Goal: Information Seeking & Learning: Find specific page/section

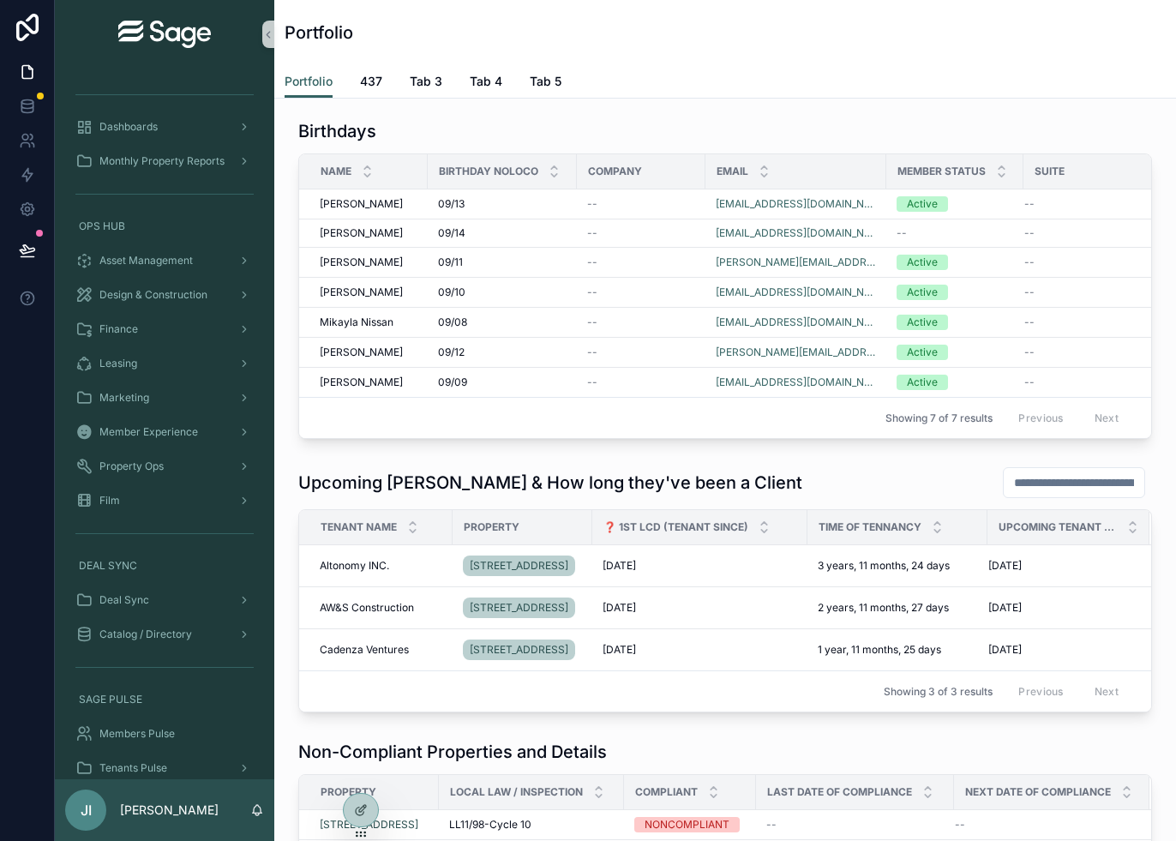
scroll to position [51, 0]
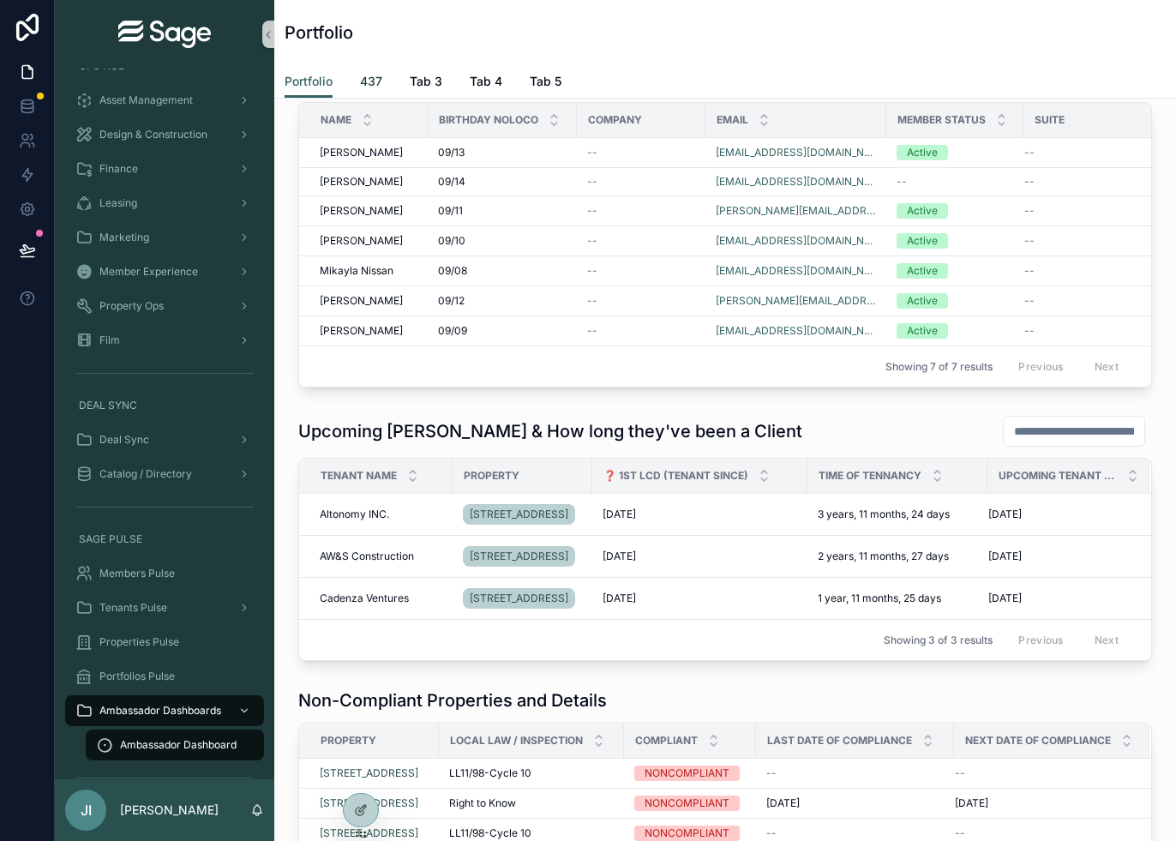
click at [370, 85] on span "437" at bounding box center [371, 81] width 22 height 17
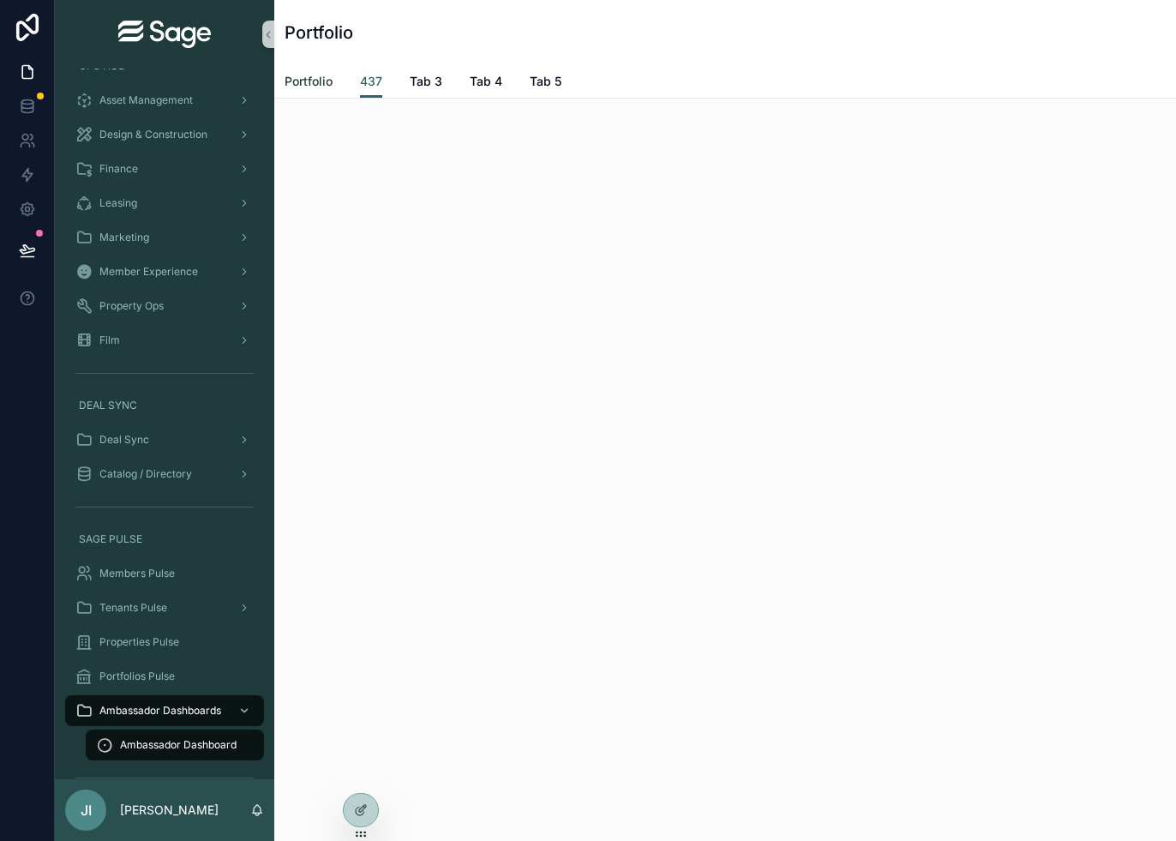
click at [311, 85] on span "Portfolio" at bounding box center [309, 81] width 48 height 17
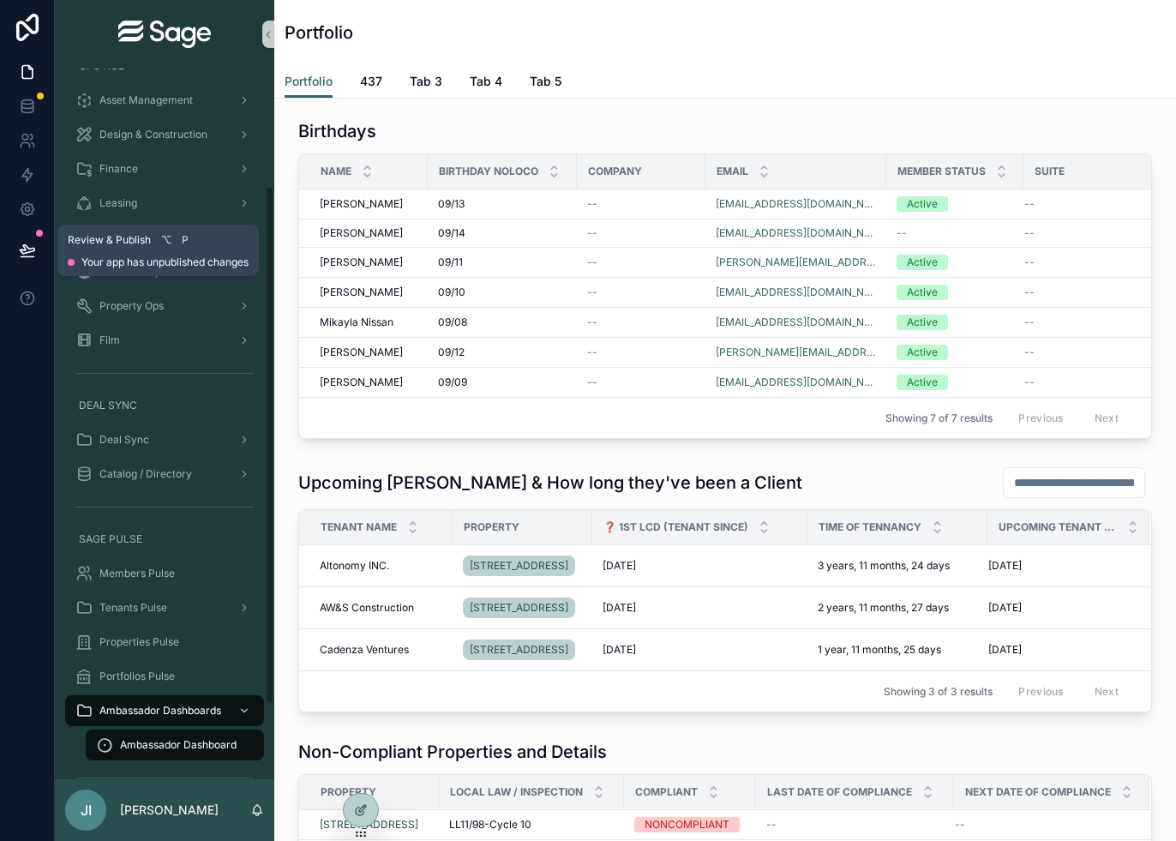
click at [33, 251] on icon at bounding box center [27, 249] width 15 height 9
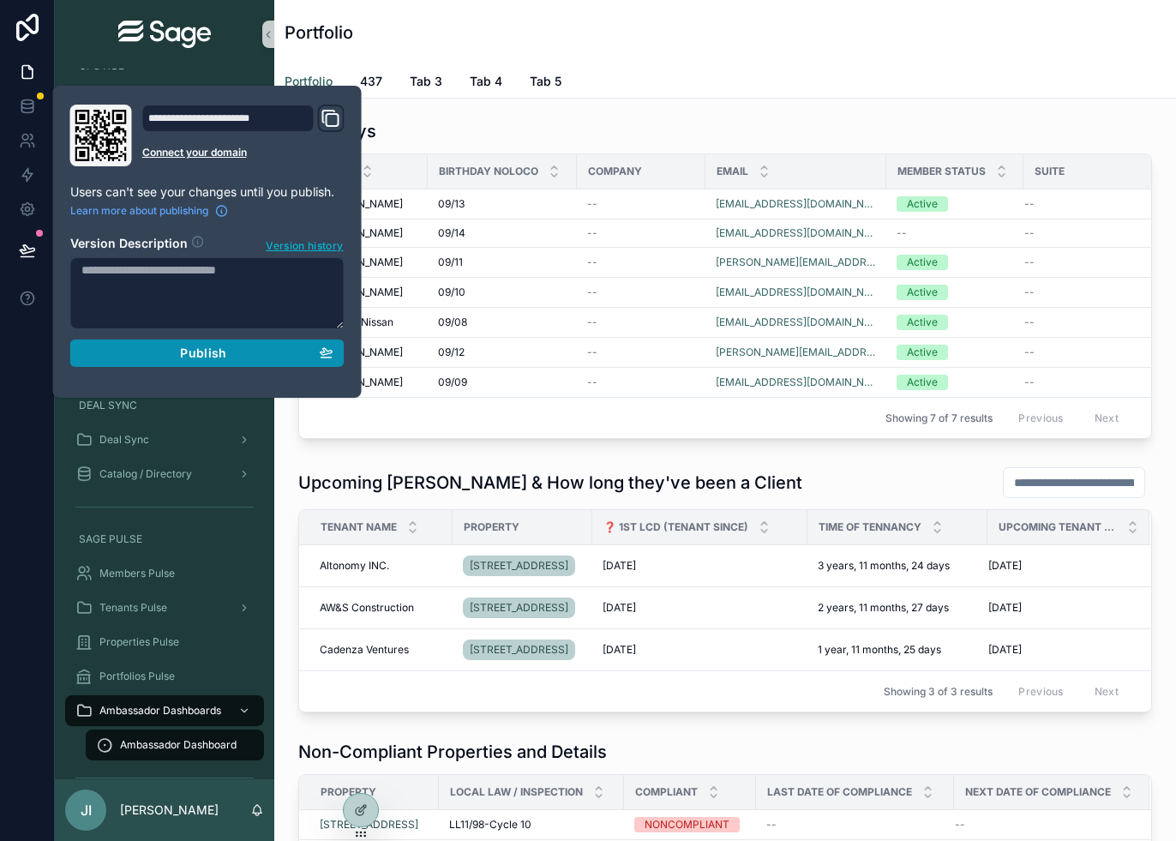
click at [218, 352] on span "Publish" at bounding box center [203, 353] width 46 height 15
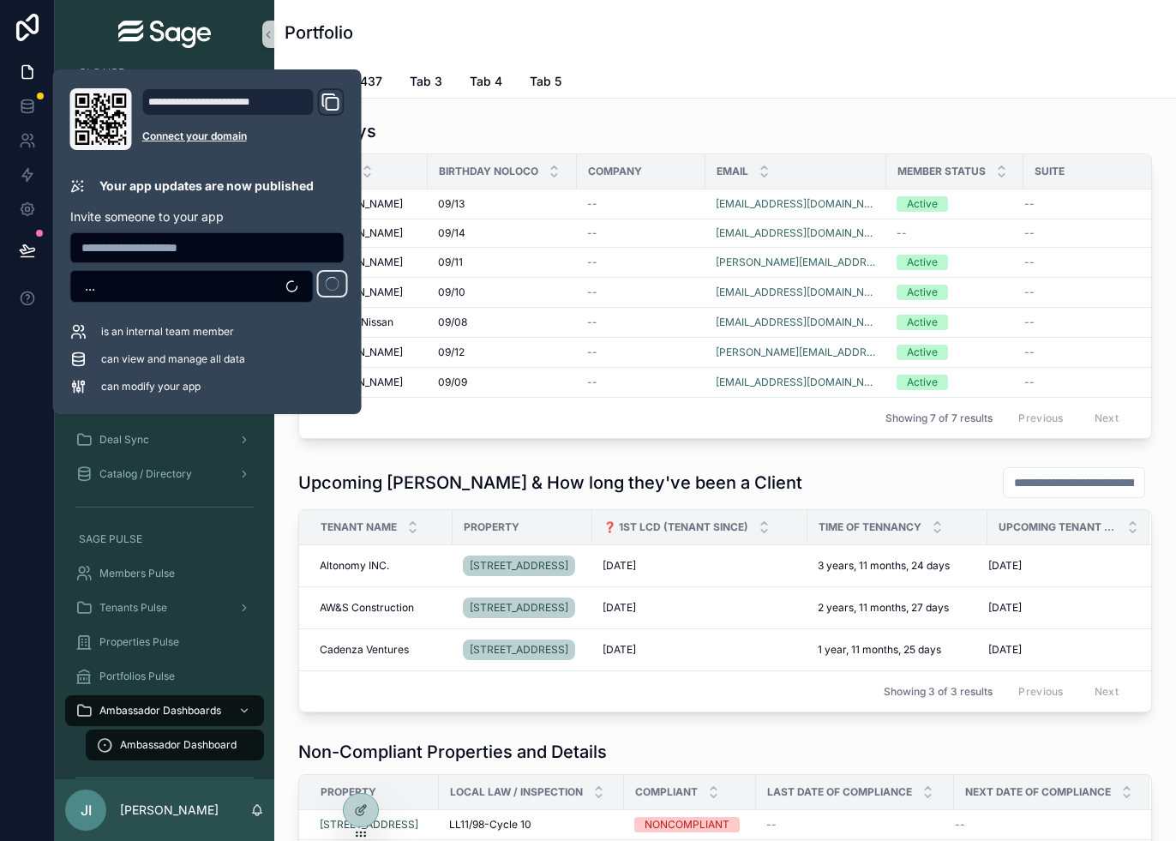
click at [469, 16] on div "Portfolio" at bounding box center [725, 32] width 881 height 65
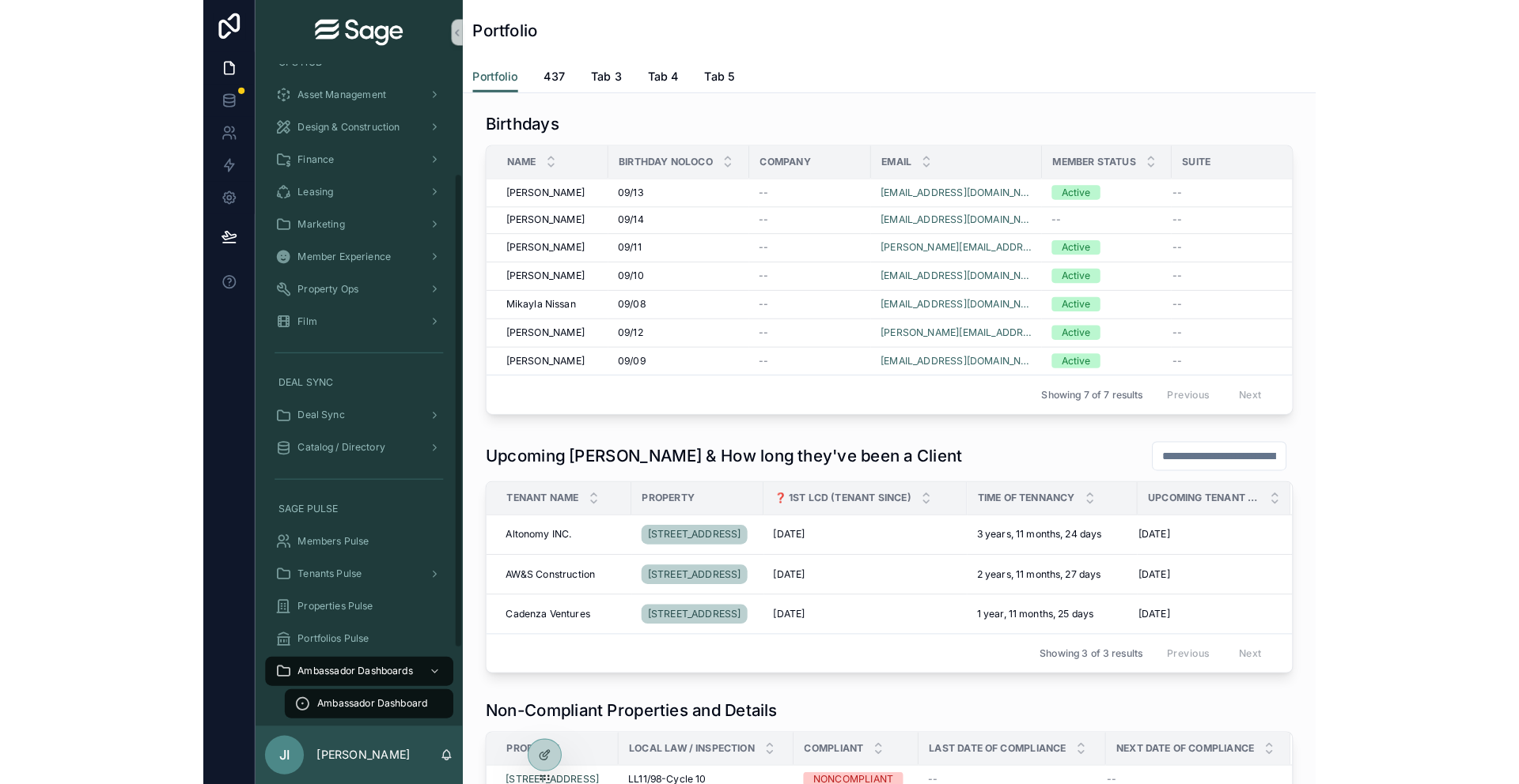
scroll to position [148, 0]
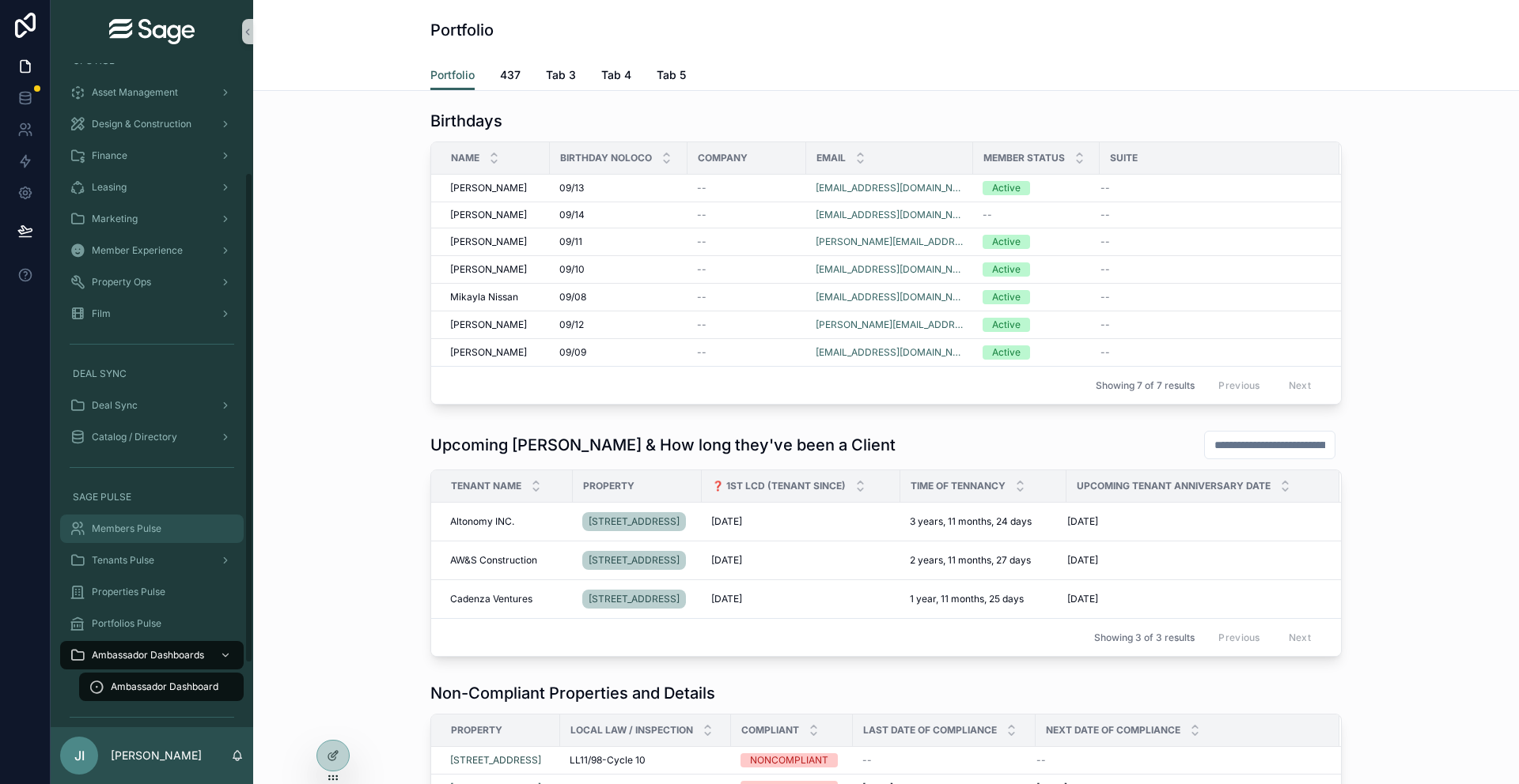
click at [120, 523] on span "Members Pulse" at bounding box center [126, 529] width 69 height 13
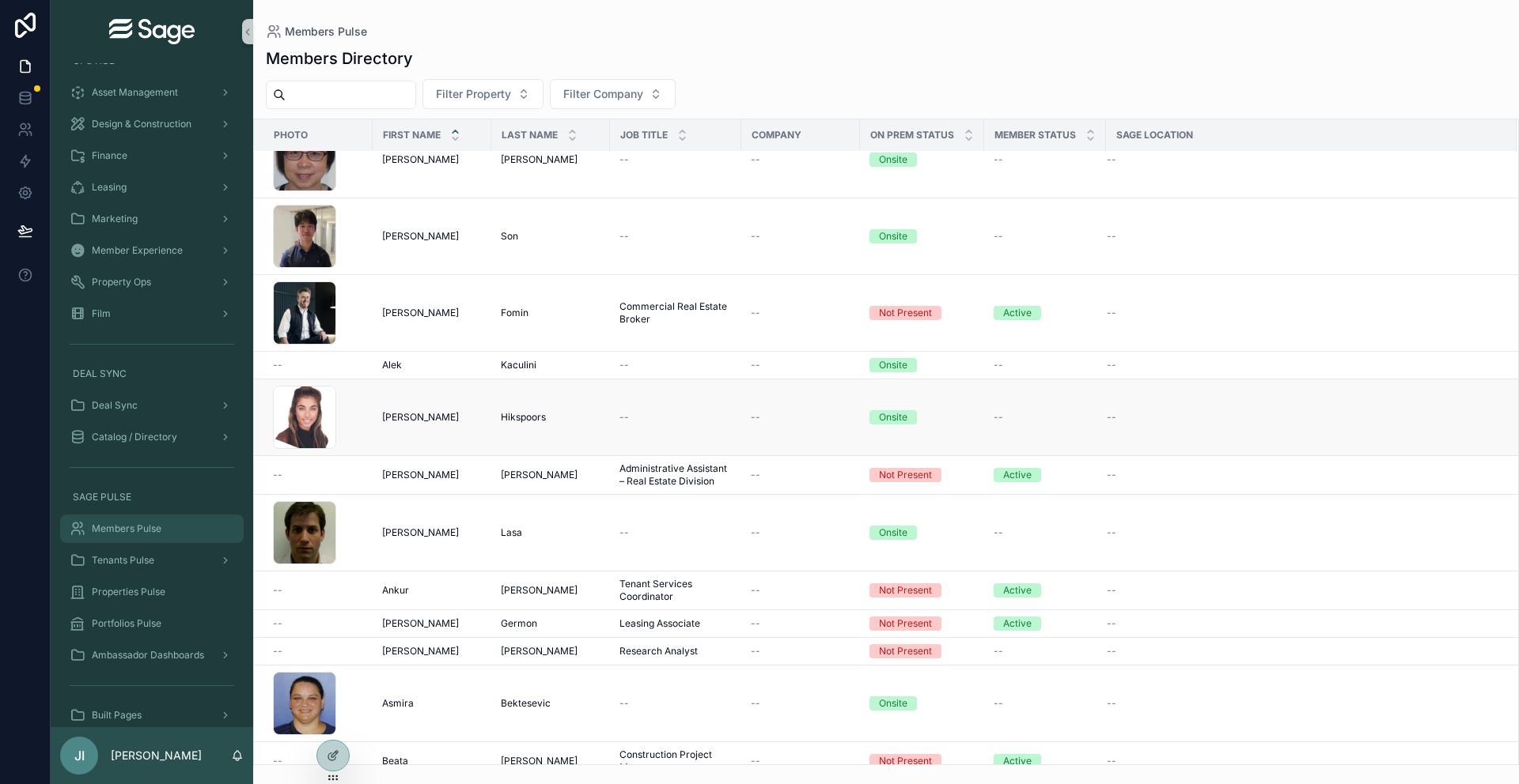
scroll to position [137, 0]
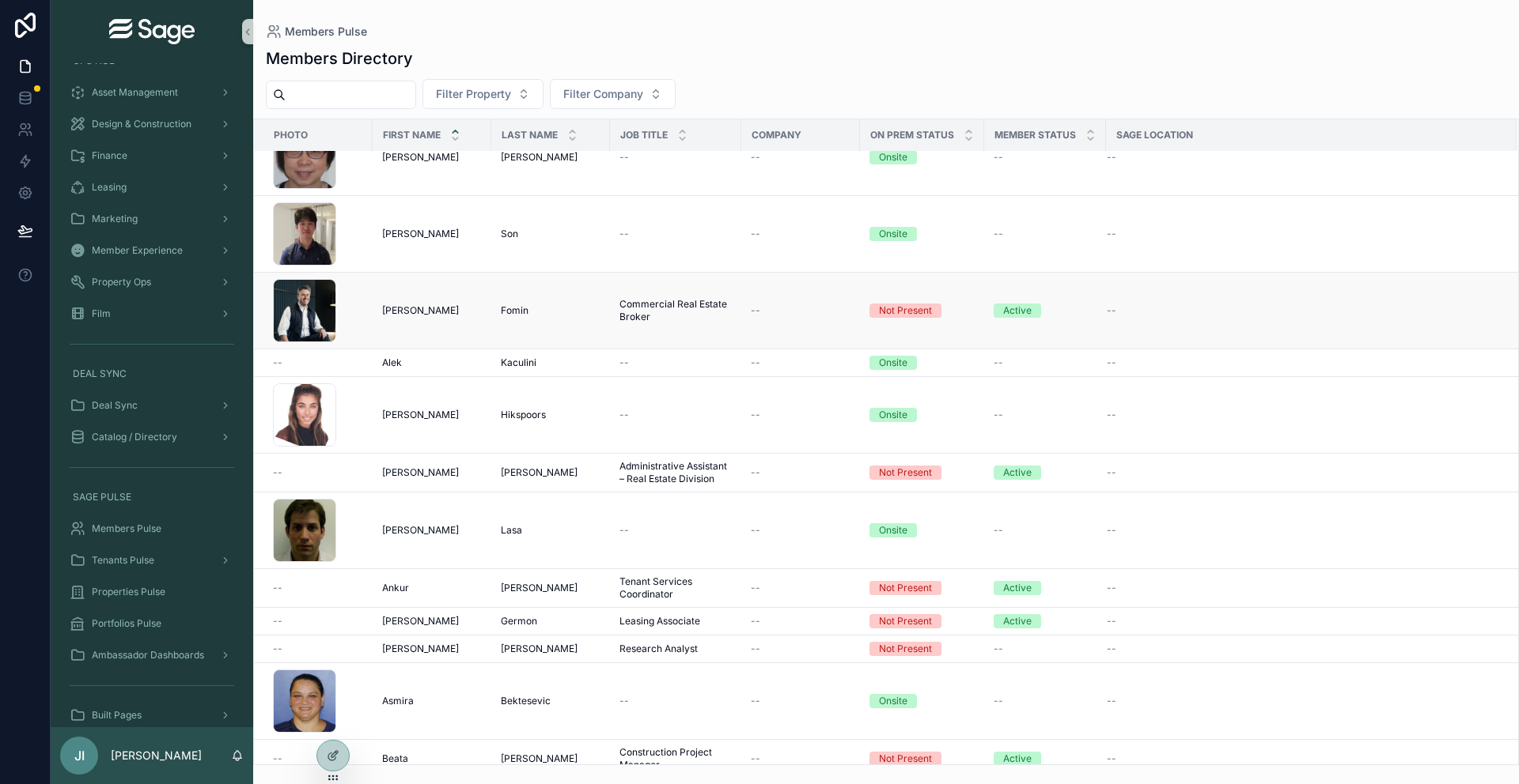
click at [635, 305] on span "Commercial Real Estate Broker" at bounding box center [676, 310] width 113 height 25
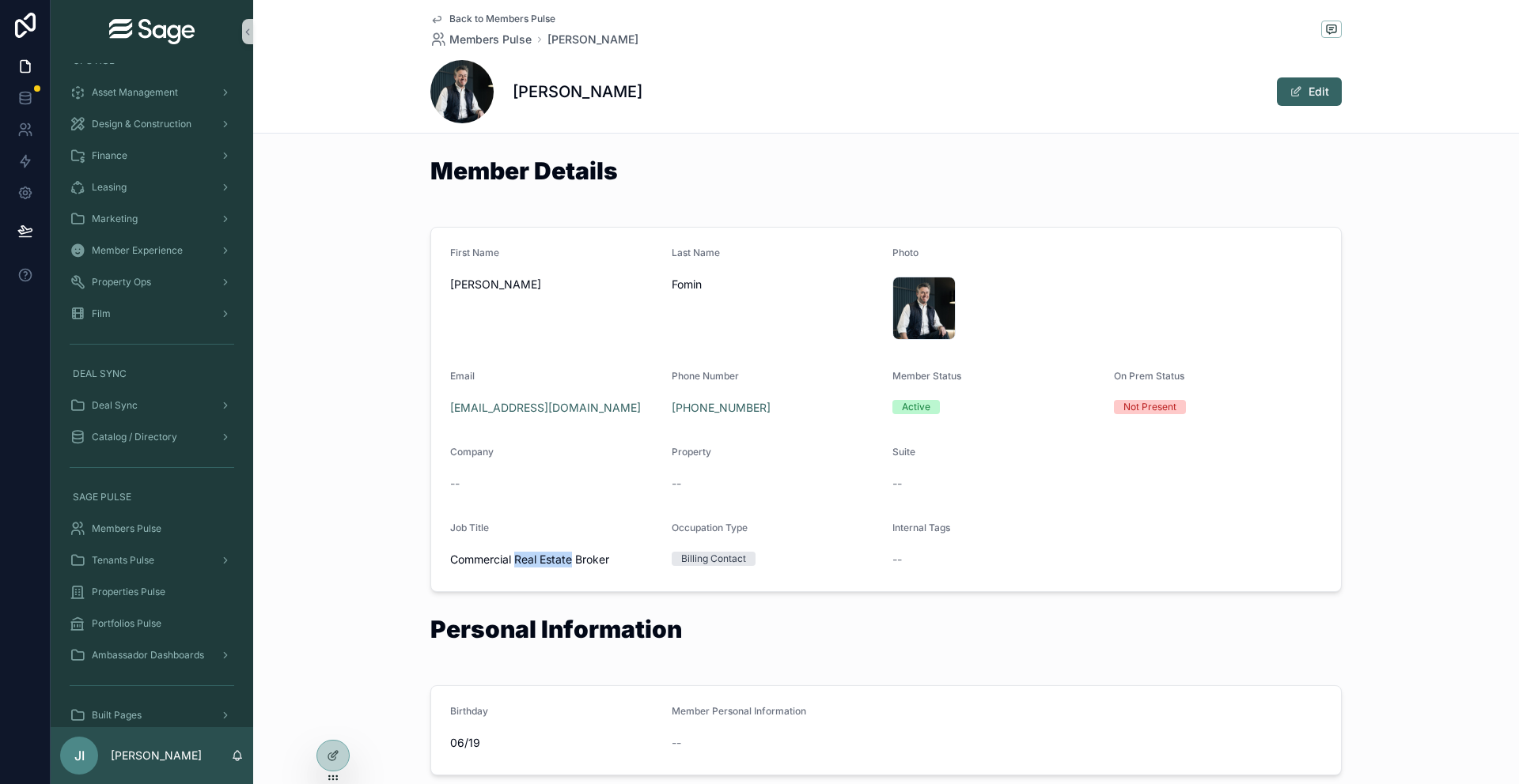
drag, startPoint x: 518, startPoint y: 562, endPoint x: 572, endPoint y: 557, distance: 54.2
click at [572, 557] on span "Commercial Real Estate Broker" at bounding box center [555, 559] width 209 height 16
drag, startPoint x: 913, startPoint y: 375, endPoint x: 929, endPoint y: 375, distance: 16.0
click at [929, 375] on span "Member Status" at bounding box center [927, 375] width 69 height 12
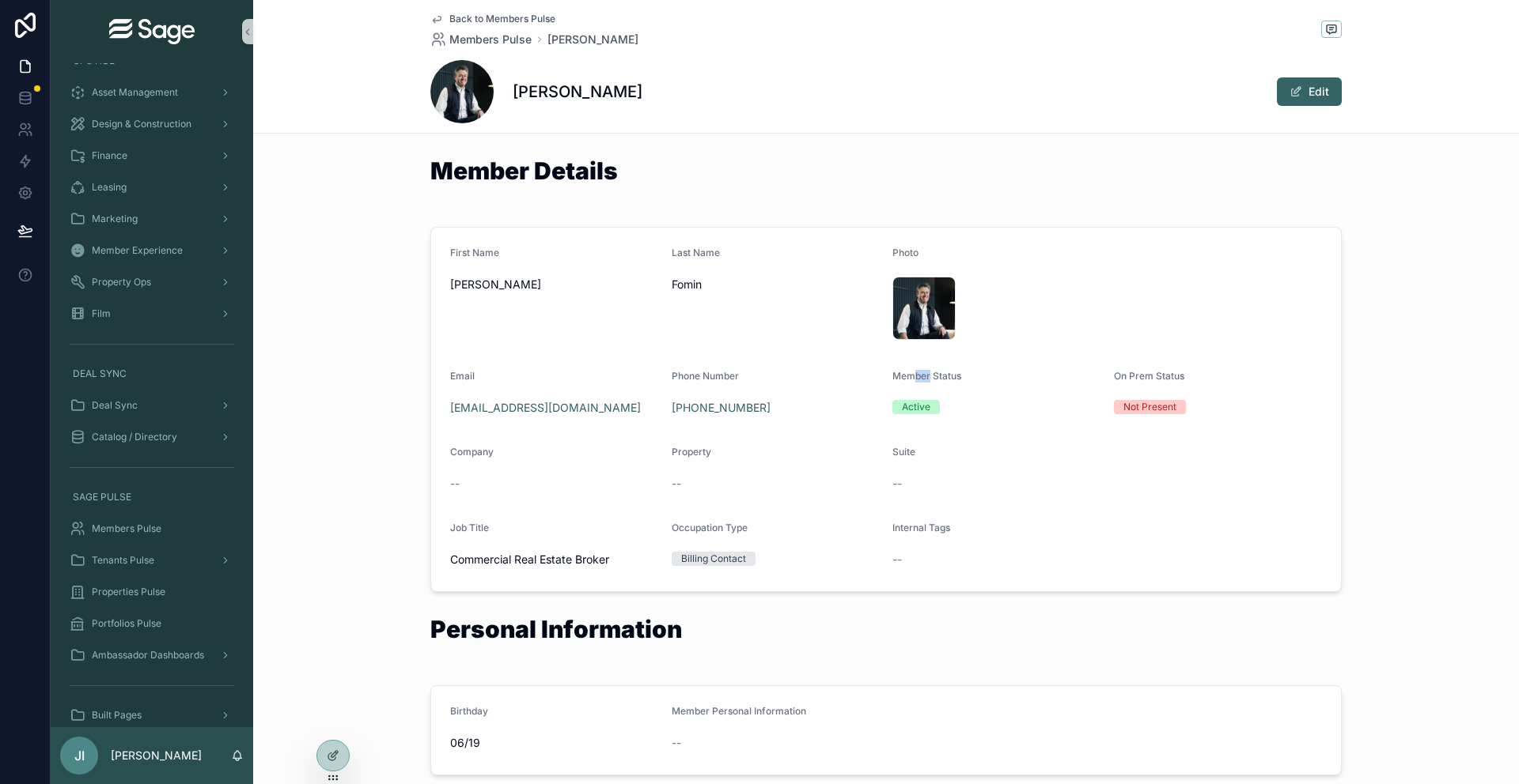
click at [929, 375] on span "Member Status" at bounding box center [927, 375] width 69 height 12
drag, startPoint x: 946, startPoint y: 373, endPoint x: 921, endPoint y: 374, distance: 25.0
click at [921, 374] on span "Member Status" at bounding box center [927, 375] width 69 height 12
drag, startPoint x: 1120, startPoint y: 376, endPoint x: 1157, endPoint y: 376, distance: 37.0
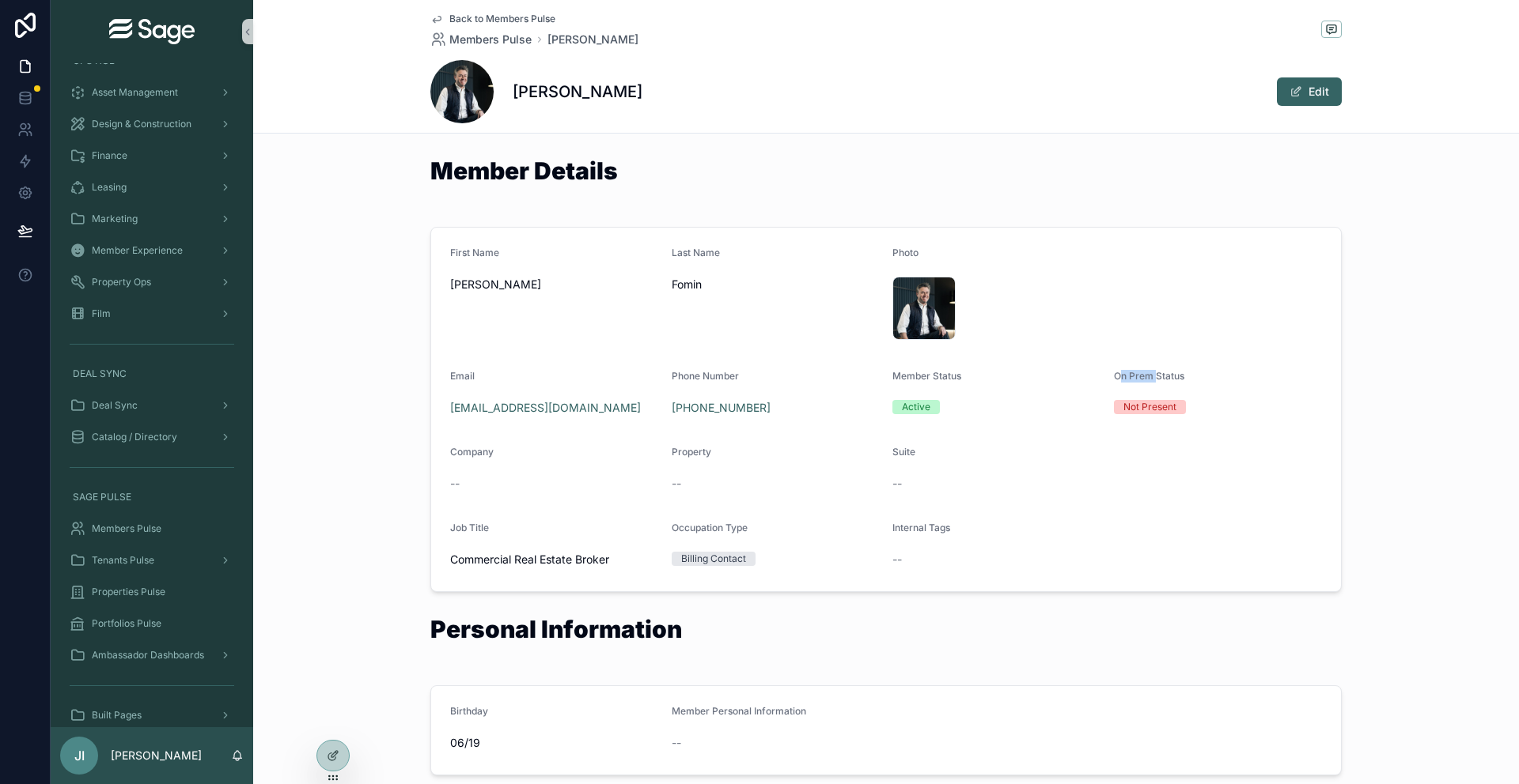
click at [1084, 376] on span "On Prem Status" at bounding box center [1149, 375] width 70 height 12
drag, startPoint x: 1175, startPoint y: 376, endPoint x: 1136, endPoint y: 377, distance: 39.0
click at [1084, 377] on span "On Prem Status" at bounding box center [1149, 375] width 70 height 12
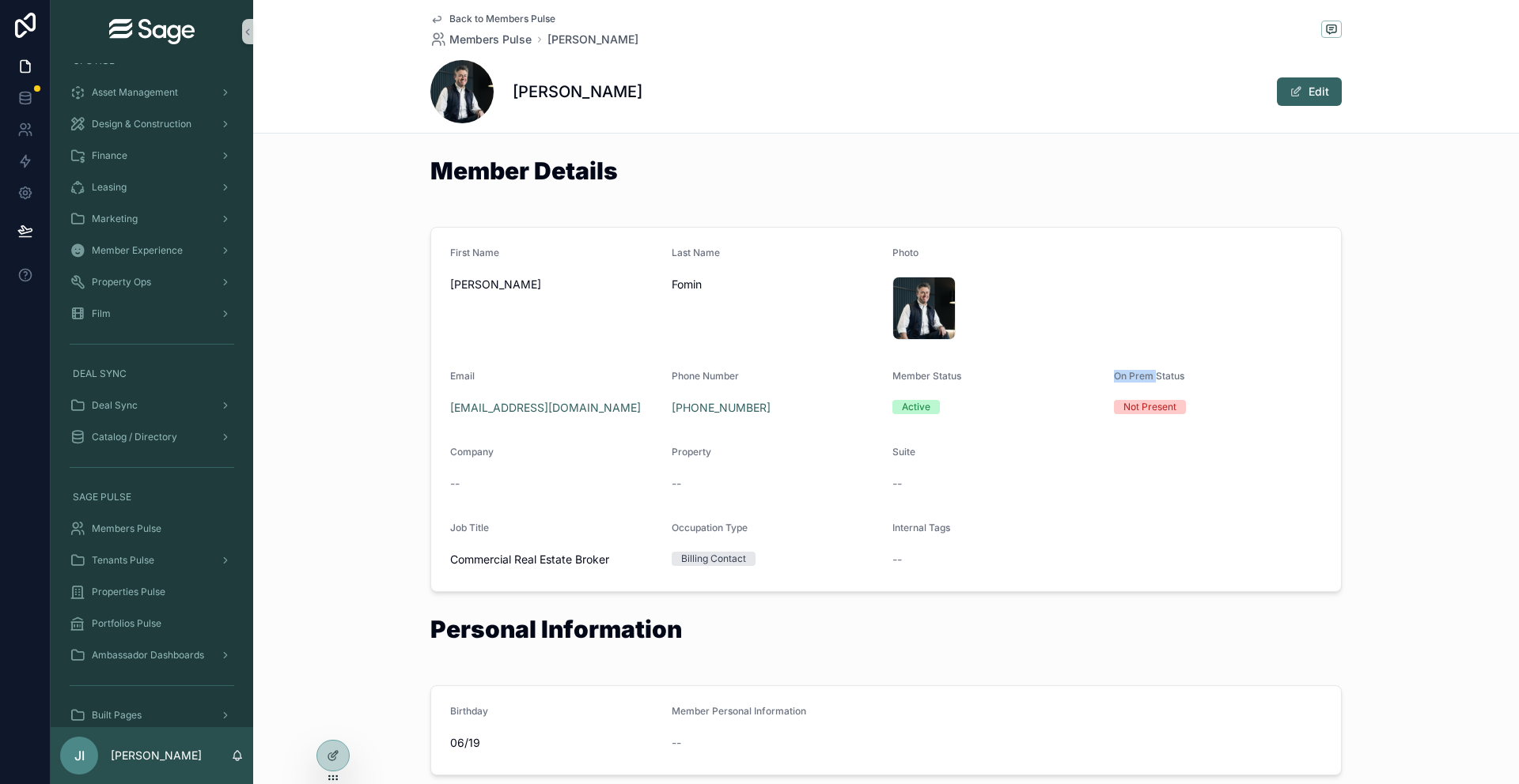
drag, startPoint x: 1114, startPoint y: 378, endPoint x: 1154, endPoint y: 378, distance: 40.0
click at [1084, 378] on span "On Prem Status" at bounding box center [1149, 375] width 70 height 12
drag, startPoint x: 1168, startPoint y: 377, endPoint x: 1139, endPoint y: 377, distance: 29.0
click at [1084, 377] on span "On Prem Status" at bounding box center [1149, 375] width 70 height 12
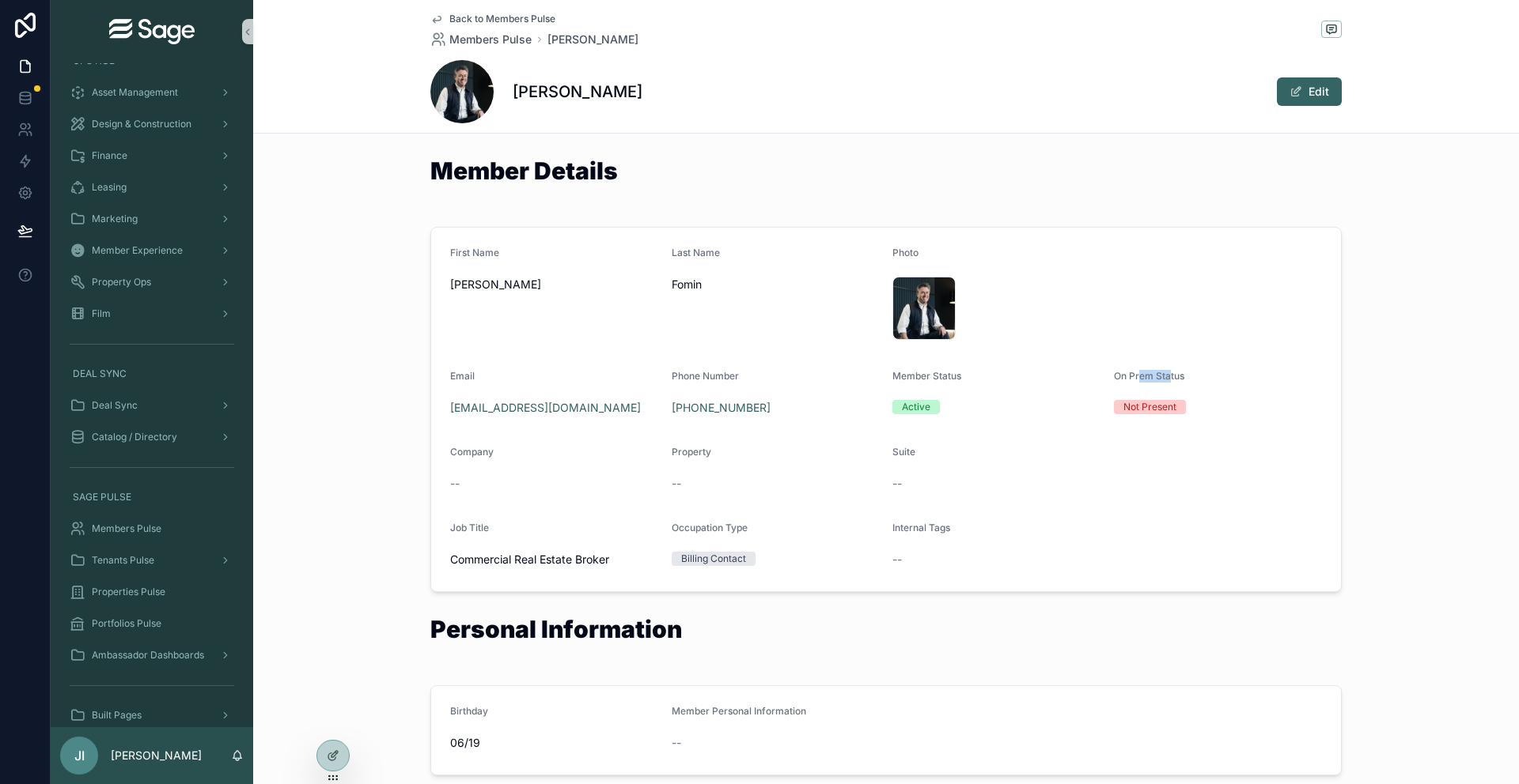
click at [1084, 377] on span "On Prem Status" at bounding box center [1149, 375] width 70 height 12
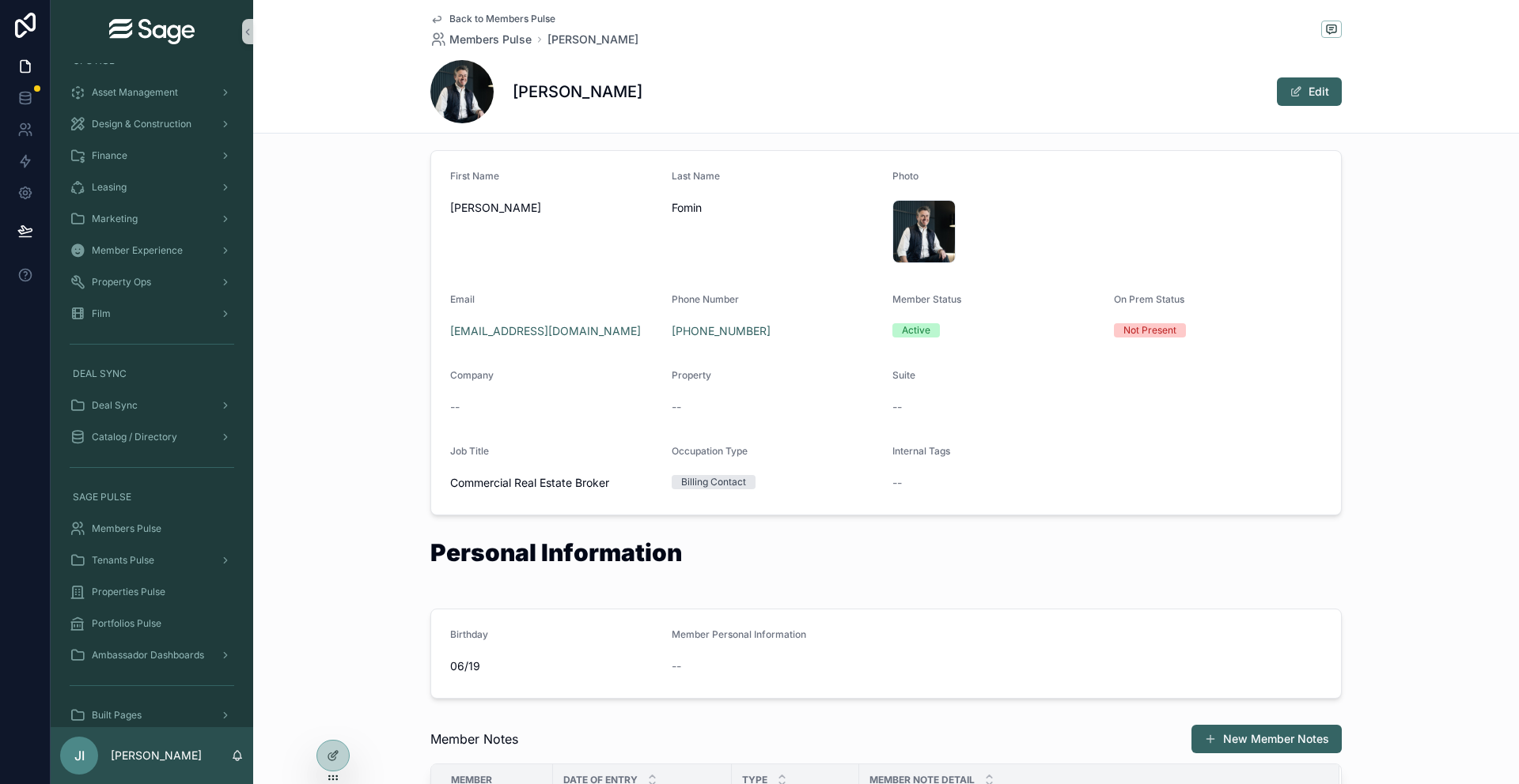
scroll to position [115, 0]
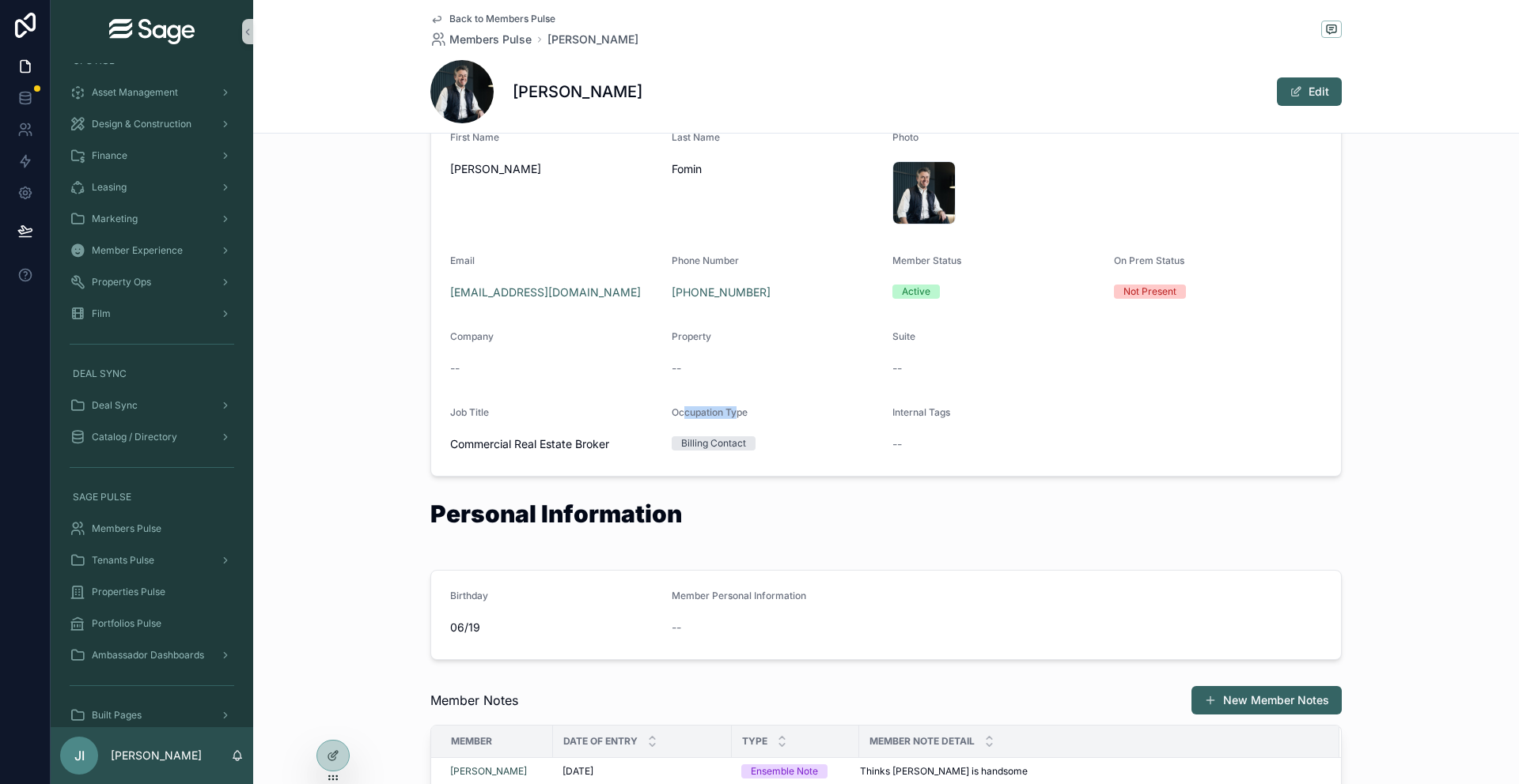
drag, startPoint x: 685, startPoint y: 414, endPoint x: 735, endPoint y: 415, distance: 50.0
click at [735, 415] on span "Occupation Type" at bounding box center [710, 412] width 76 height 12
drag, startPoint x: 690, startPoint y: 414, endPoint x: 729, endPoint y: 414, distance: 39.0
click at [728, 414] on span "Occupation Type" at bounding box center [710, 412] width 76 height 12
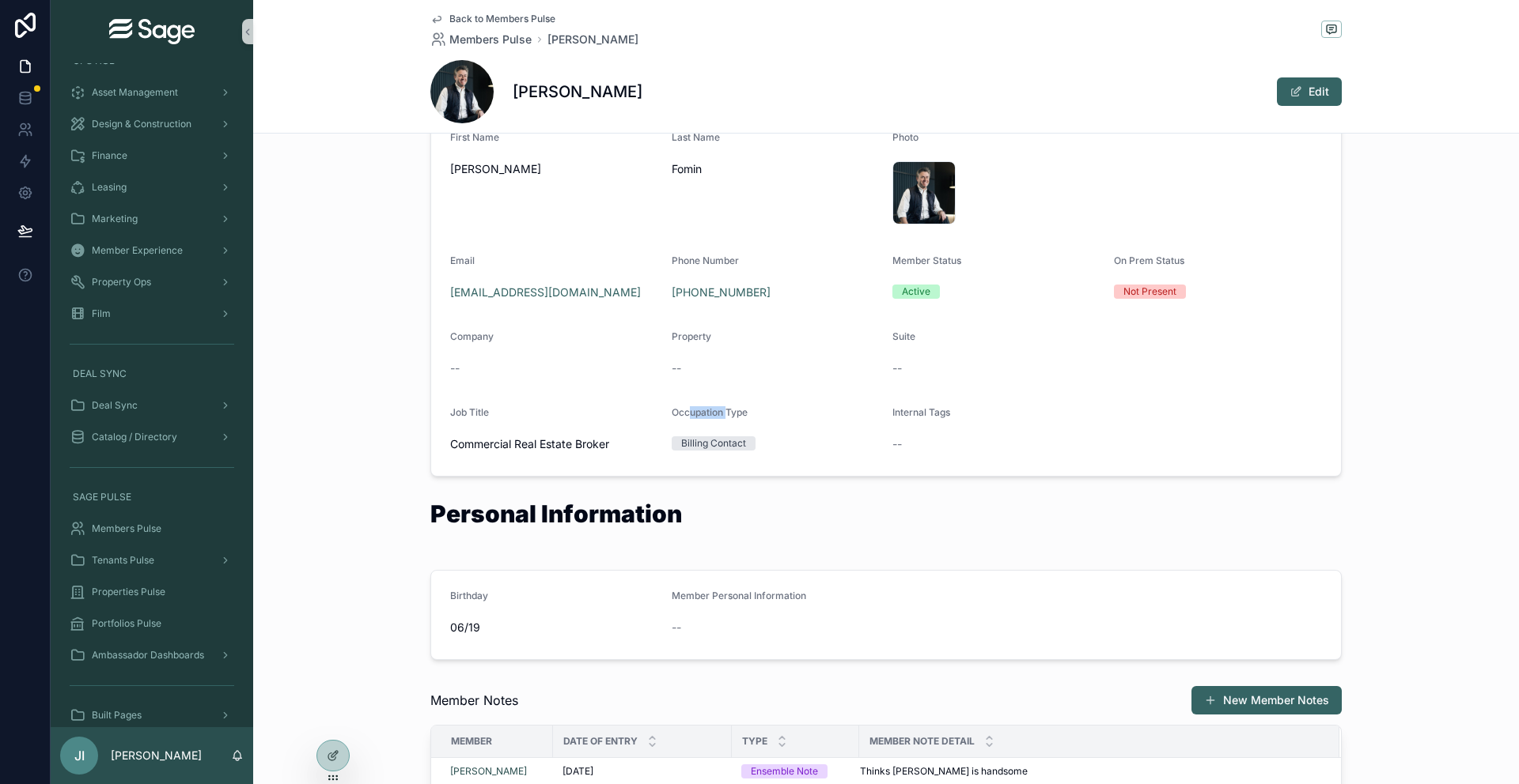
click at [729, 414] on span "Occupation Type" at bounding box center [710, 412] width 76 height 12
drag, startPoint x: 946, startPoint y: 415, endPoint x: 915, endPoint y: 417, distance: 31.1
click at [915, 417] on span "Internal Tags" at bounding box center [921, 412] width 58 height 12
drag, startPoint x: 904, startPoint y: 414, endPoint x: 945, endPoint y: 410, distance: 41.2
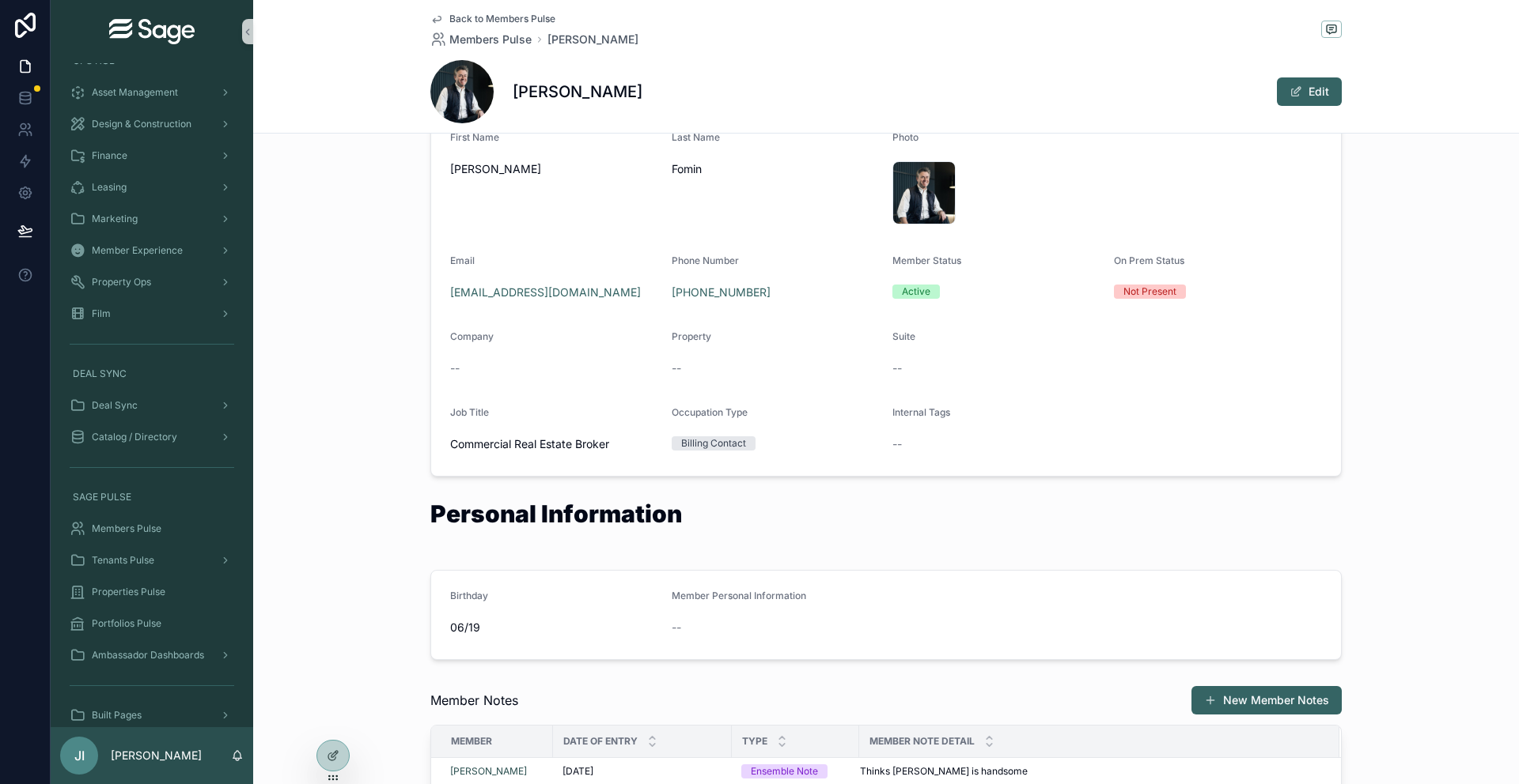
click at [905, 414] on span "Internal Tags" at bounding box center [921, 412] width 58 height 12
click at [945, 410] on span "Internal Tags" at bounding box center [921, 412] width 58 height 12
drag, startPoint x: 945, startPoint y: 410, endPoint x: 915, endPoint y: 410, distance: 30.0
click at [915, 410] on span "Internal Tags" at bounding box center [921, 412] width 58 height 12
click at [915, 410] on span "Internal Tags" at bounding box center [921, 412] width 58 height 12
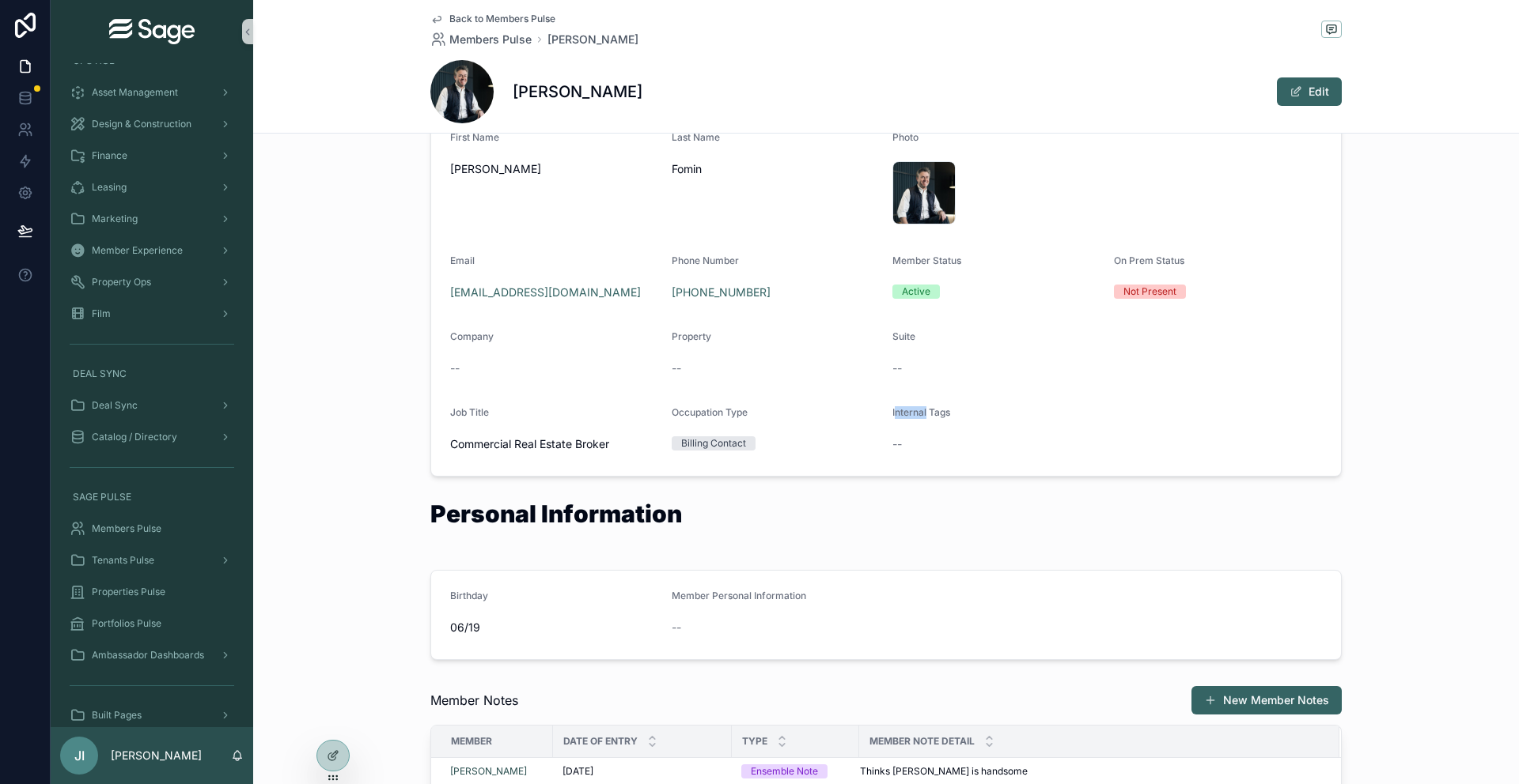
drag, startPoint x: 896, startPoint y: 411, endPoint x: 927, endPoint y: 412, distance: 31.0
click at [927, 412] on span "Internal Tags" at bounding box center [921, 412] width 58 height 12
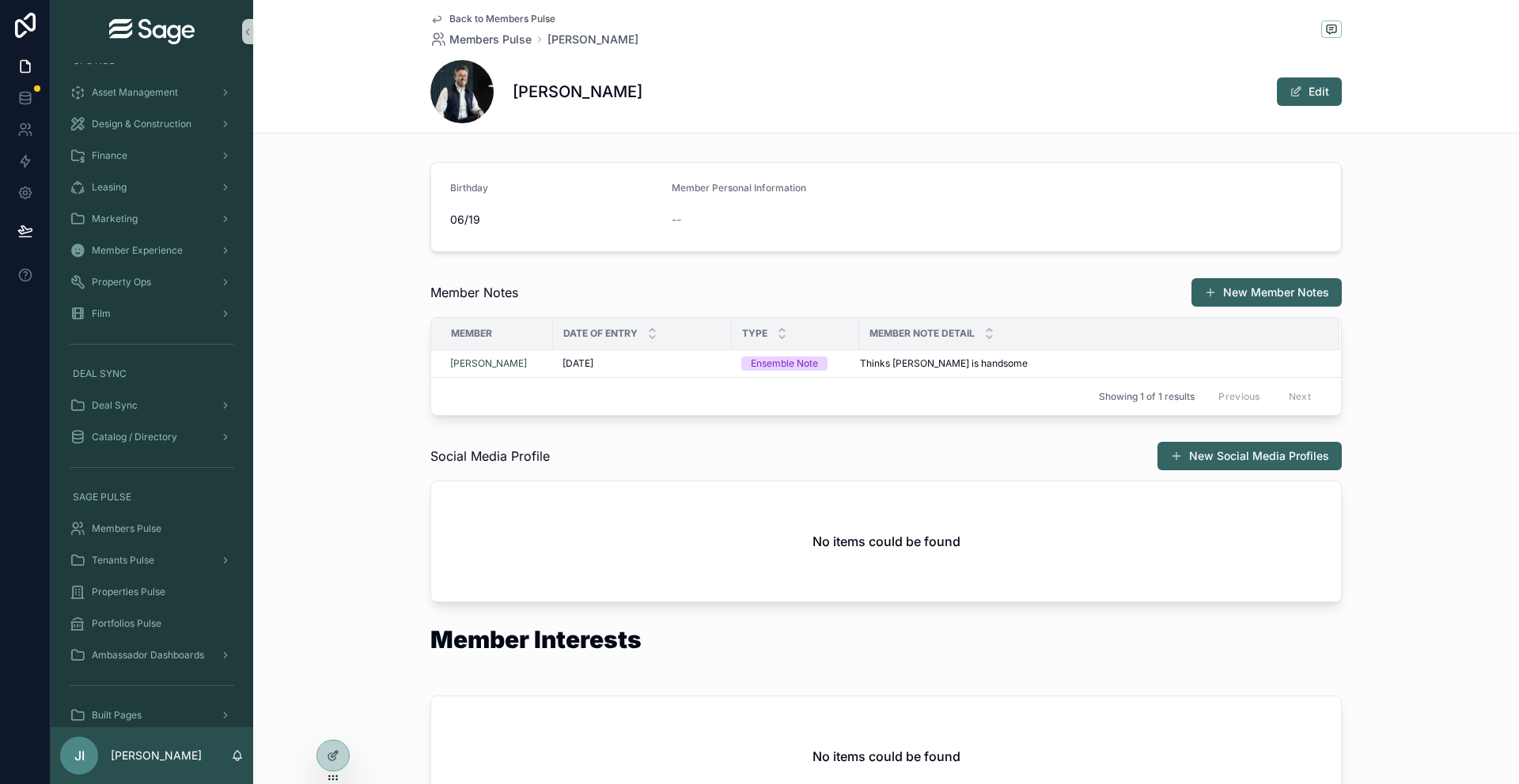
scroll to position [504, 0]
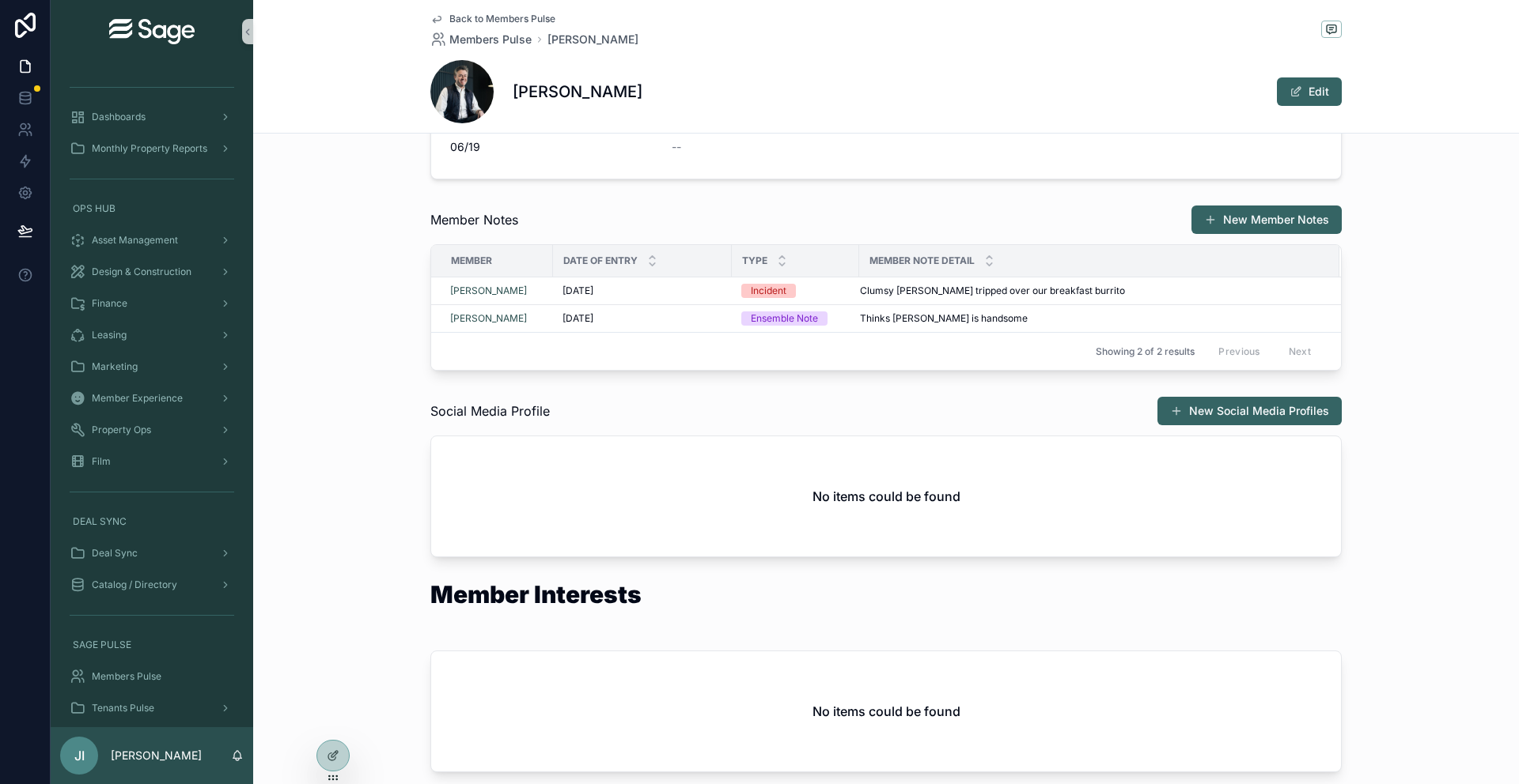
scroll to position [567, 0]
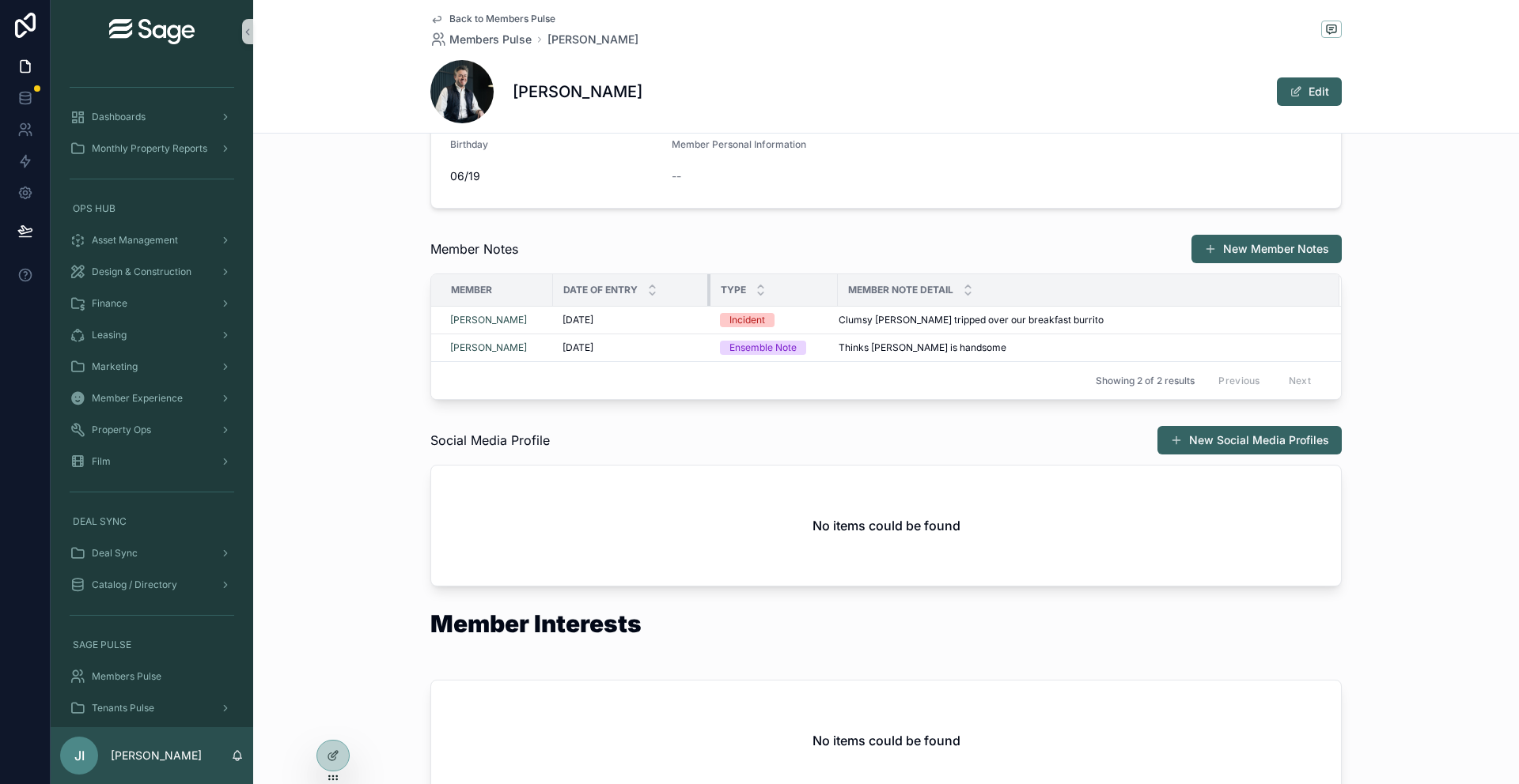
drag, startPoint x: 730, startPoint y: 288, endPoint x: 709, endPoint y: 288, distance: 21.0
click at [709, 288] on div "scrollable content" at bounding box center [710, 291] width 6 height 31
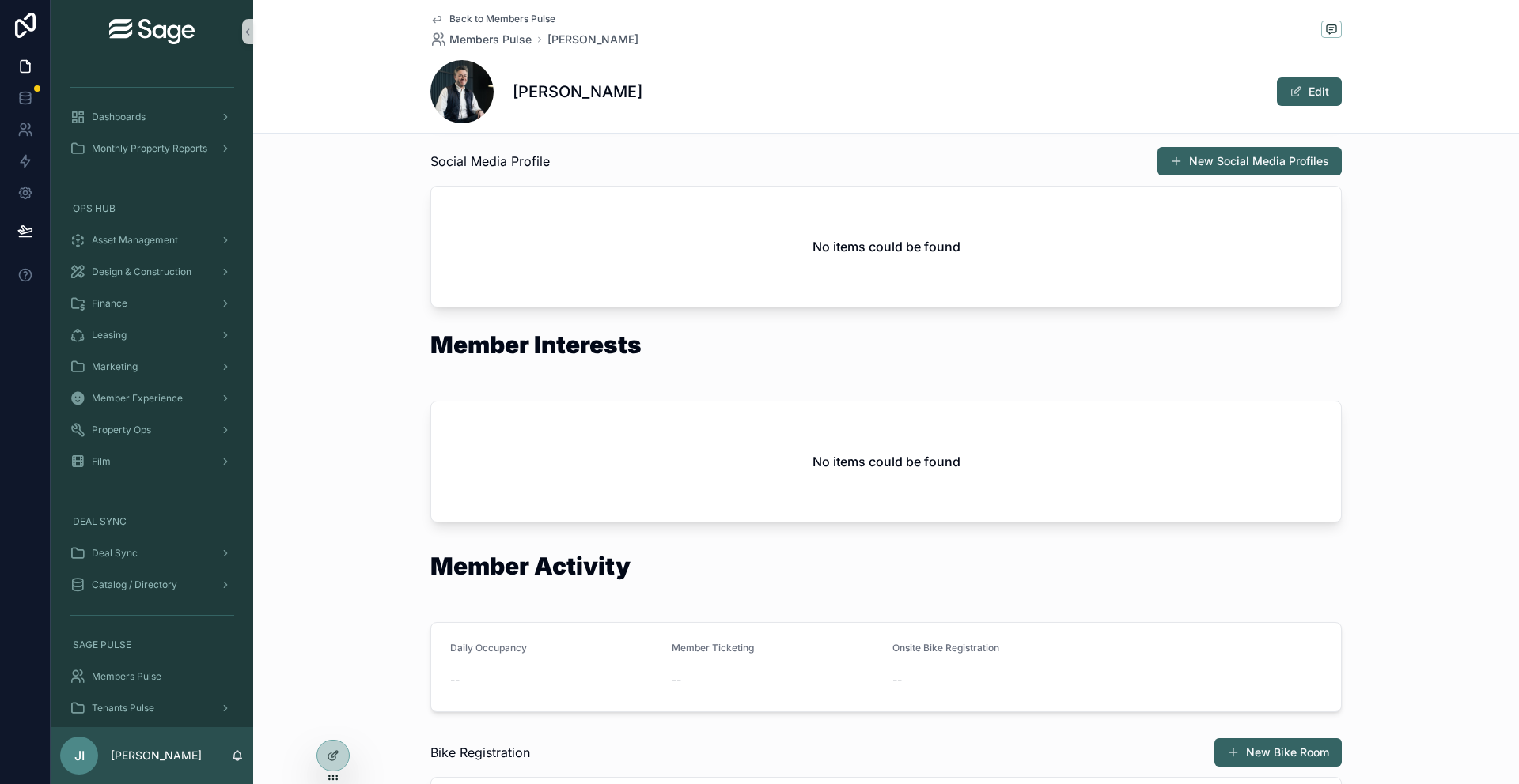
scroll to position [849, 0]
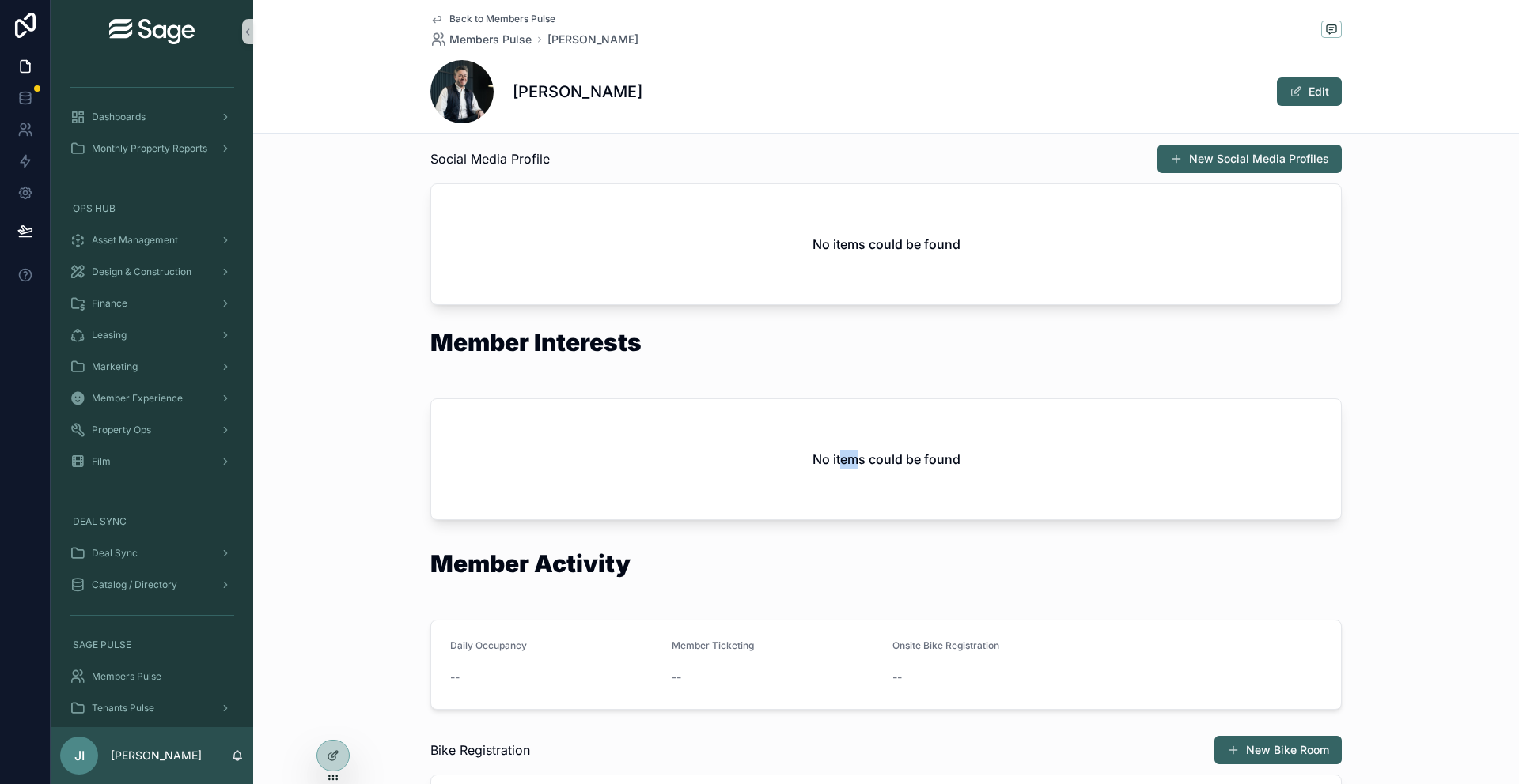
drag, startPoint x: 841, startPoint y: 457, endPoint x: 874, endPoint y: 460, distance: 33.1
click at [874, 460] on h2 "No items could be found" at bounding box center [887, 459] width 148 height 19
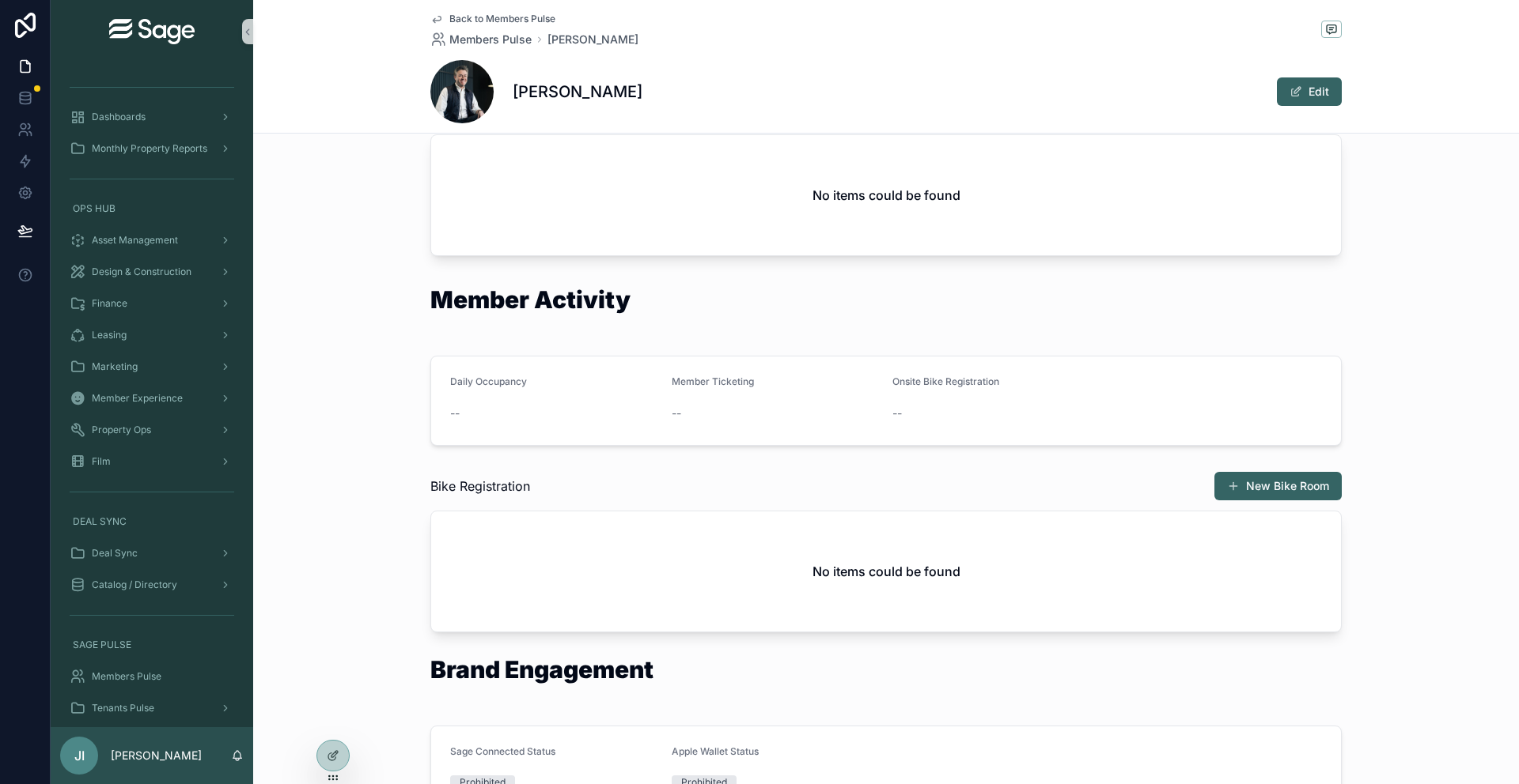
scroll to position [1113, 0]
drag, startPoint x: 900, startPoint y: 380, endPoint x: 956, endPoint y: 380, distance: 56.0
click at [956, 380] on span "Onsite Bike Registration" at bounding box center [946, 380] width 107 height 12
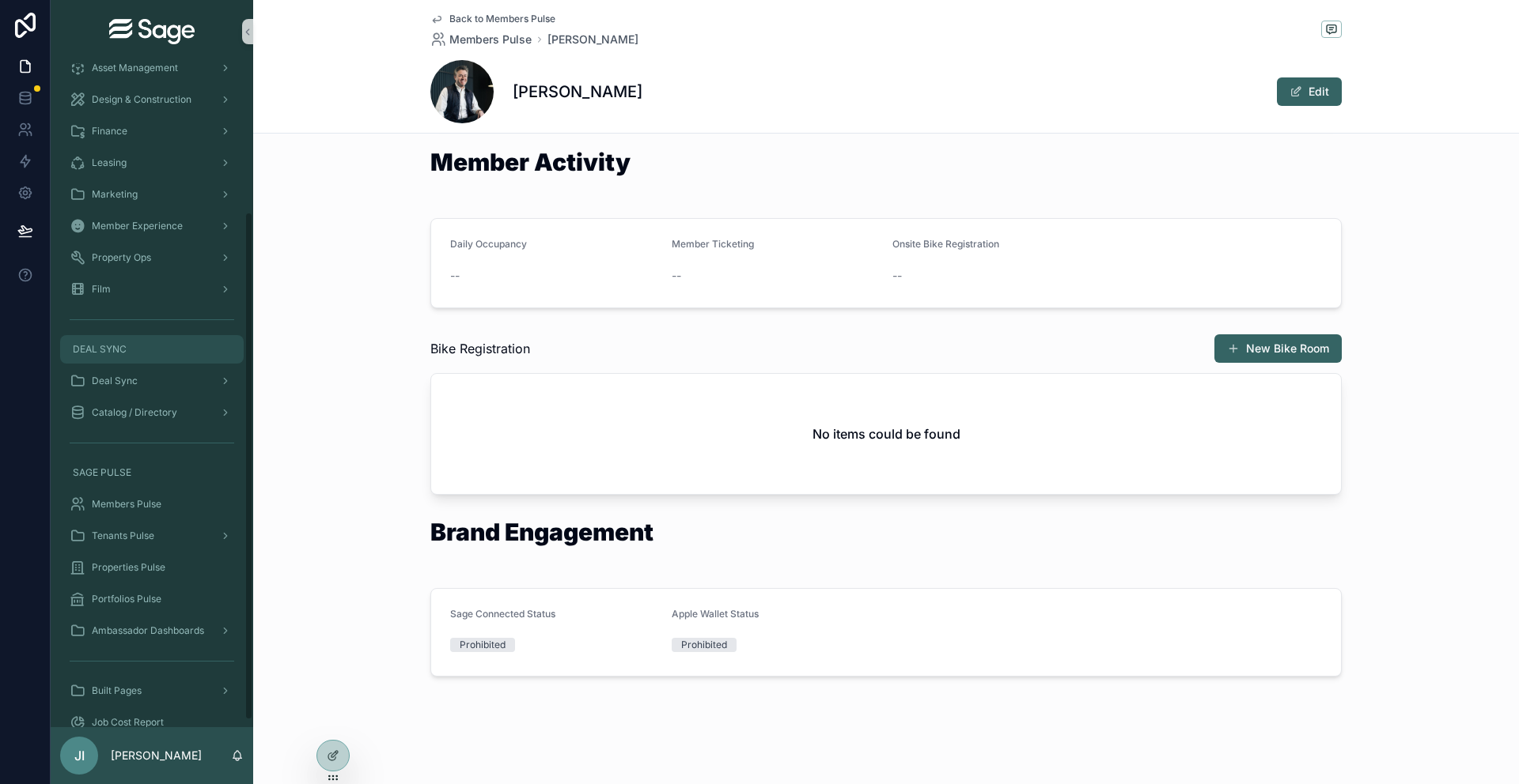
scroll to position [202, 0]
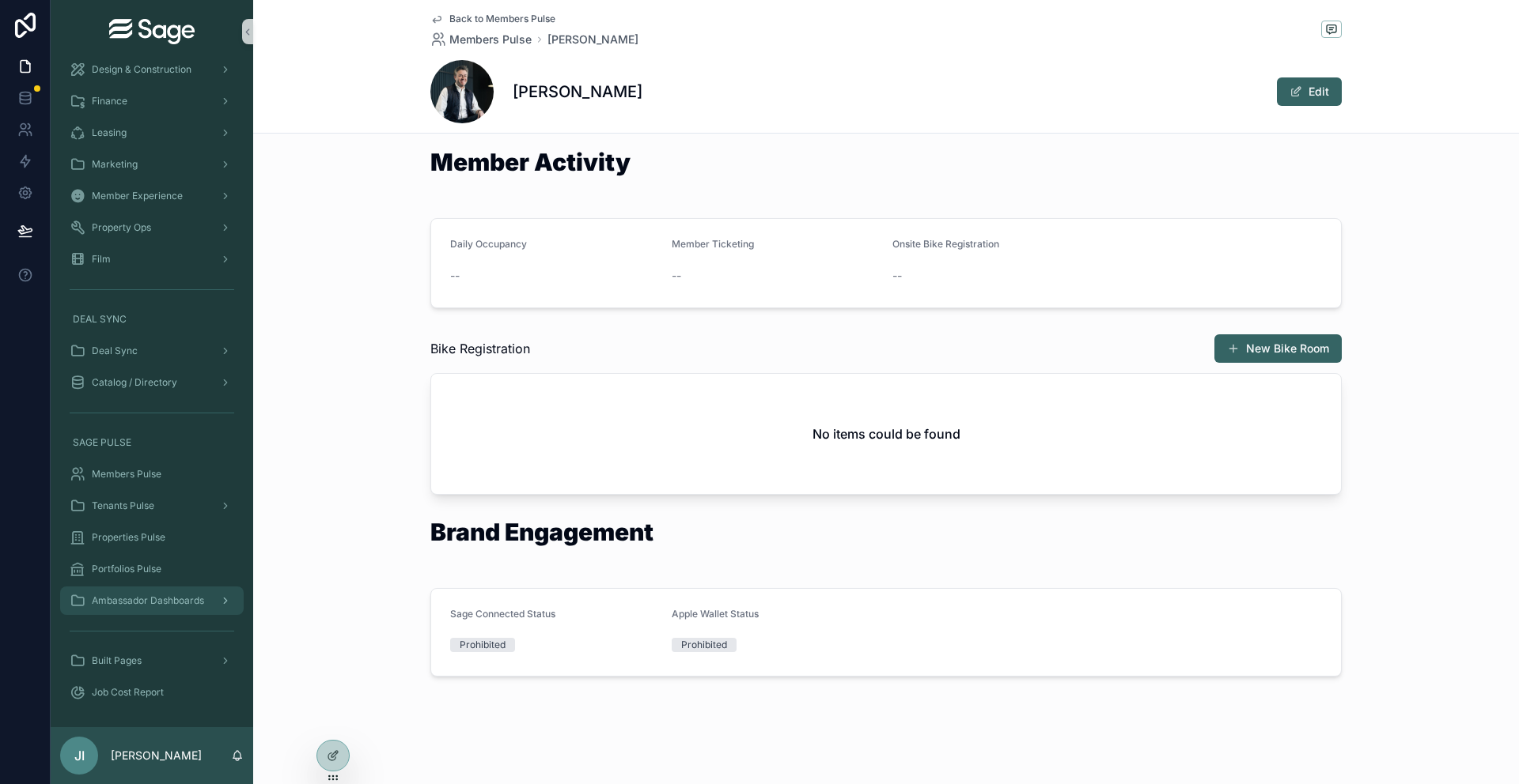
click at [180, 590] on div "Ambassador Dashboards" at bounding box center [151, 600] width 164 height 25
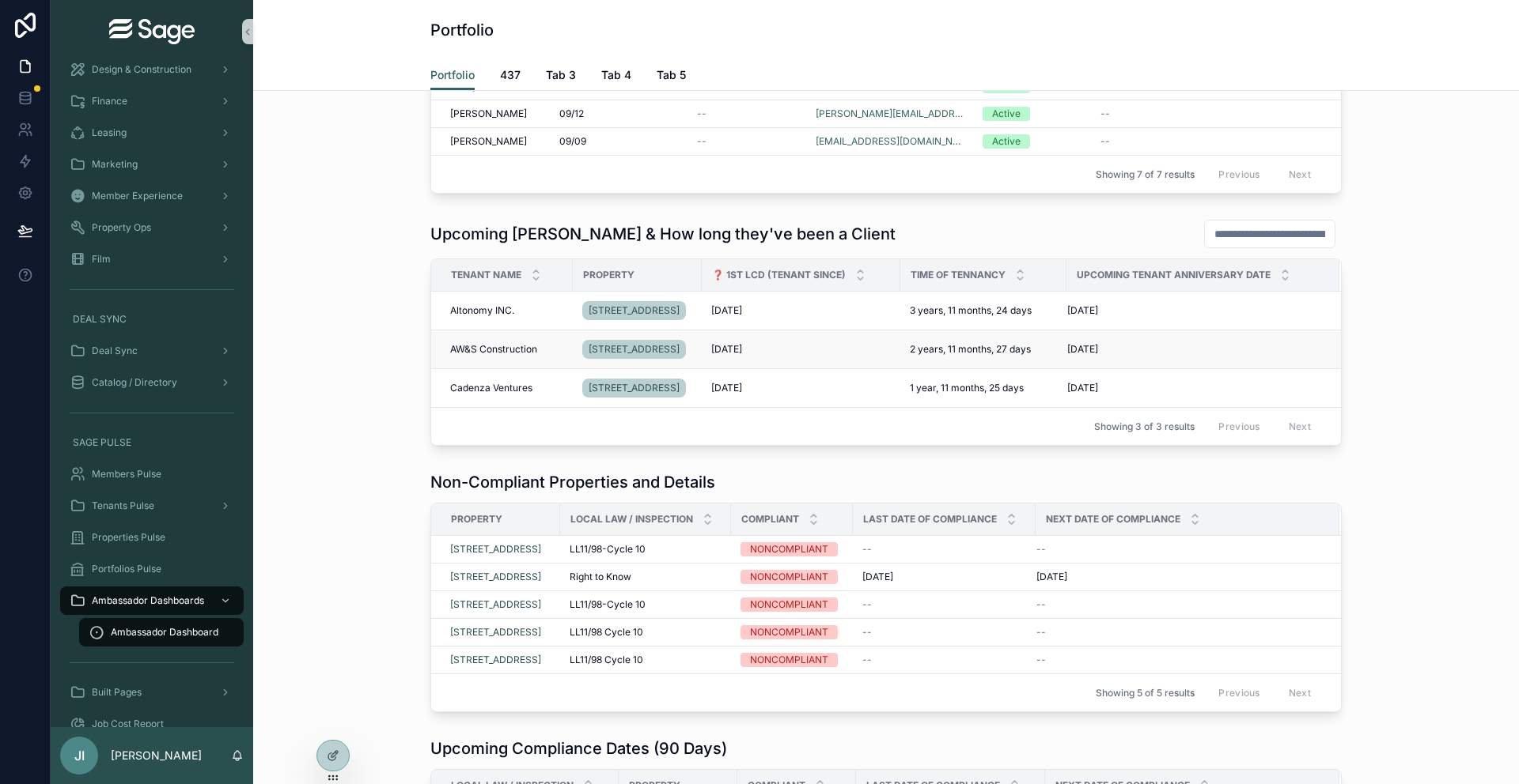
scroll to position [252, 0]
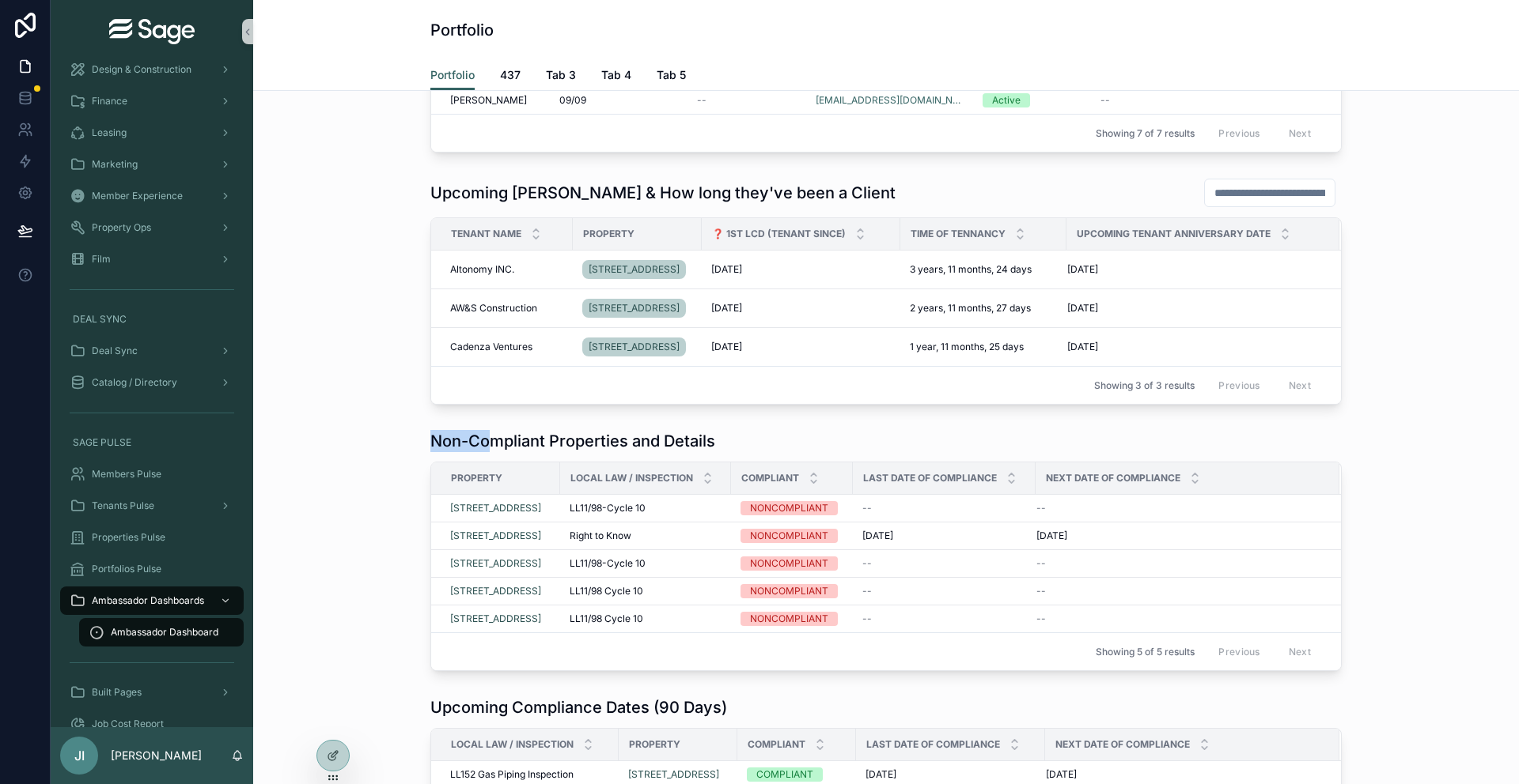
drag, startPoint x: 427, startPoint y: 446, endPoint x: 489, endPoint y: 445, distance: 62.0
click at [489, 445] on div "Non-Compliant Properties and Details Property Local Law / Inspection Compliant …" at bounding box center [886, 551] width 1240 height 254
click at [489, 445] on h1 "Non-Compliant Properties and Details" at bounding box center [572, 441] width 285 height 22
drag, startPoint x: 489, startPoint y: 445, endPoint x: 615, endPoint y: 434, distance: 126.5
click at [615, 434] on h1 "Non-Compliant Properties and Details" at bounding box center [572, 441] width 285 height 22
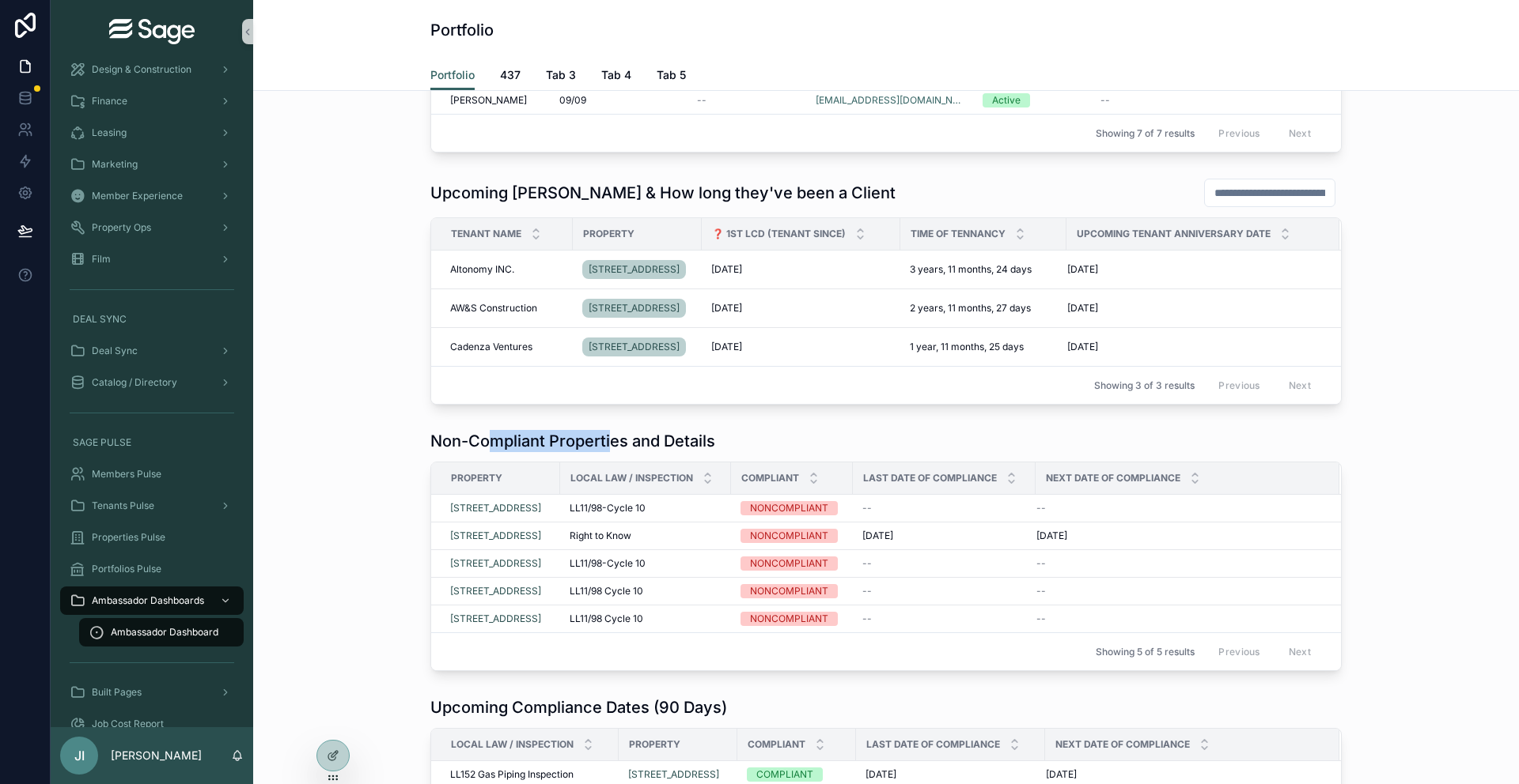
click at [615, 434] on h1 "Non-Compliant Properties and Details" at bounding box center [572, 441] width 285 height 22
drag, startPoint x: 614, startPoint y: 434, endPoint x: 664, endPoint y: 438, distance: 50.2
click at [664, 438] on h1 "Non-Compliant Properties and Details" at bounding box center [572, 441] width 285 height 22
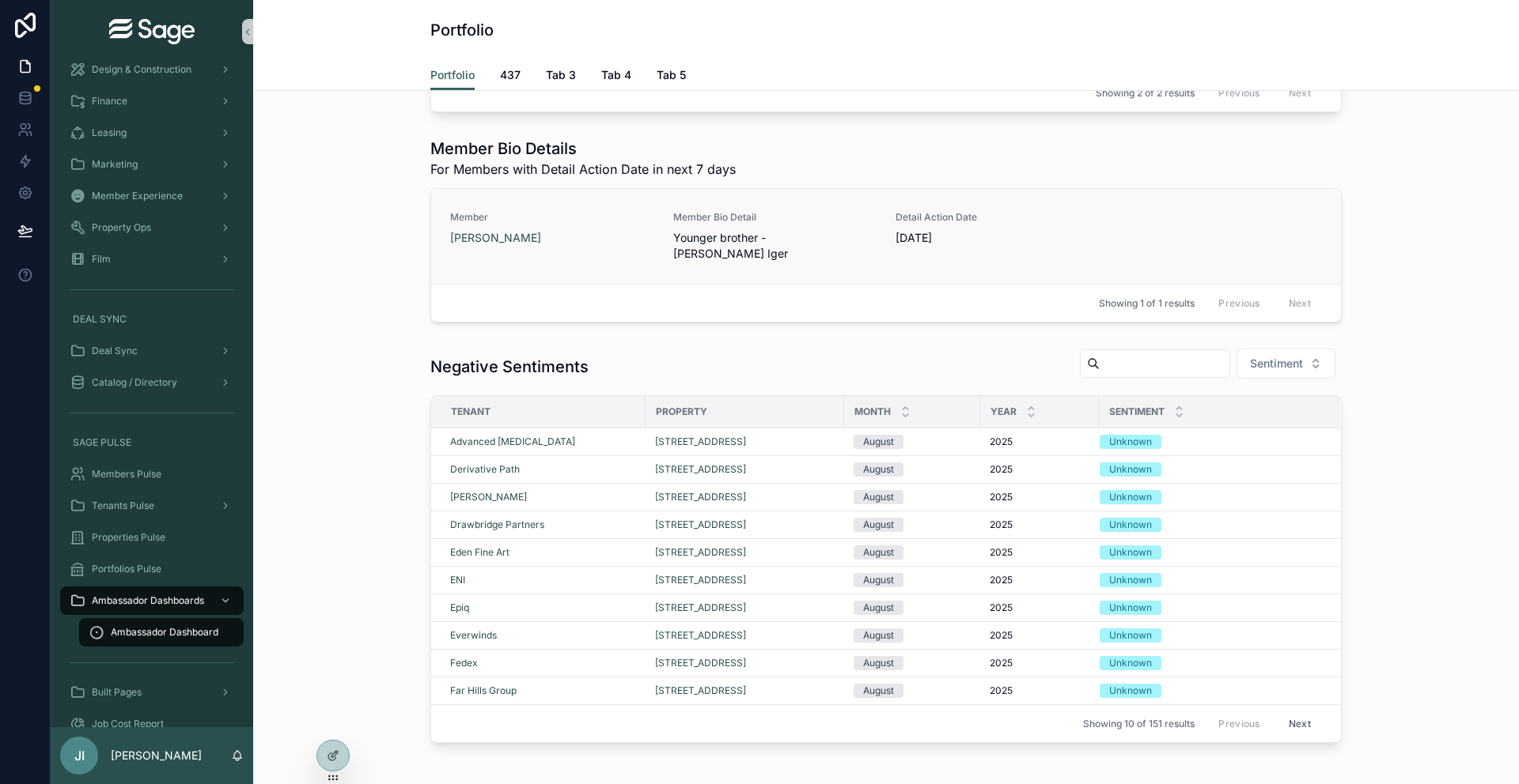
scroll to position [1217, 0]
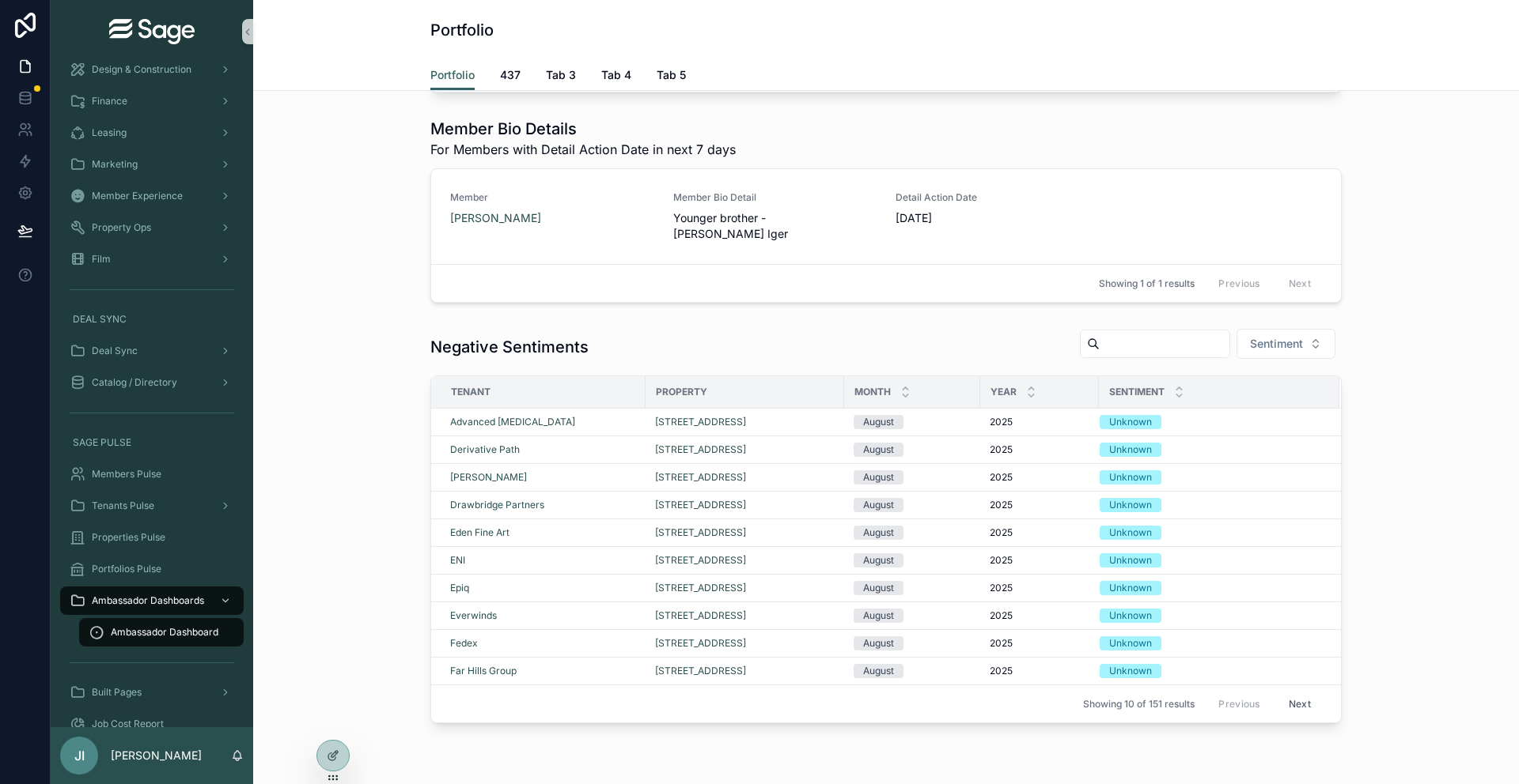
drag, startPoint x: 461, startPoint y: 335, endPoint x: 495, endPoint y: 335, distance: 34.0
click at [476, 336] on h1 "Negative Sentiments" at bounding box center [508, 347] width 158 height 22
click at [495, 336] on h1 "Negative Sentiments" at bounding box center [508, 347] width 158 height 22
click at [153, 204] on div "Member Experience" at bounding box center [151, 196] width 164 height 25
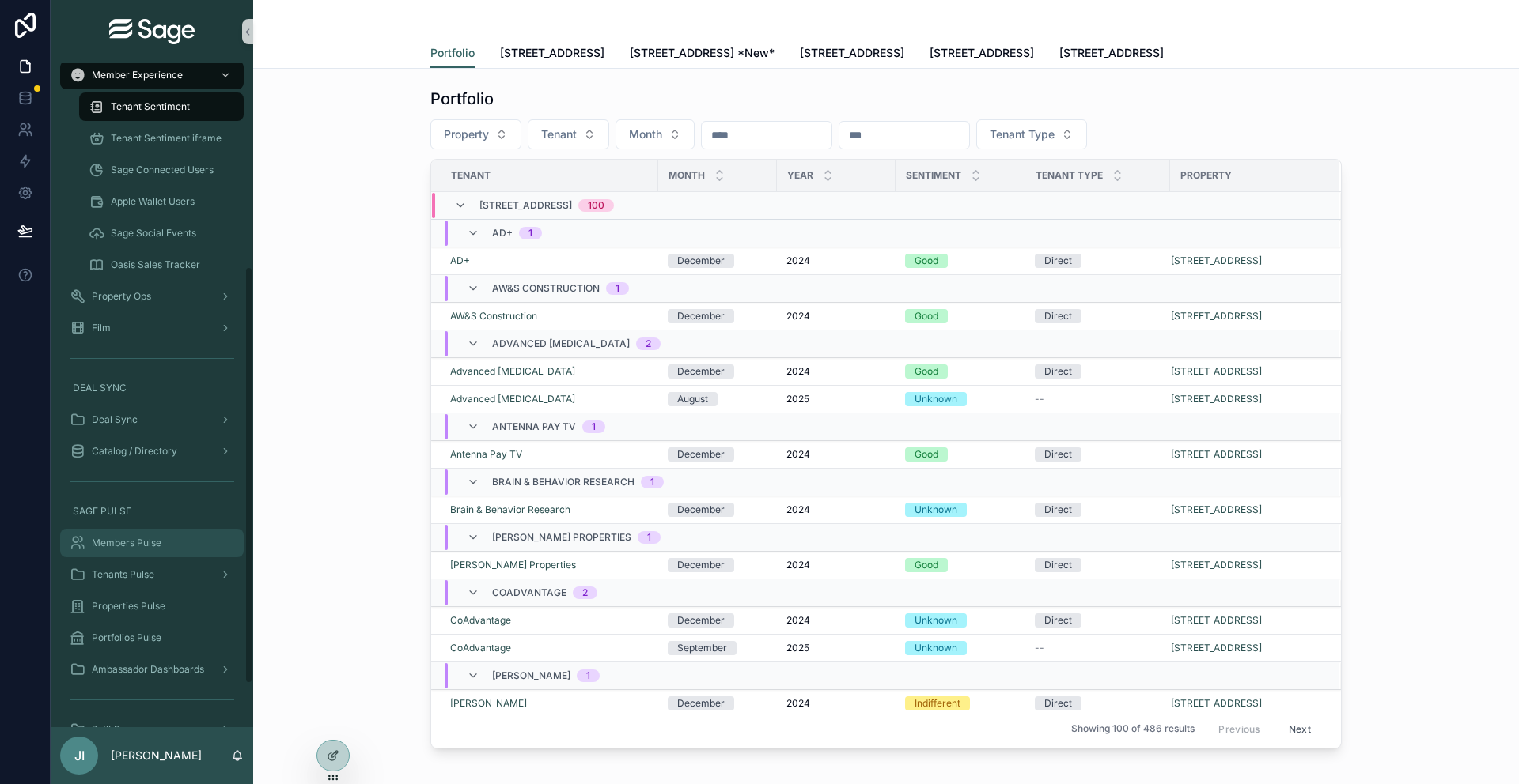
click at [151, 530] on div "Members Pulse" at bounding box center [151, 542] width 164 height 25
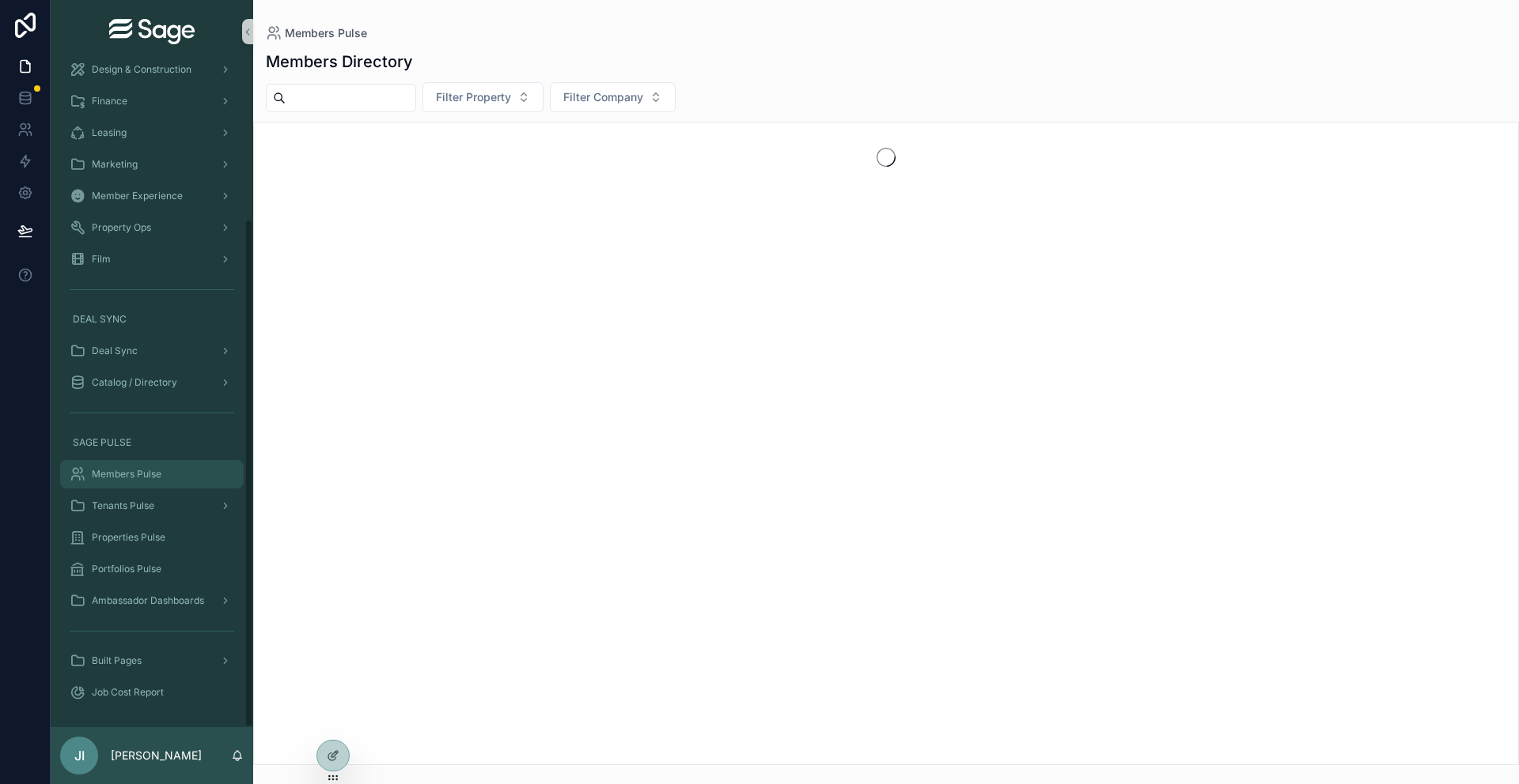
scroll to position [202, 0]
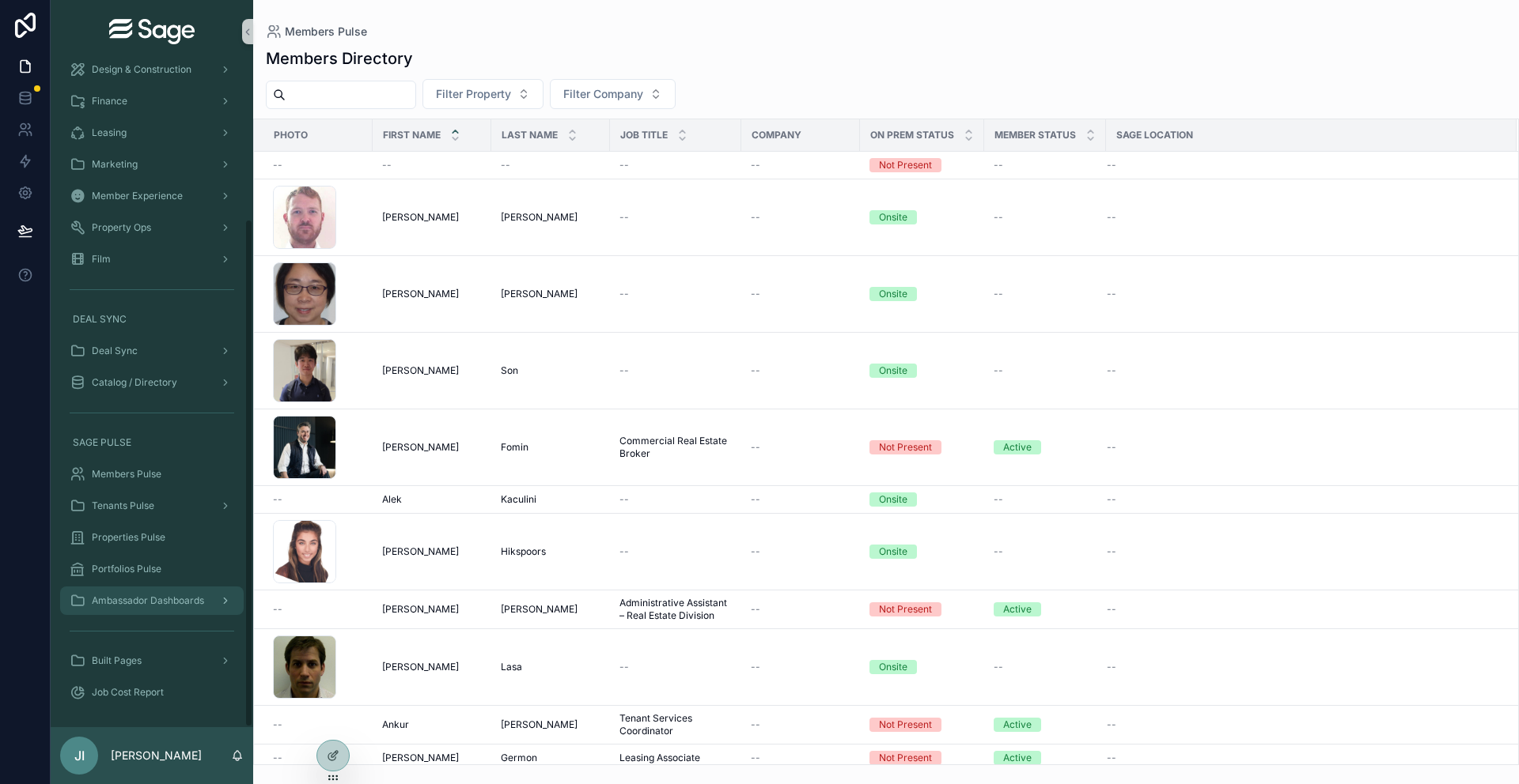
click at [147, 609] on div "Ambassador Dashboards" at bounding box center [151, 600] width 164 height 25
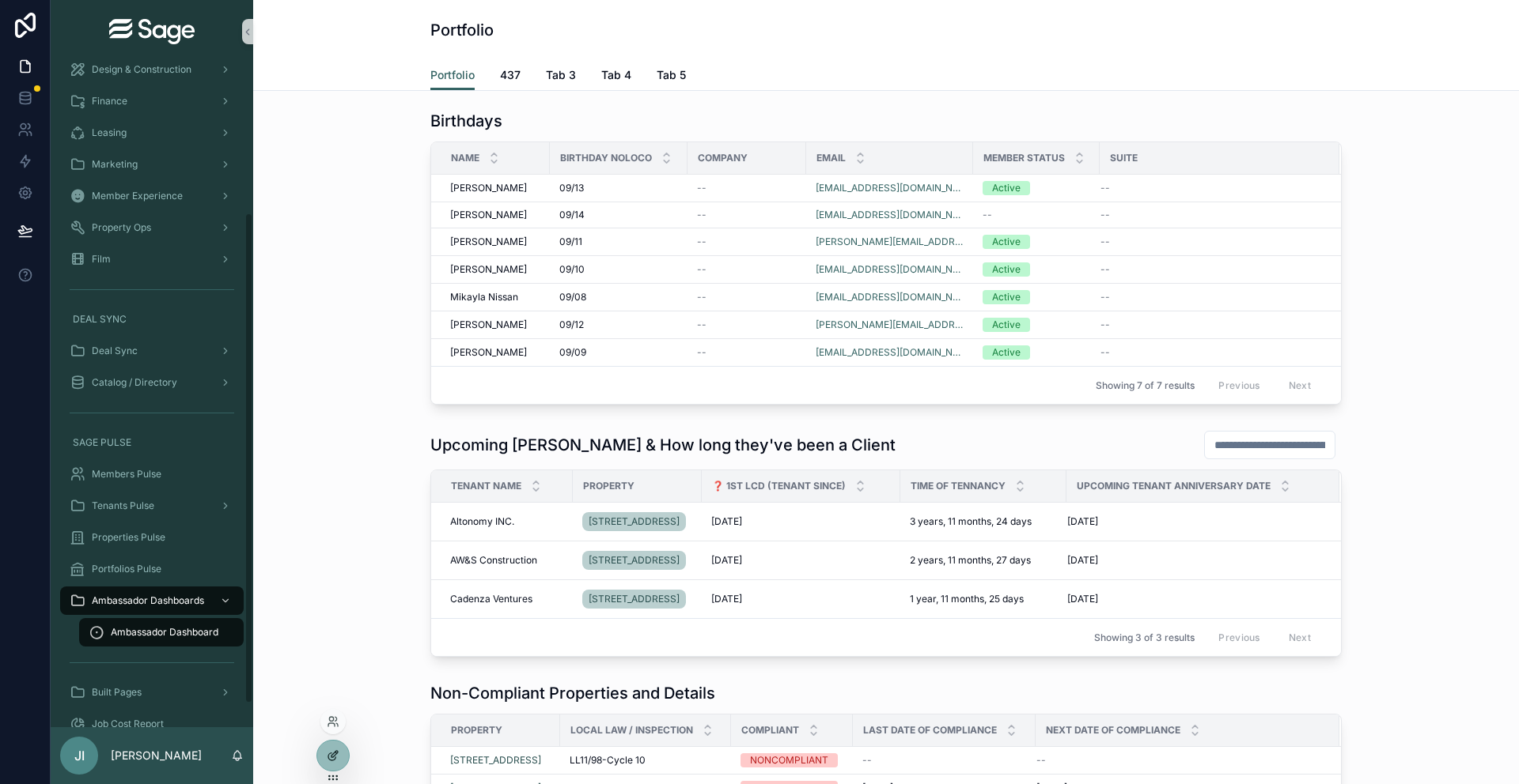
click at [320, 756] on div at bounding box center [333, 755] width 31 height 30
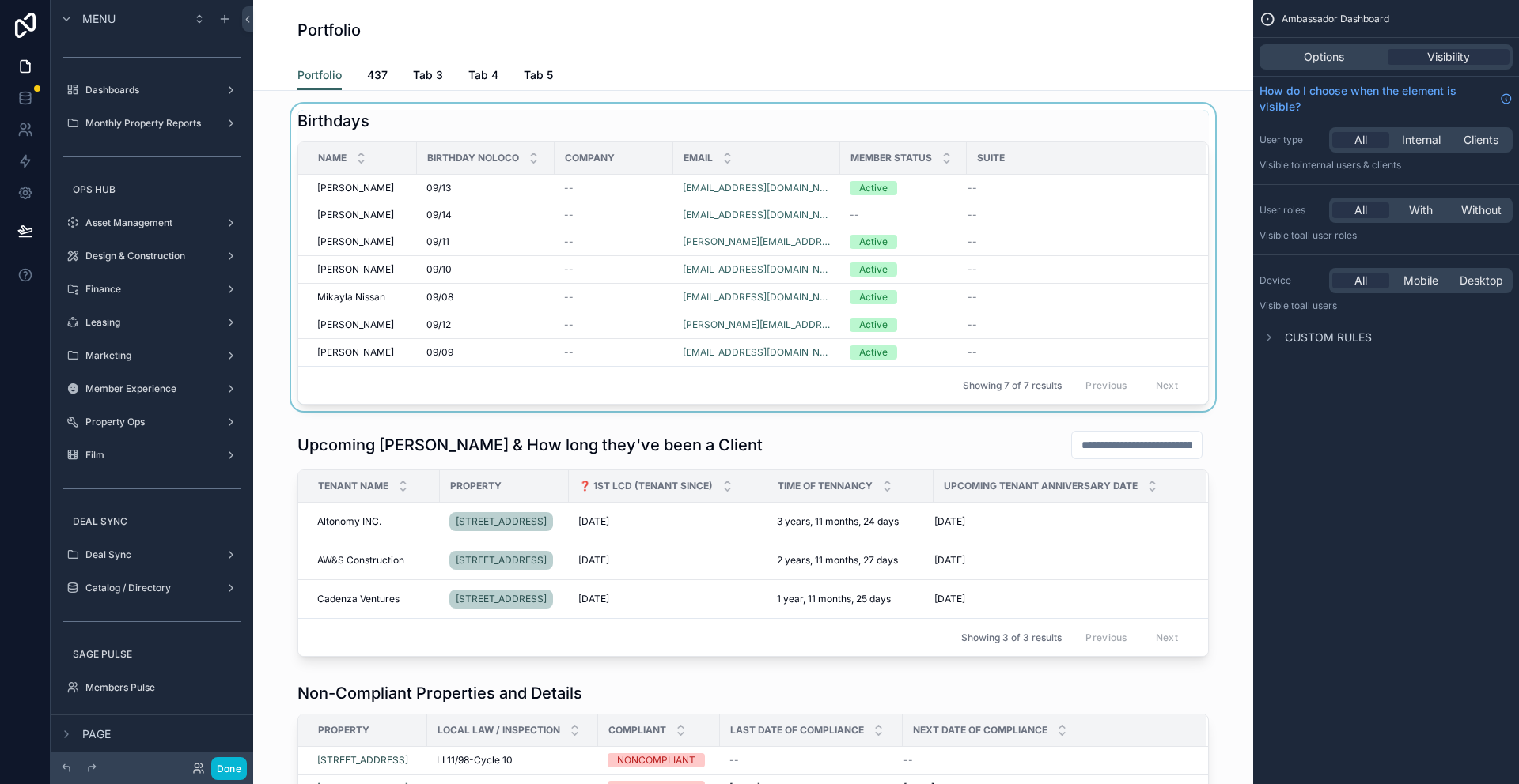
click at [1077, 162] on div "Suite" at bounding box center [1087, 158] width 238 height 25
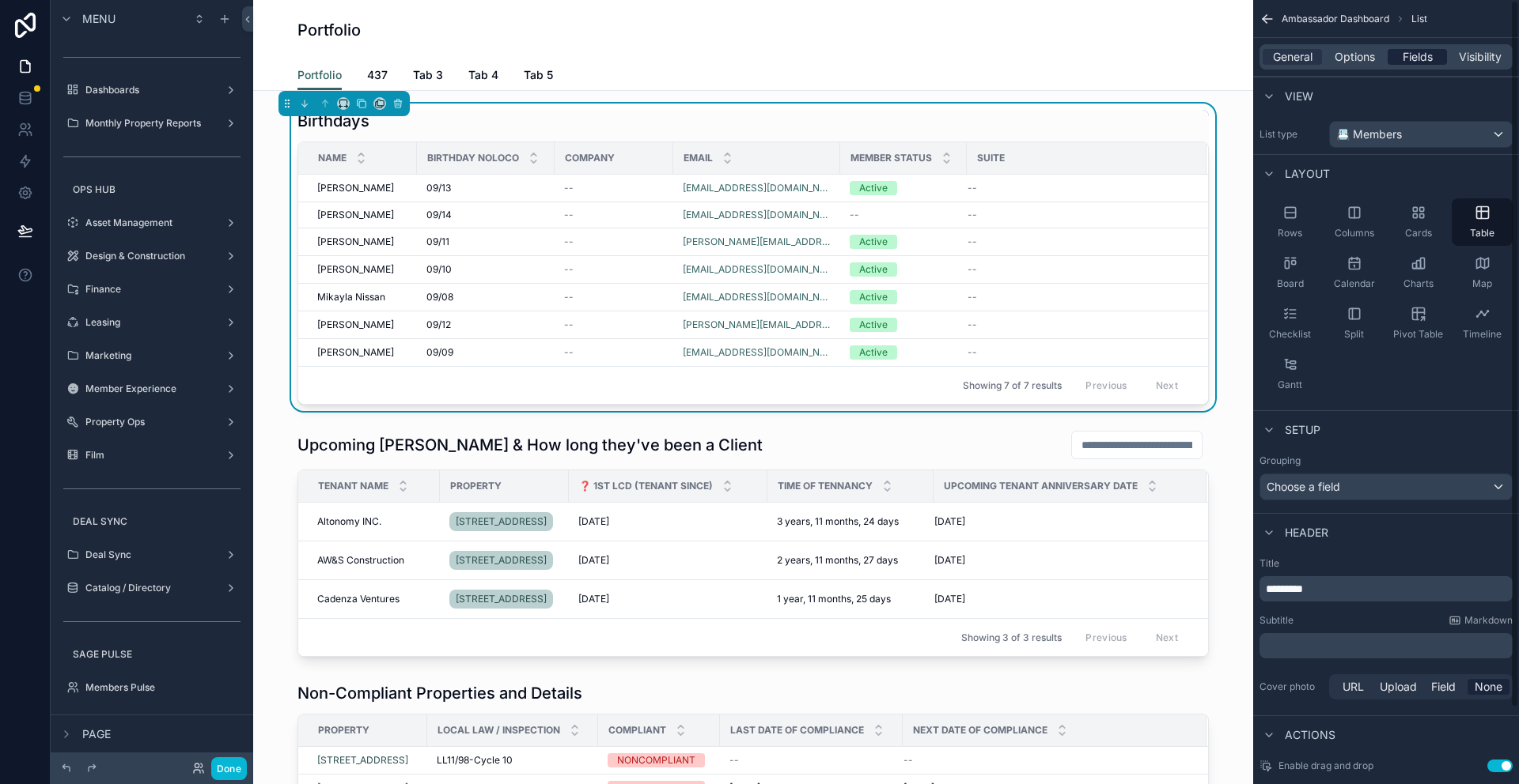
click at [1419, 64] on span "Fields" at bounding box center [1417, 56] width 30 height 16
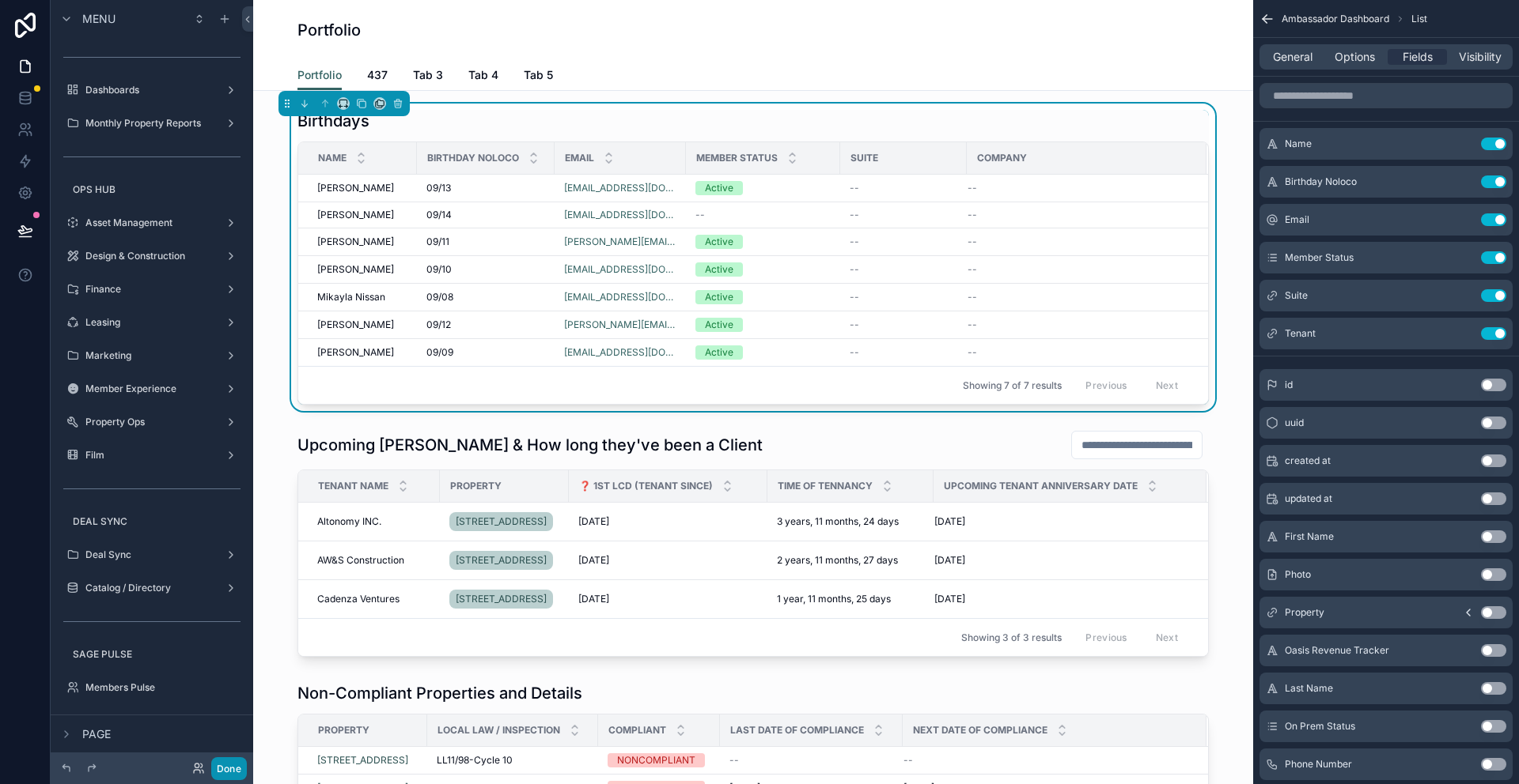
click at [241, 766] on button "Done" at bounding box center [229, 768] width 36 height 23
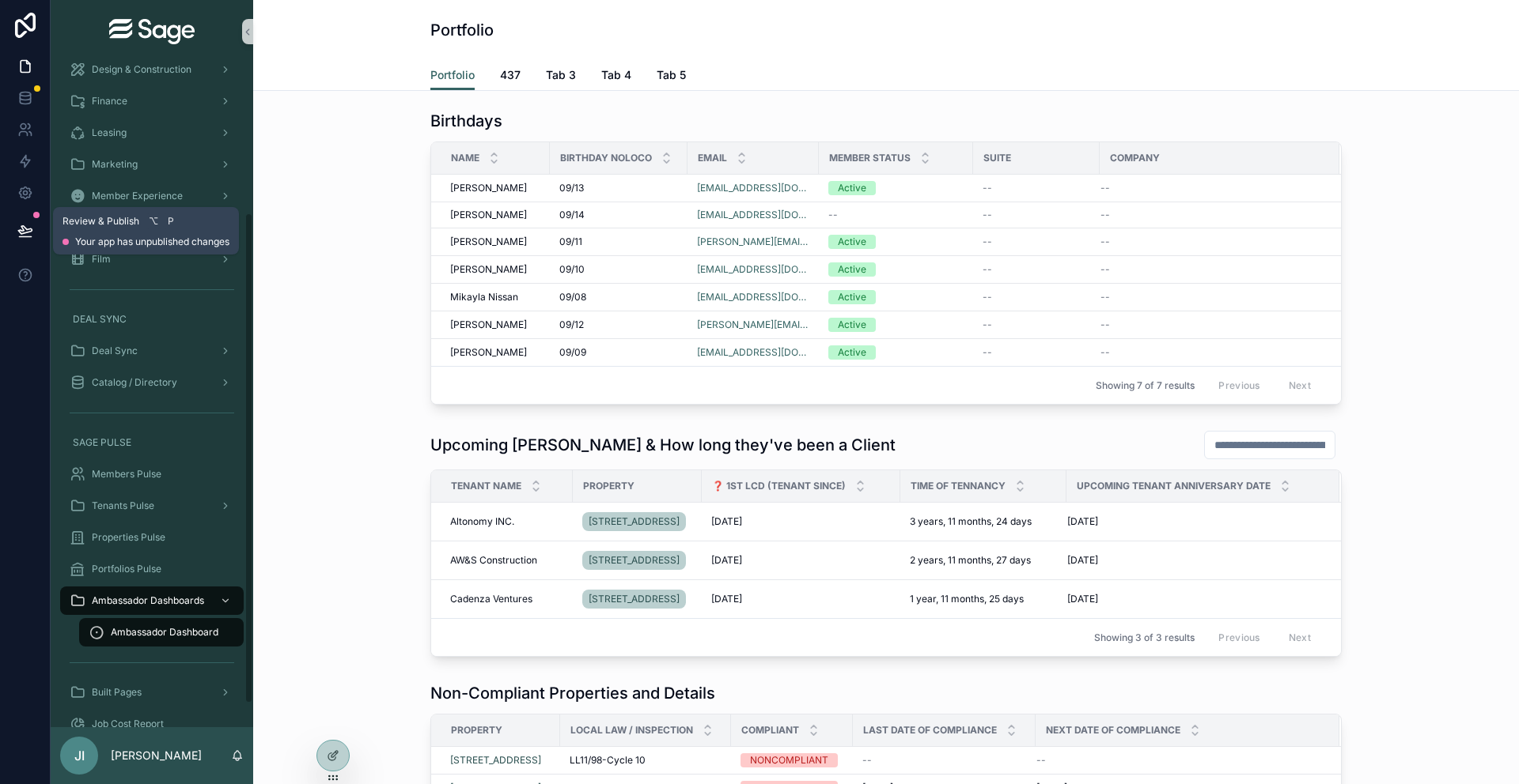
click at [28, 224] on icon at bounding box center [25, 231] width 16 height 16
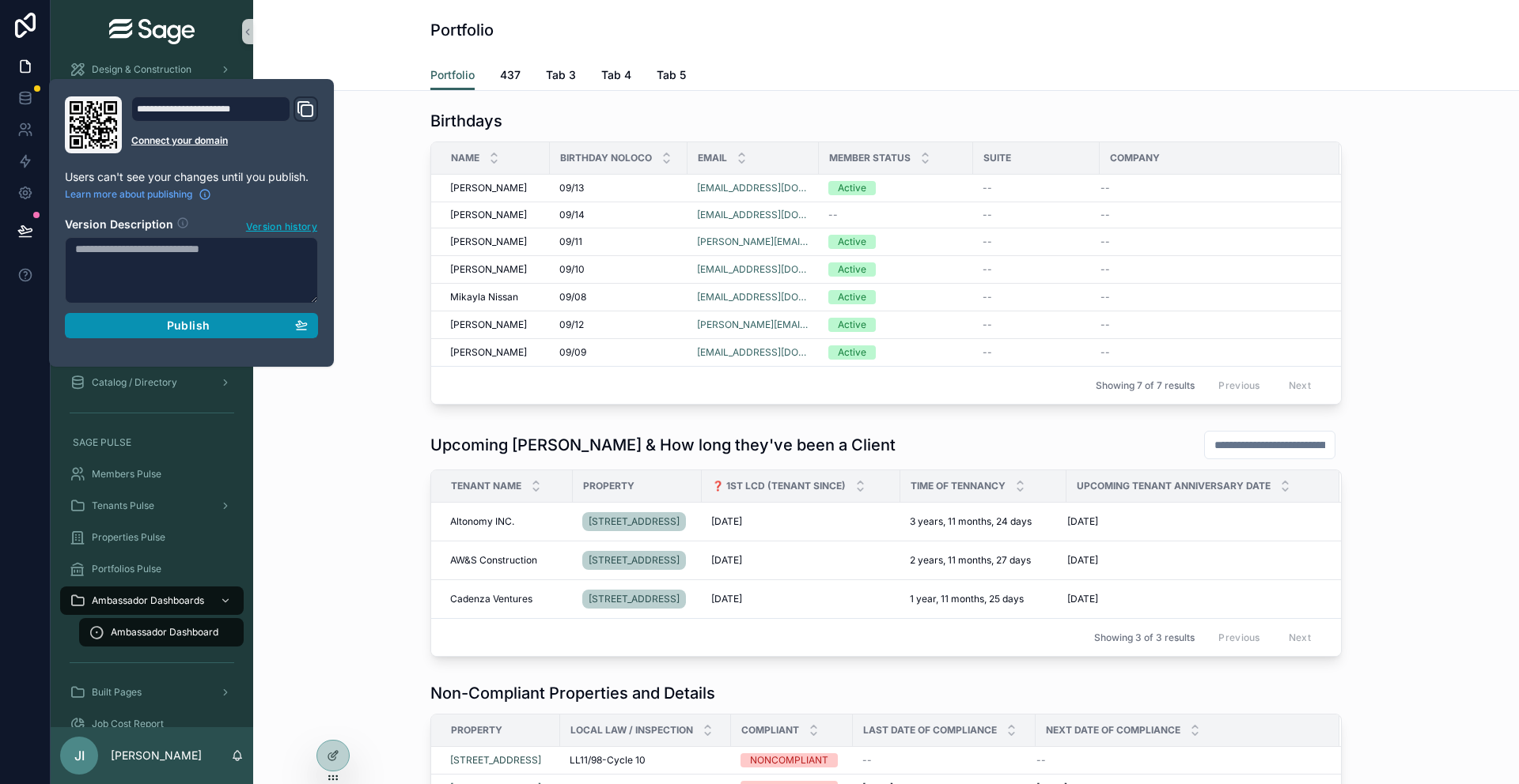
click at [202, 327] on span "Publish" at bounding box center [188, 326] width 42 height 14
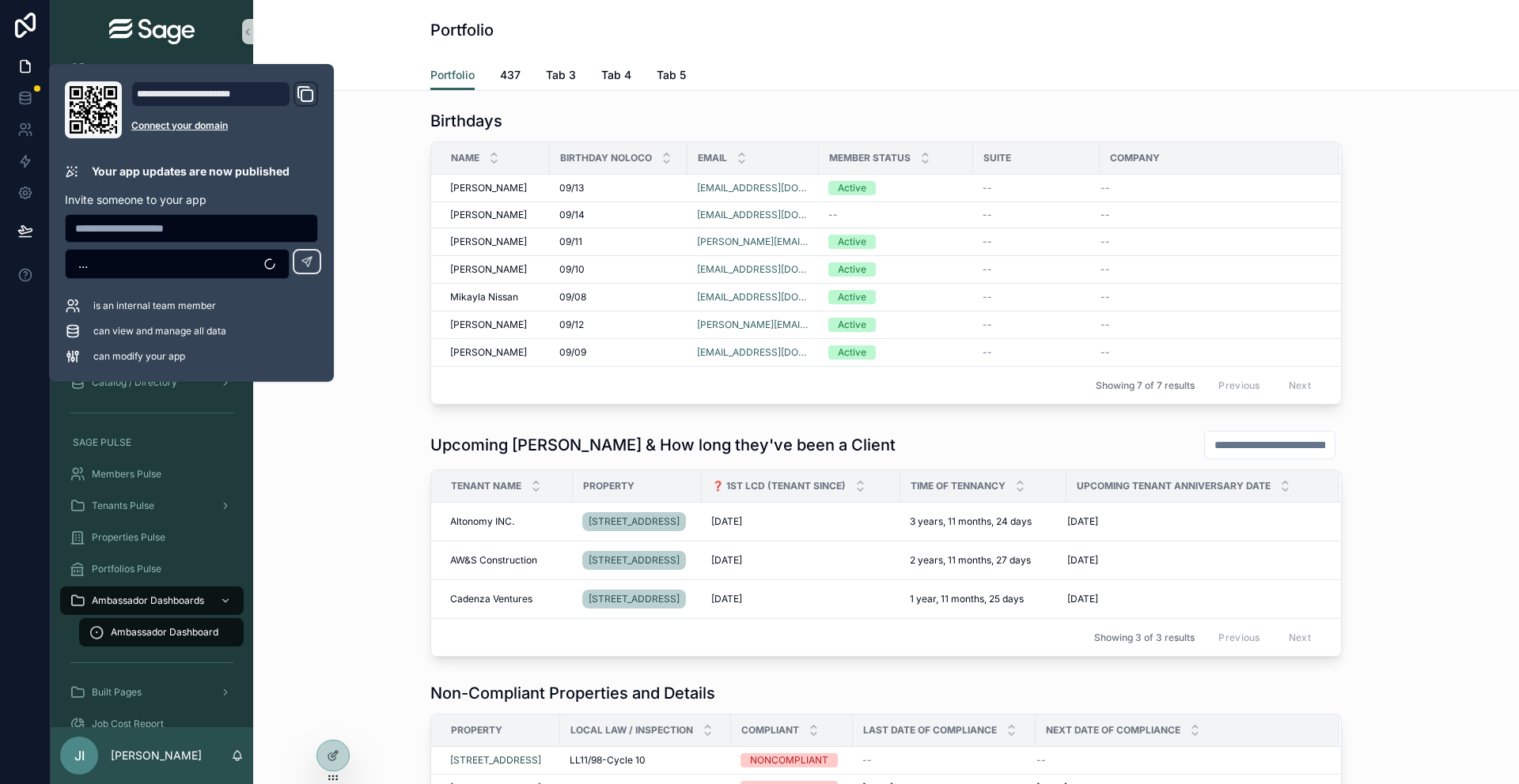
click at [356, 379] on div "Birthdays Name Birthday Noloco Email Member Status Suite Company Ana Minaya Ana…" at bounding box center [886, 257] width 1240 height 308
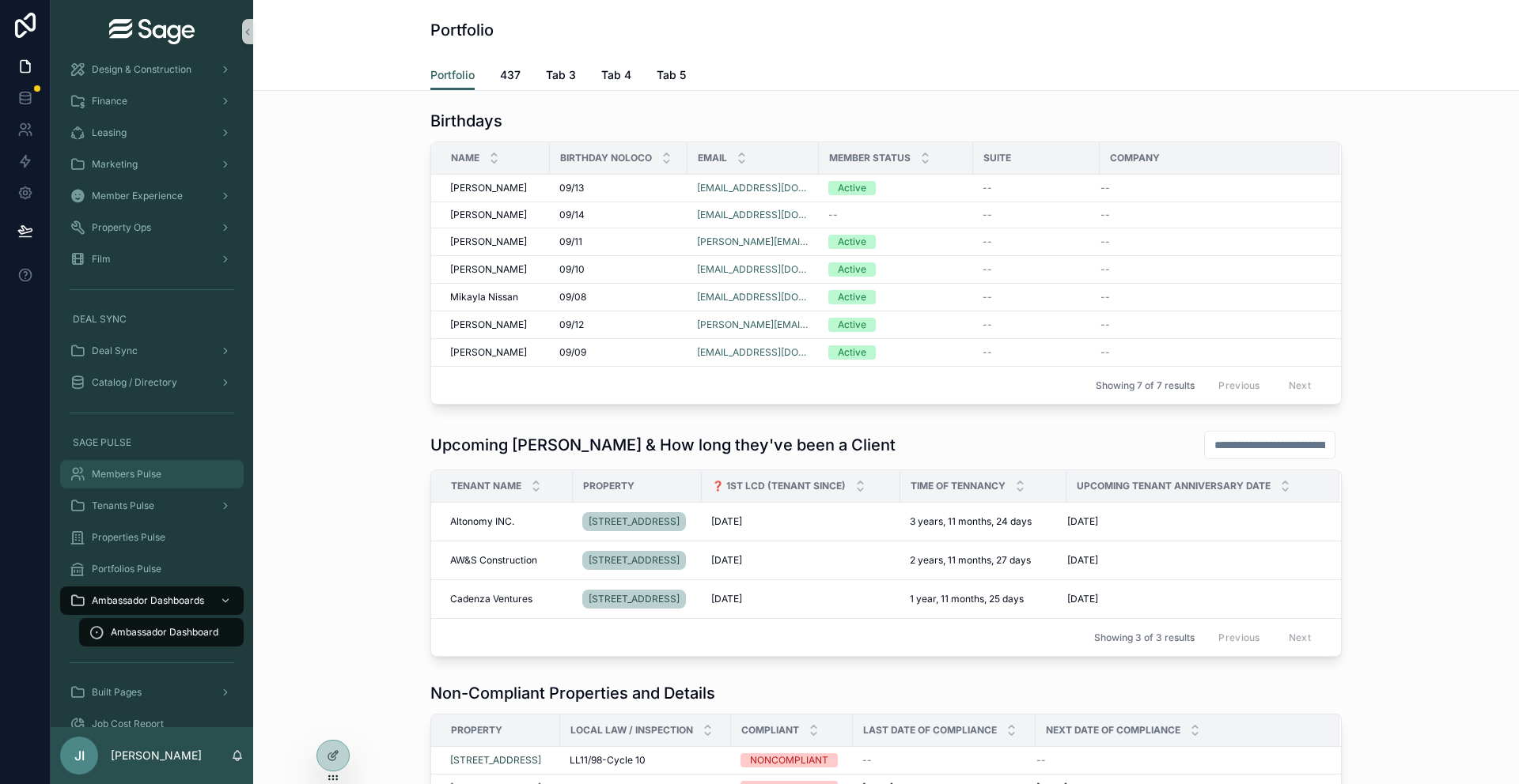
click at [143, 469] on span "Members Pulse" at bounding box center [126, 475] width 69 height 13
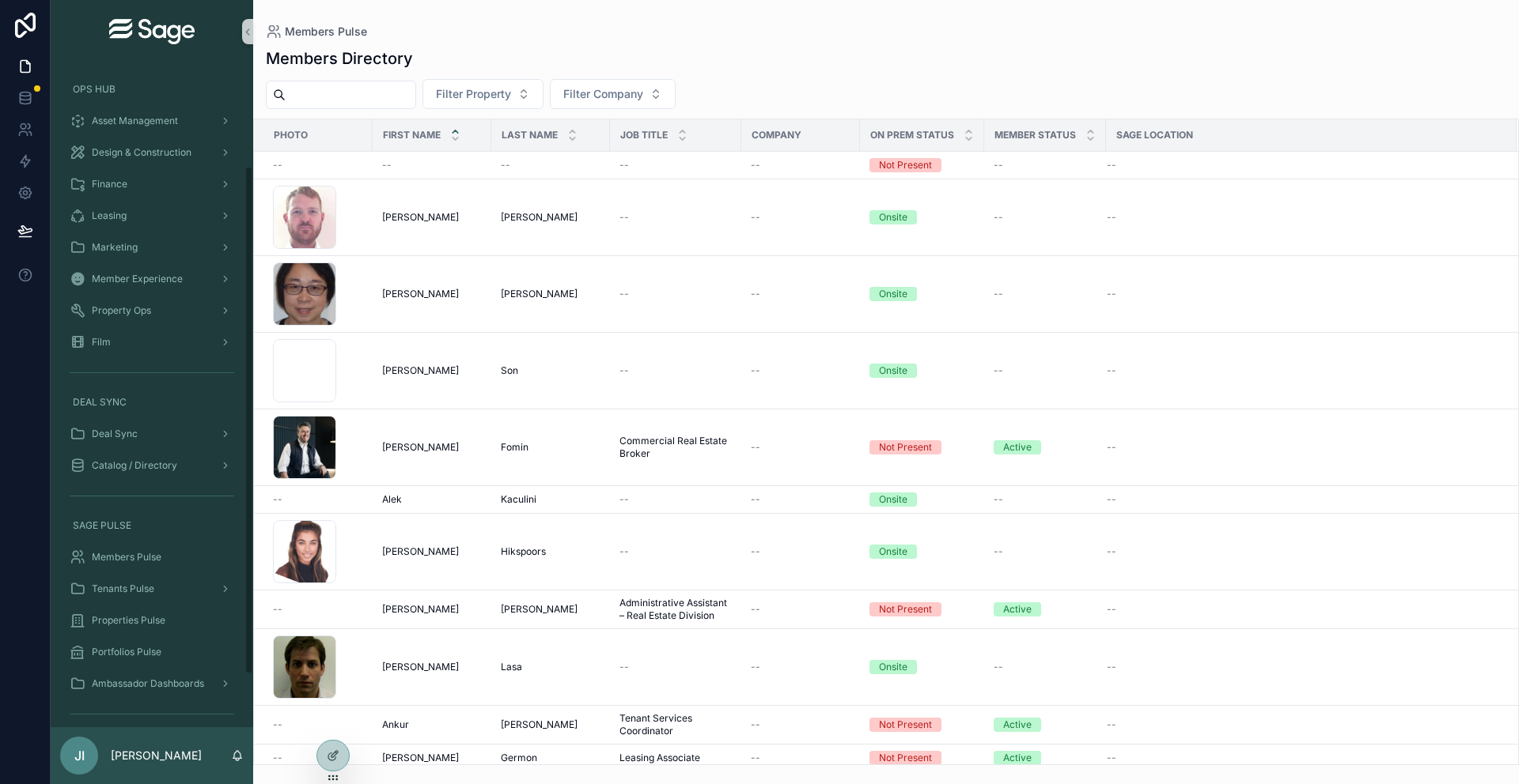
scroll to position [134, 0]
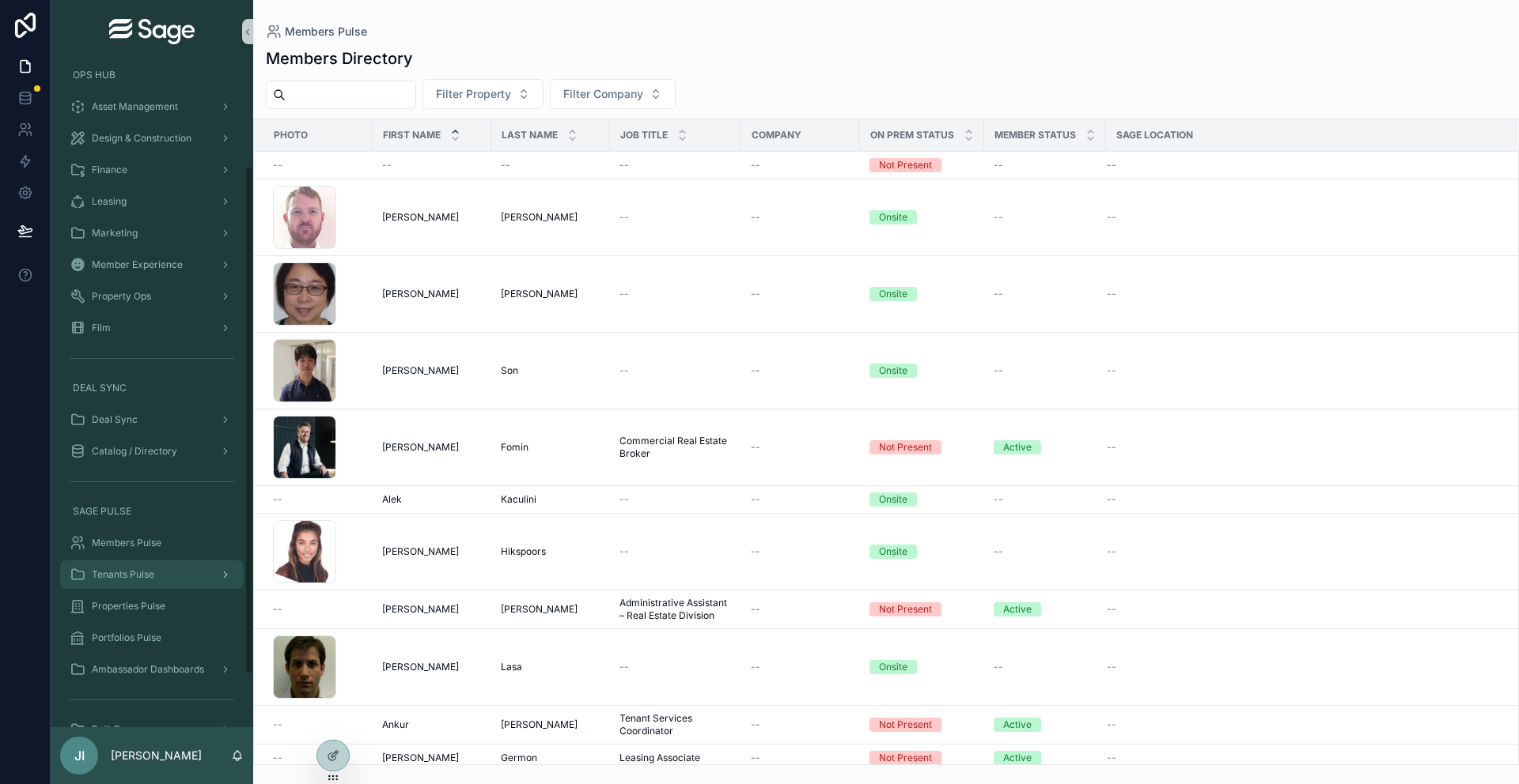
click at [156, 579] on div "Tenants Pulse" at bounding box center [151, 575] width 164 height 25
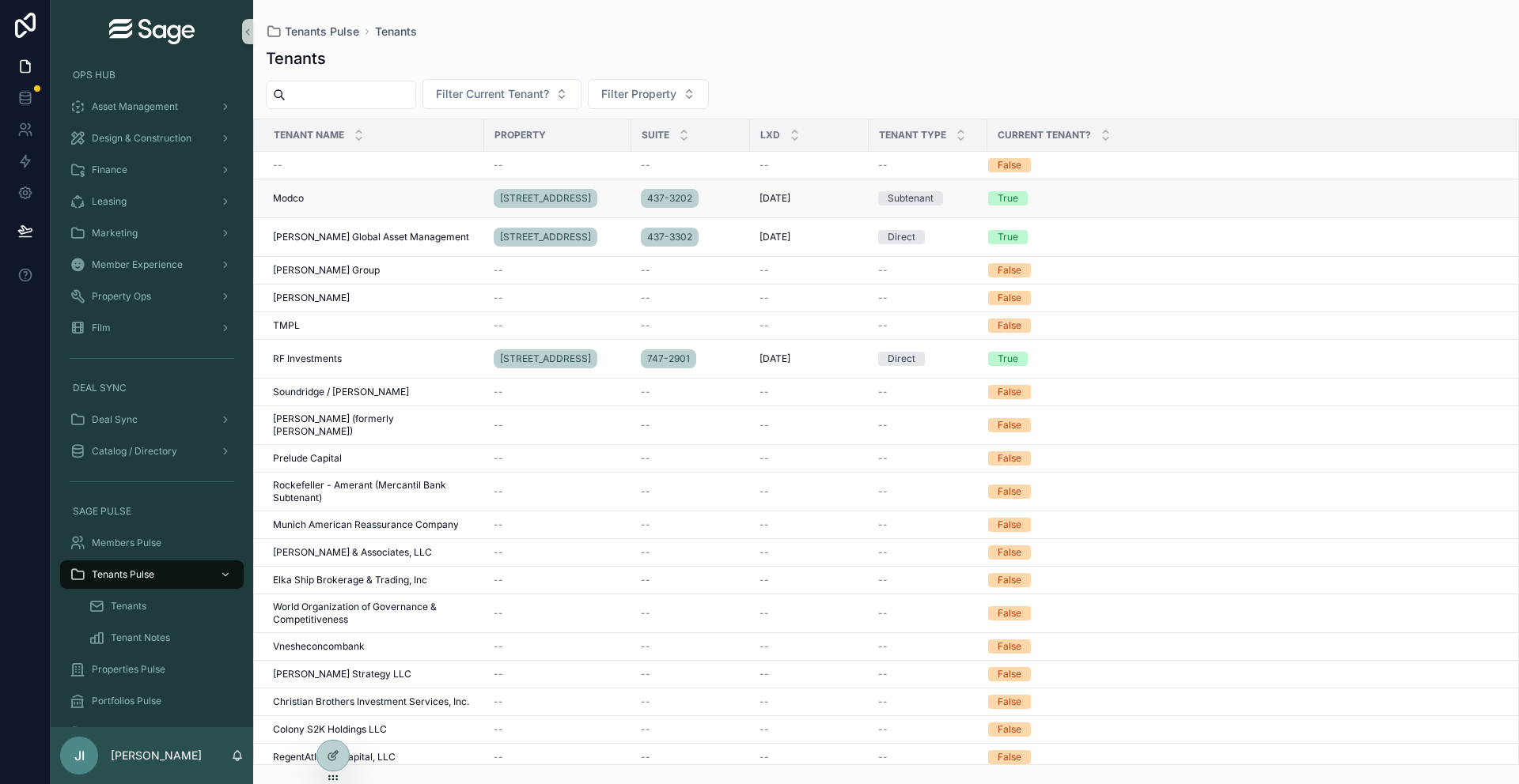
click at [412, 205] on td "Modco Modco" at bounding box center [368, 199] width 230 height 39
click at [300, 197] on span "Modco" at bounding box center [288, 198] width 30 height 13
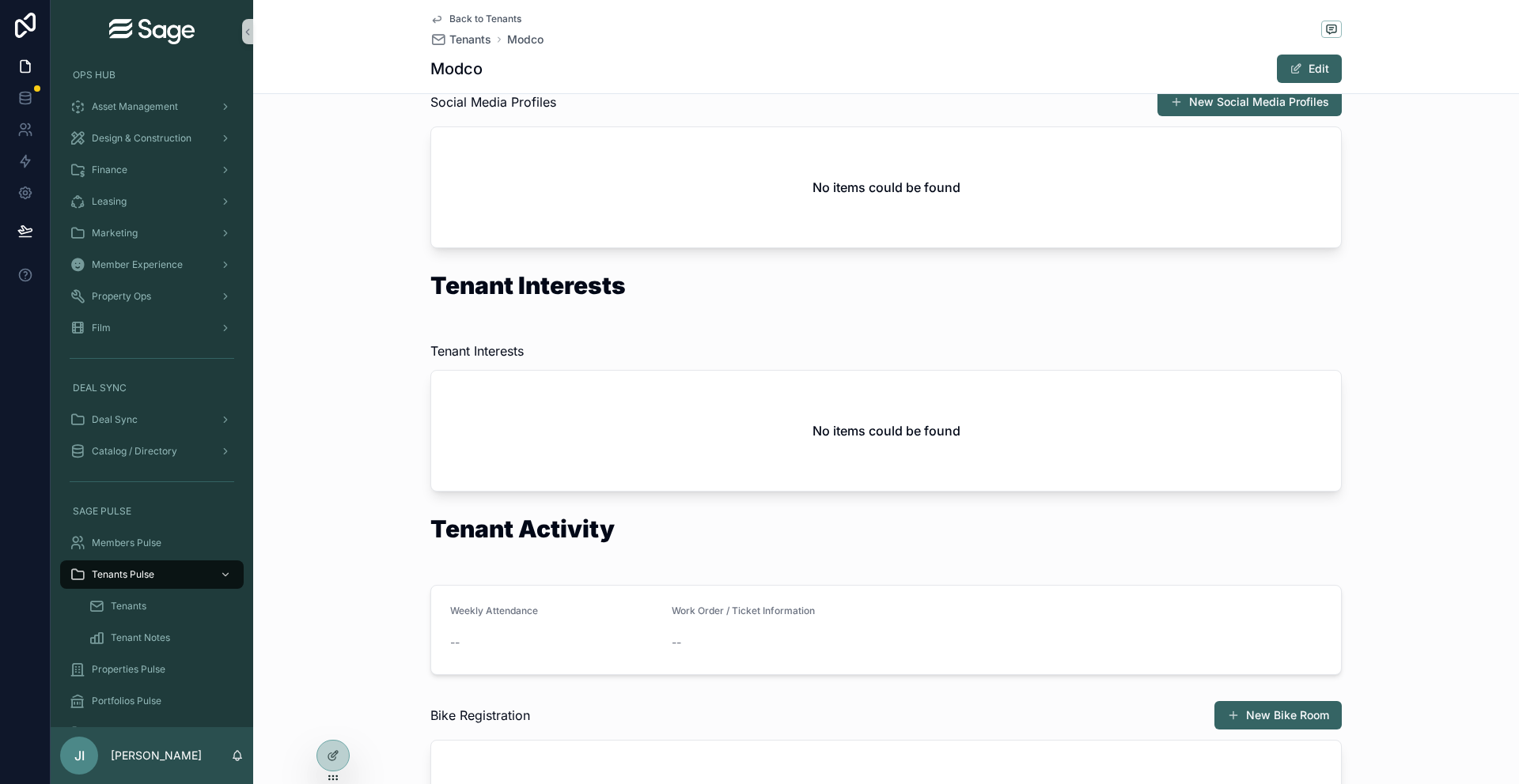
scroll to position [887, 0]
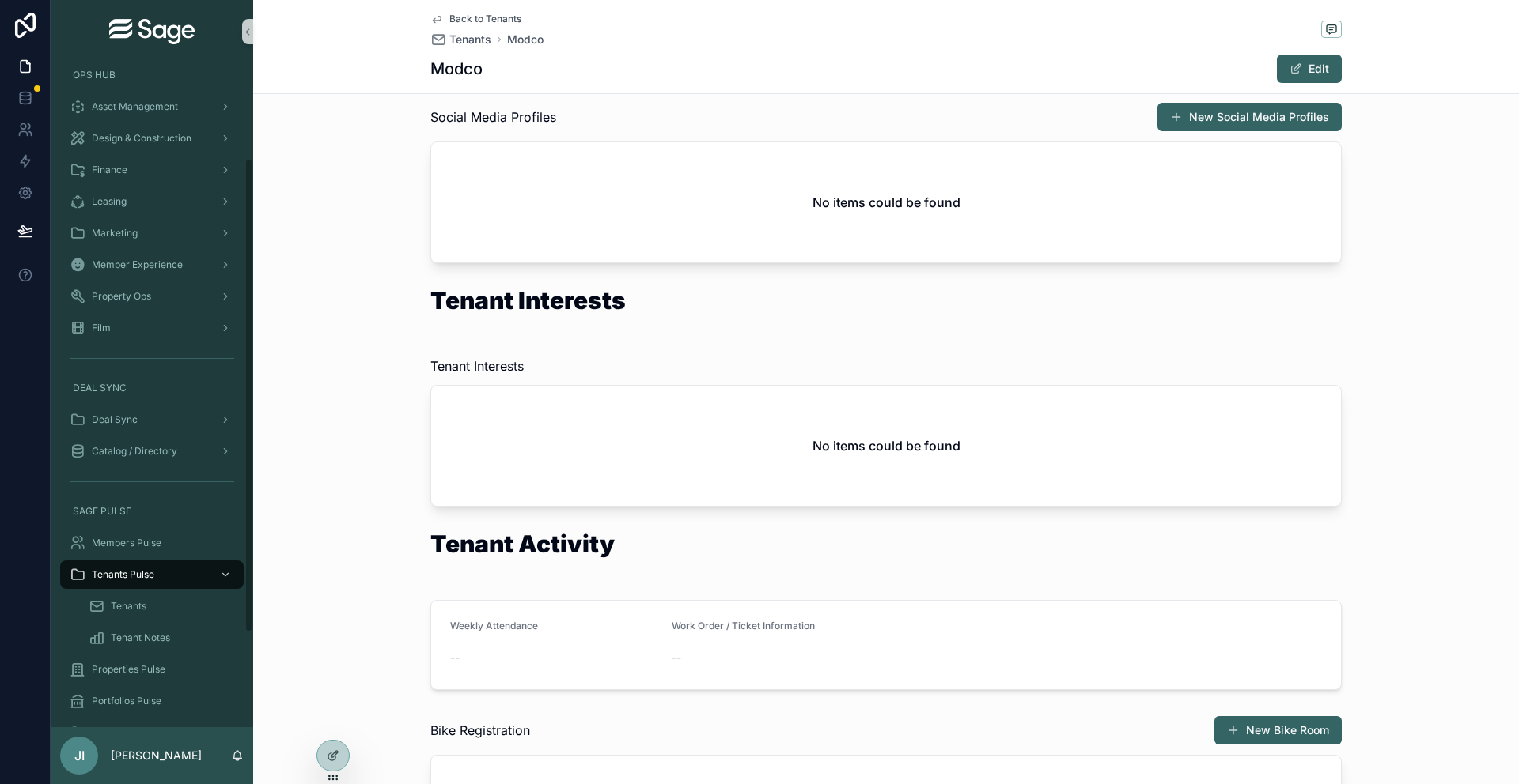
click at [189, 654] on div "Properties Pulse" at bounding box center [151, 670] width 202 height 31
click at [183, 659] on div "Properties Pulse" at bounding box center [151, 669] width 164 height 25
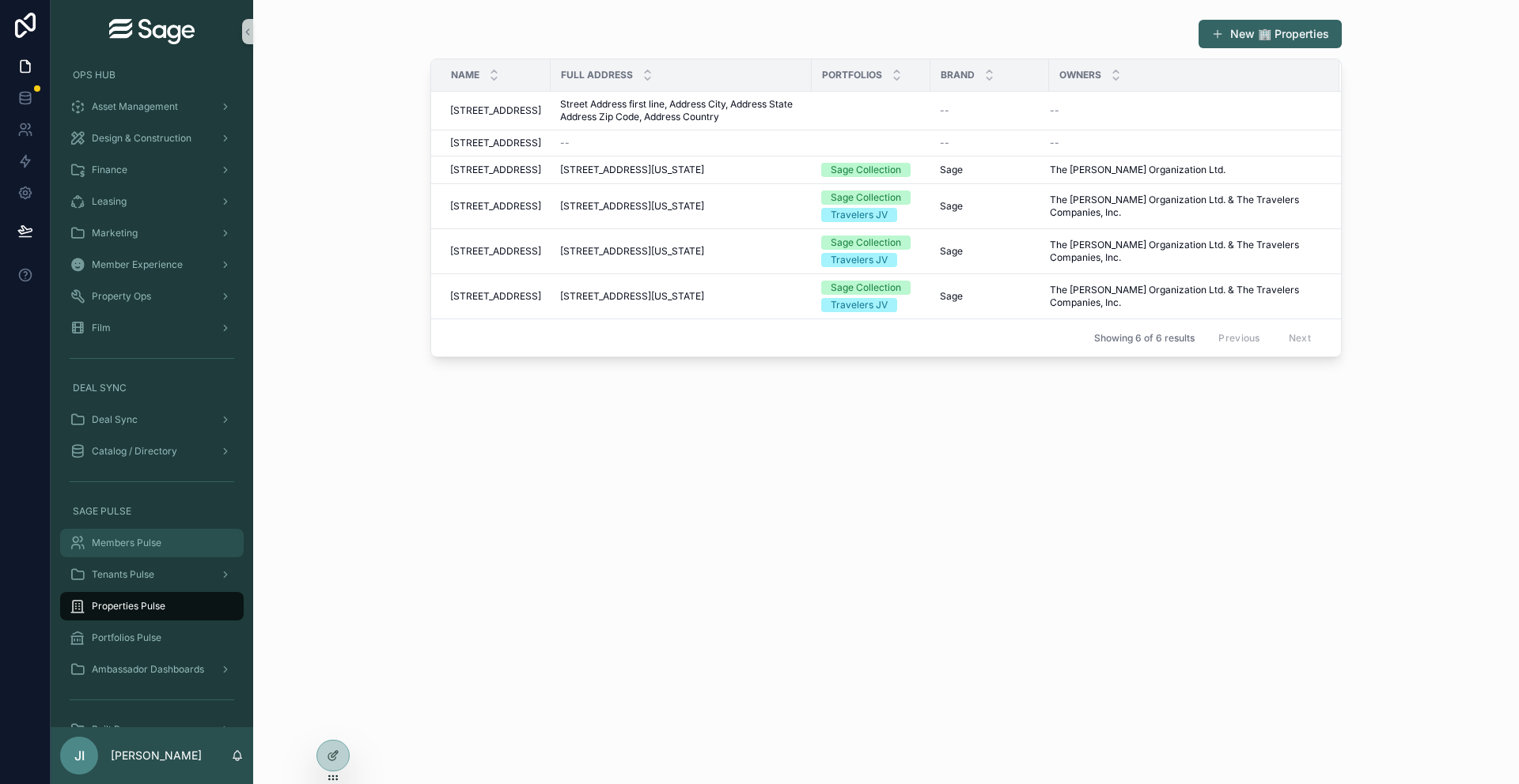
click at [161, 550] on div "Members Pulse" at bounding box center [151, 542] width 164 height 25
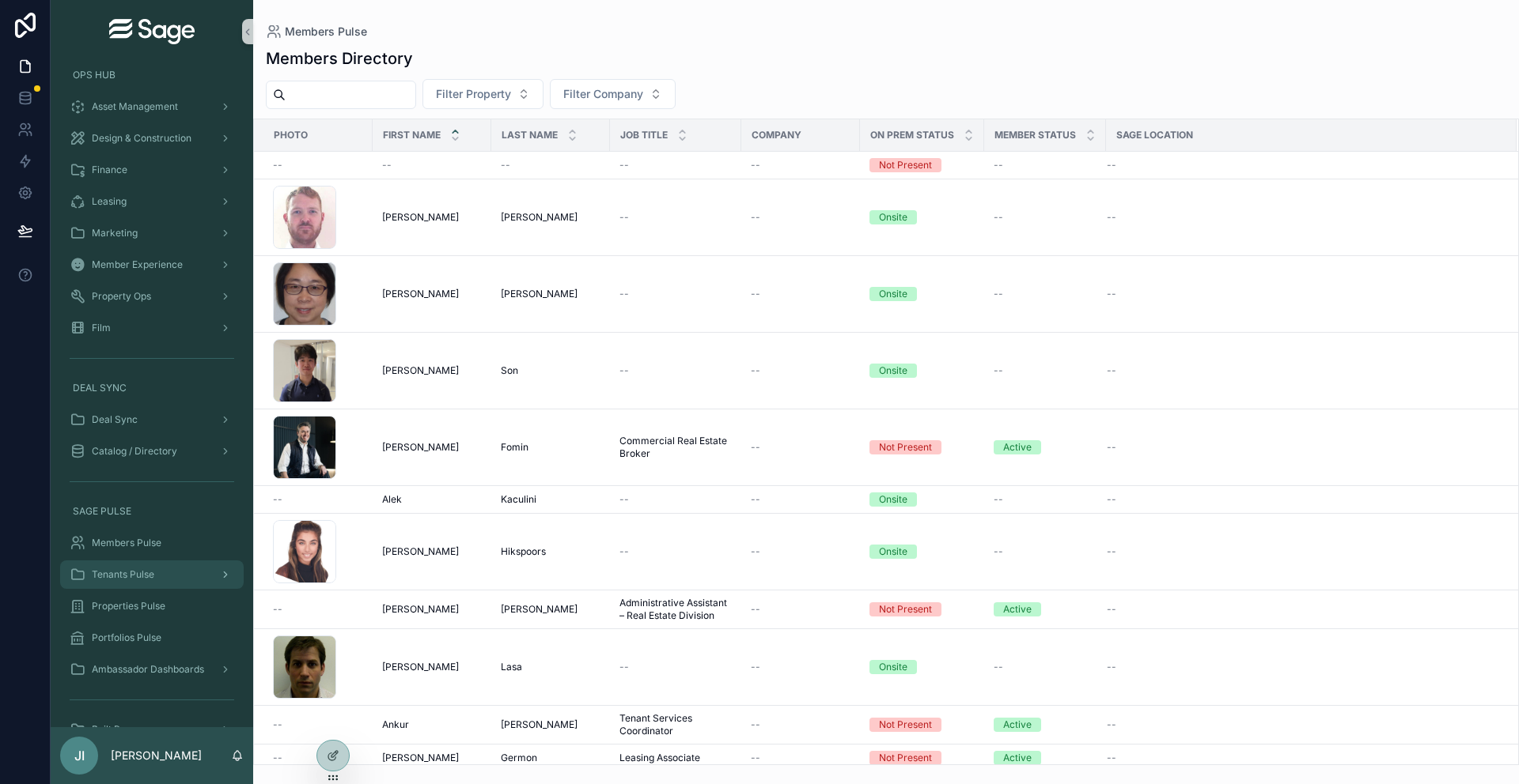
click at [165, 571] on div "Tenants Pulse" at bounding box center [151, 575] width 164 height 25
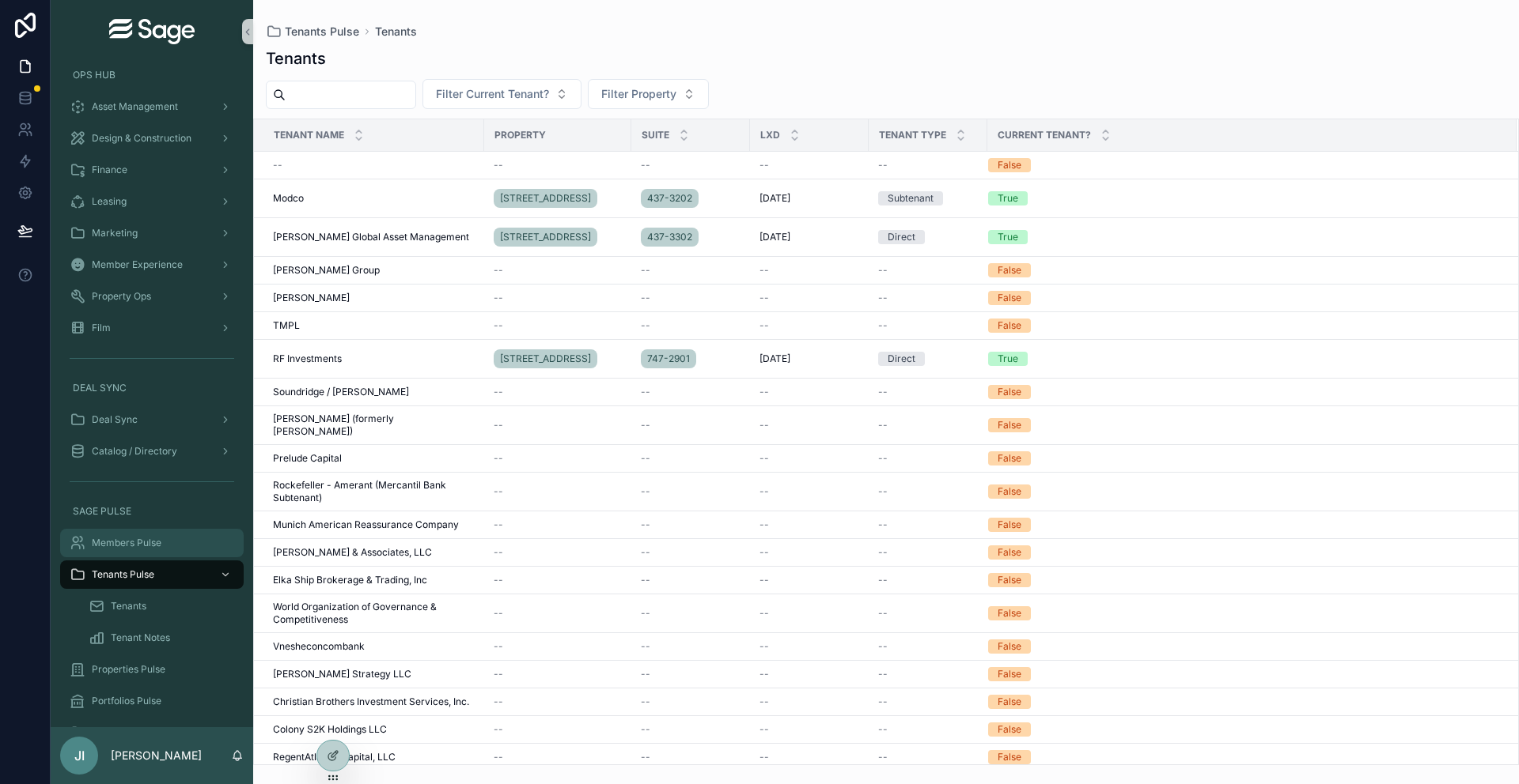
click at [169, 546] on div "Members Pulse" at bounding box center [151, 542] width 164 height 25
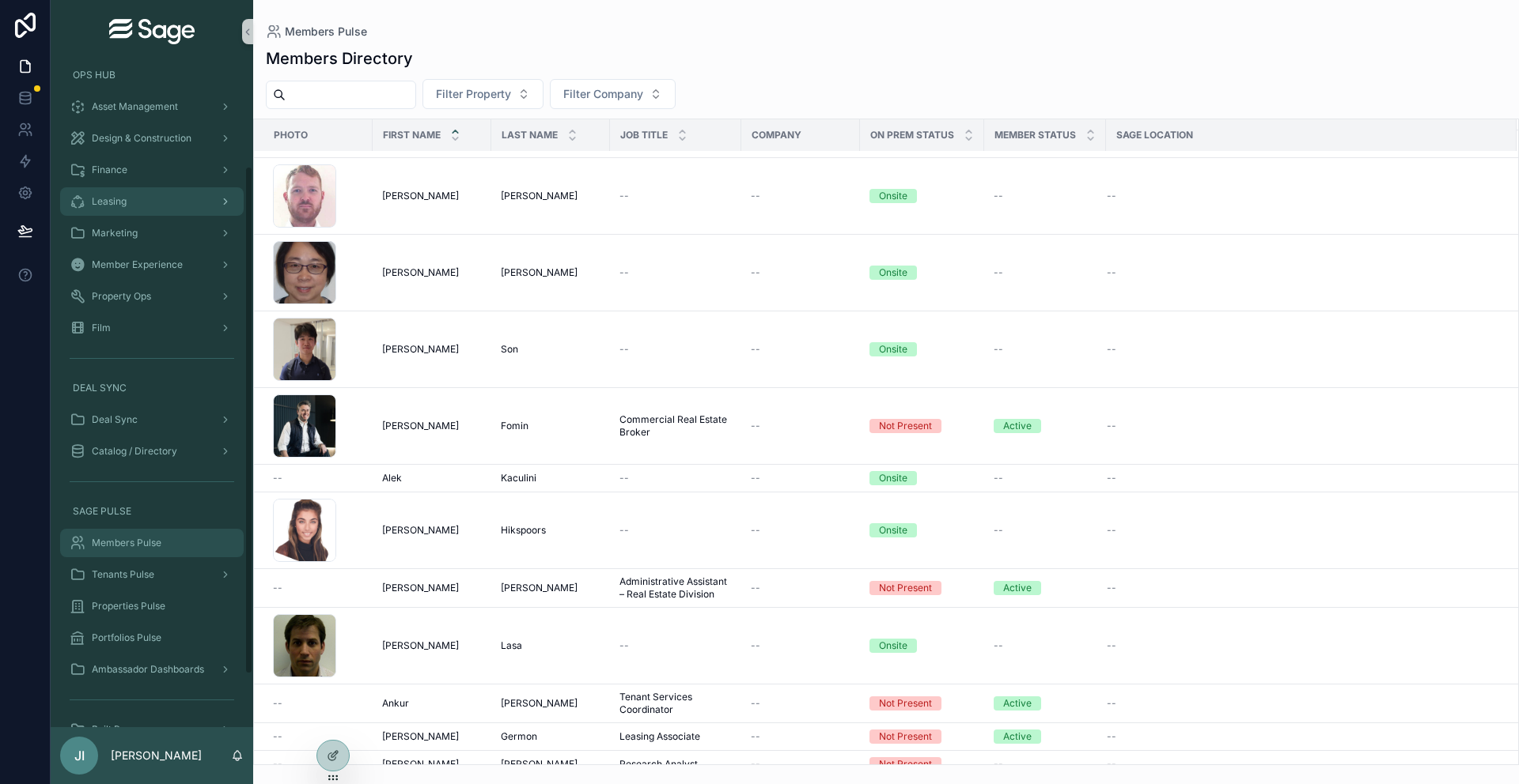
scroll to position [97, 0]
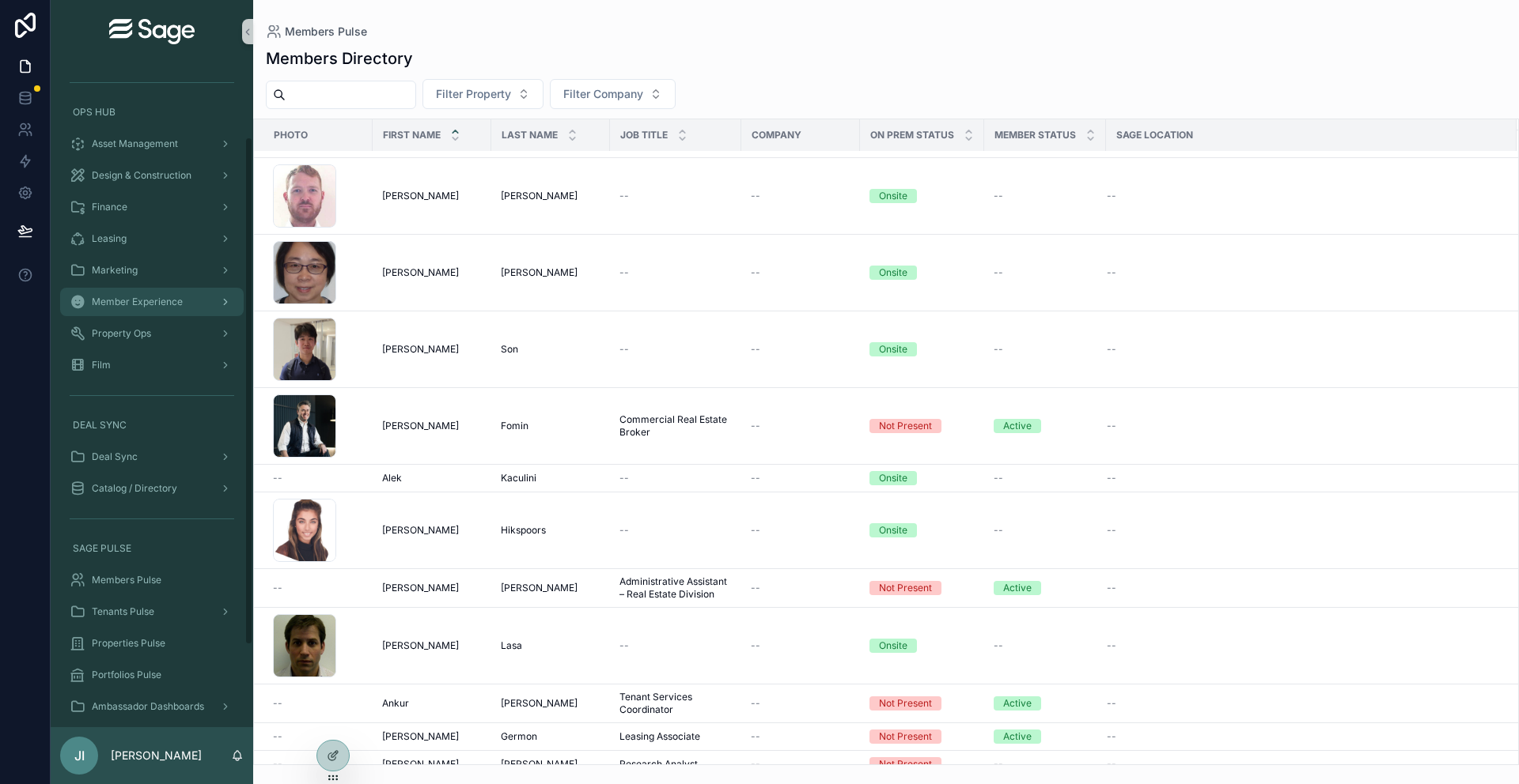
click at [172, 291] on div "Member Experience" at bounding box center [151, 302] width 164 height 25
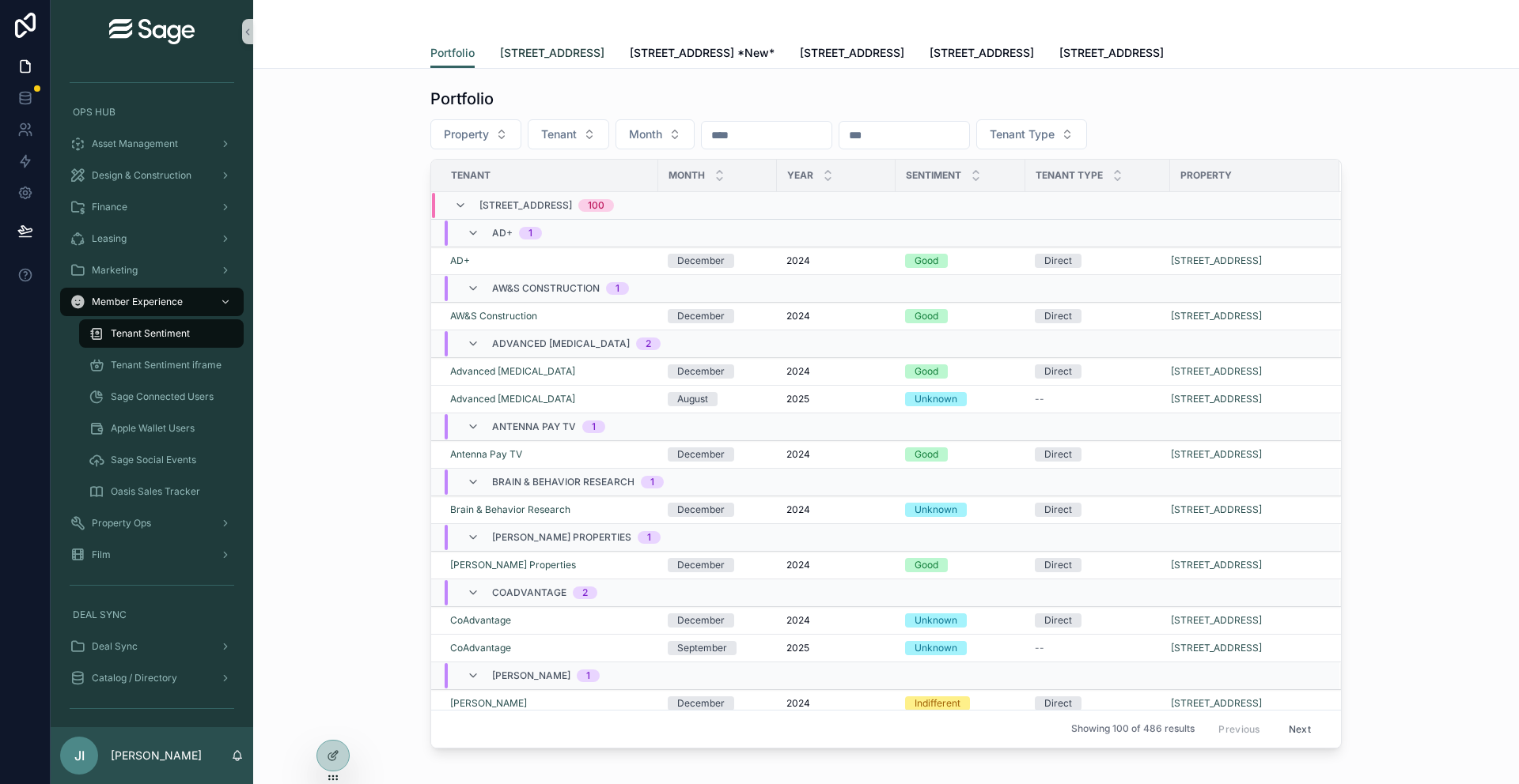
click at [535, 54] on span "[STREET_ADDRESS]" at bounding box center [552, 53] width 104 height 16
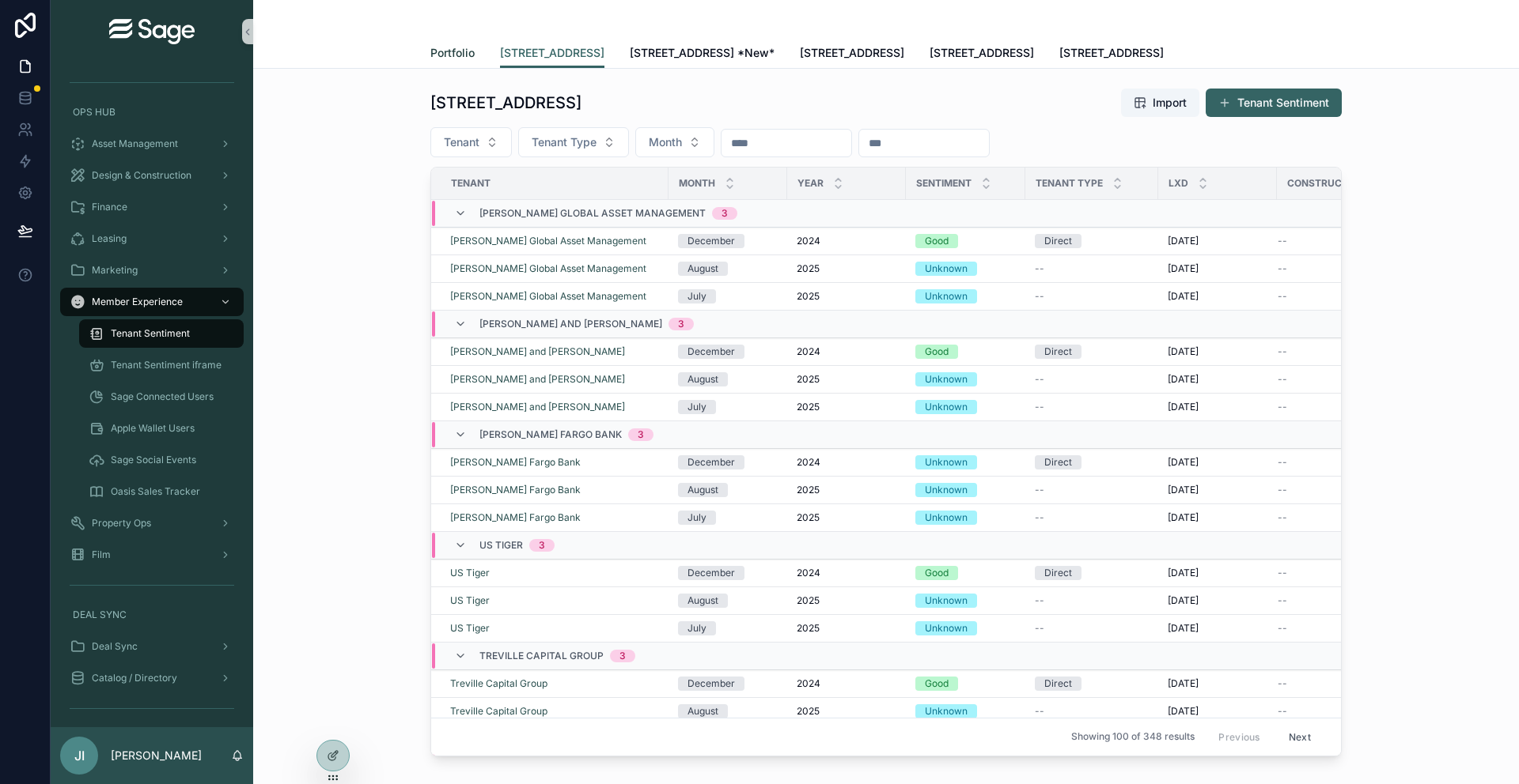
click at [461, 57] on span "Portfolio" at bounding box center [452, 53] width 44 height 16
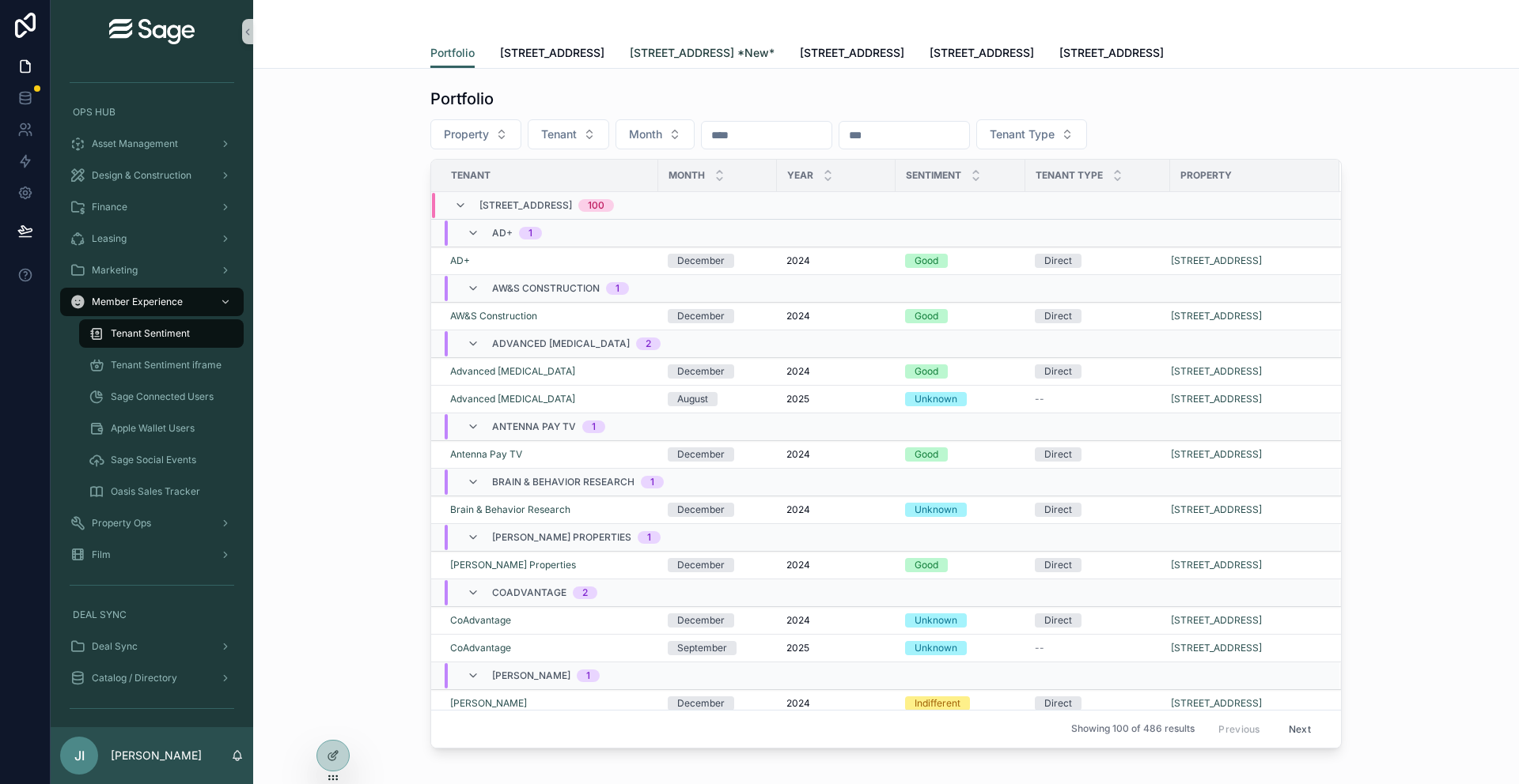
click at [743, 42] on link "437 Madison Avenue *New*" at bounding box center [701, 54] width 145 height 31
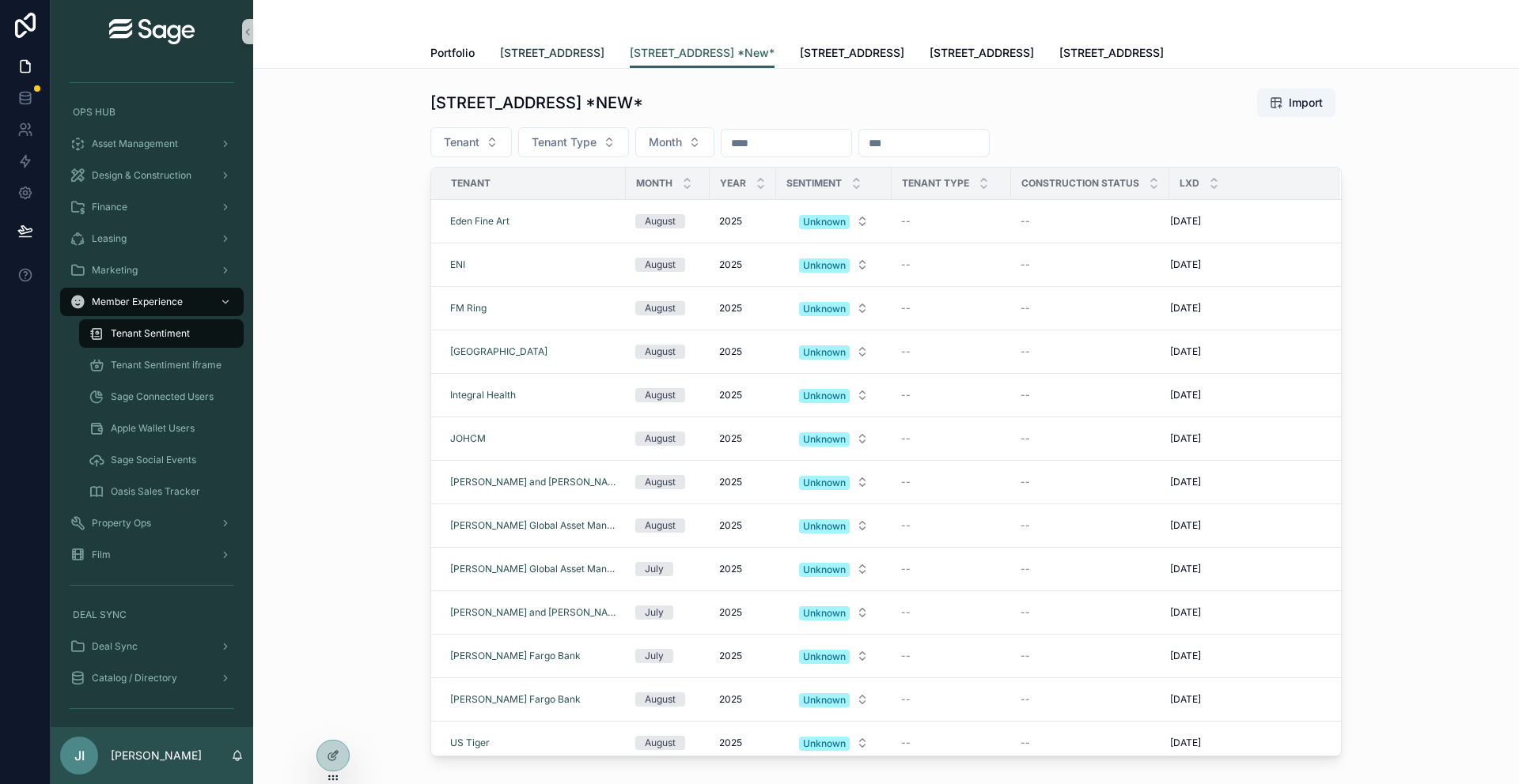
click at [568, 53] on span "[STREET_ADDRESS]" at bounding box center [552, 53] width 104 height 16
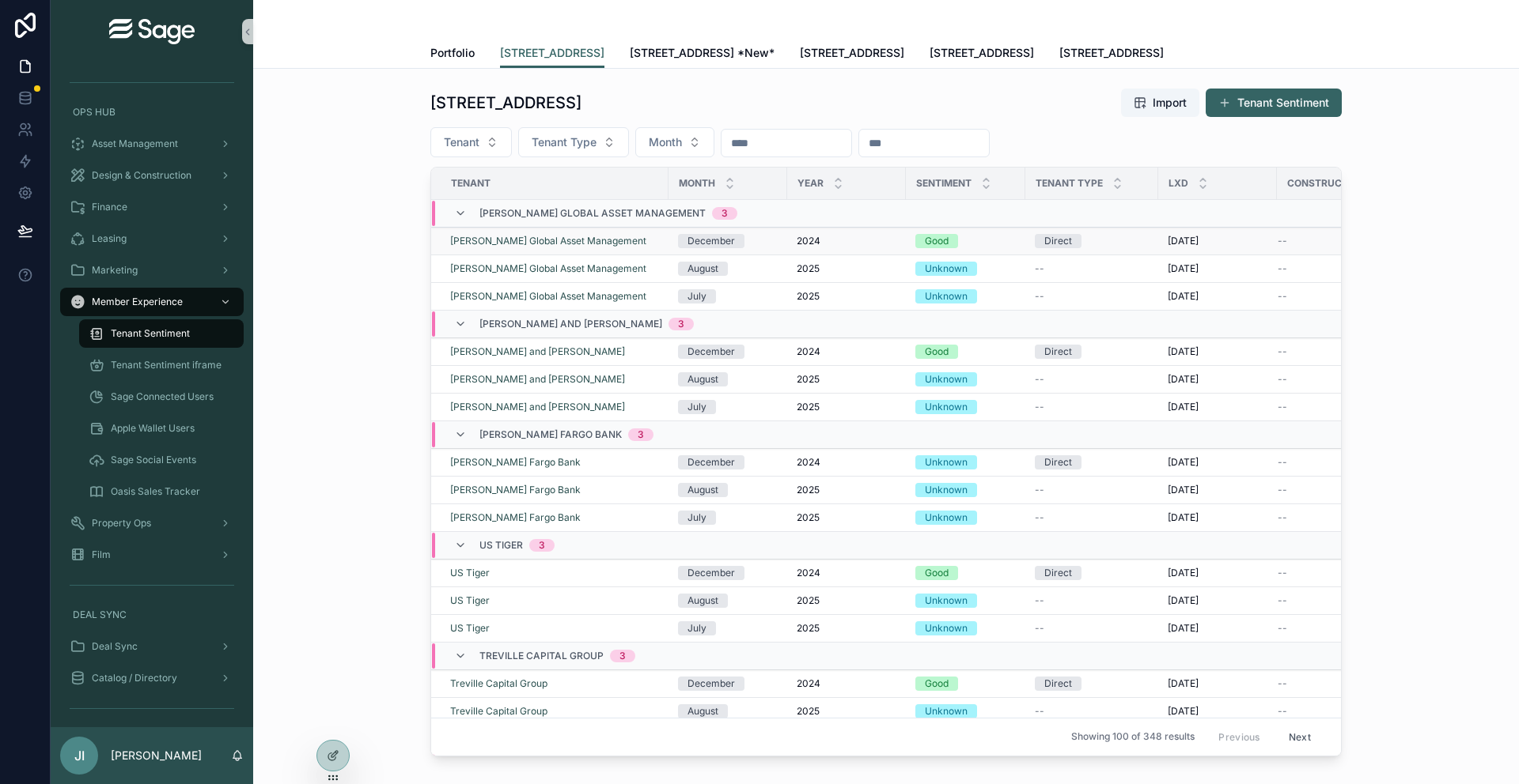
click at [939, 245] on div "Good" at bounding box center [937, 241] width 24 height 14
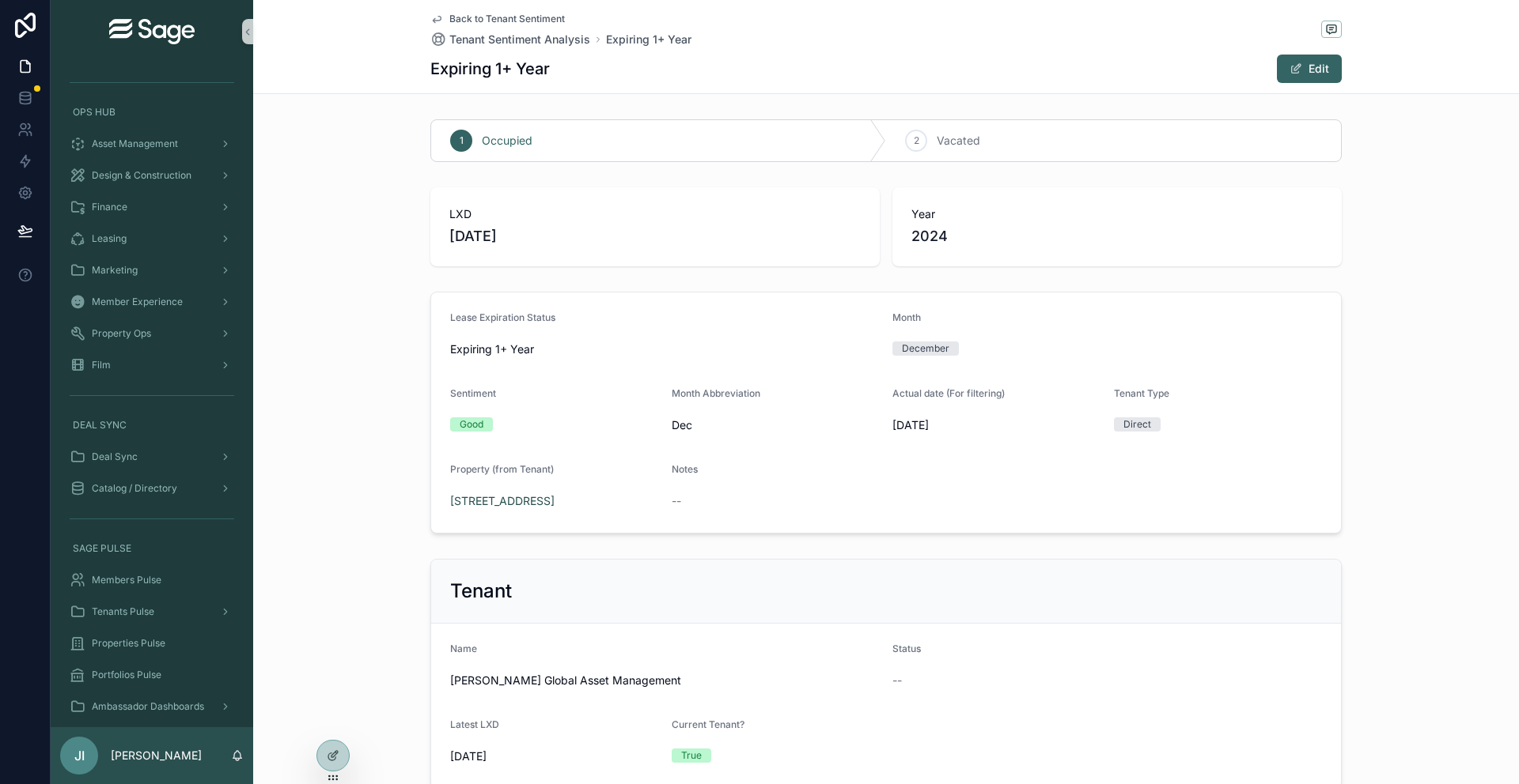
click at [513, 17] on span "Back to Tenant Sentiment" at bounding box center [507, 19] width 115 height 13
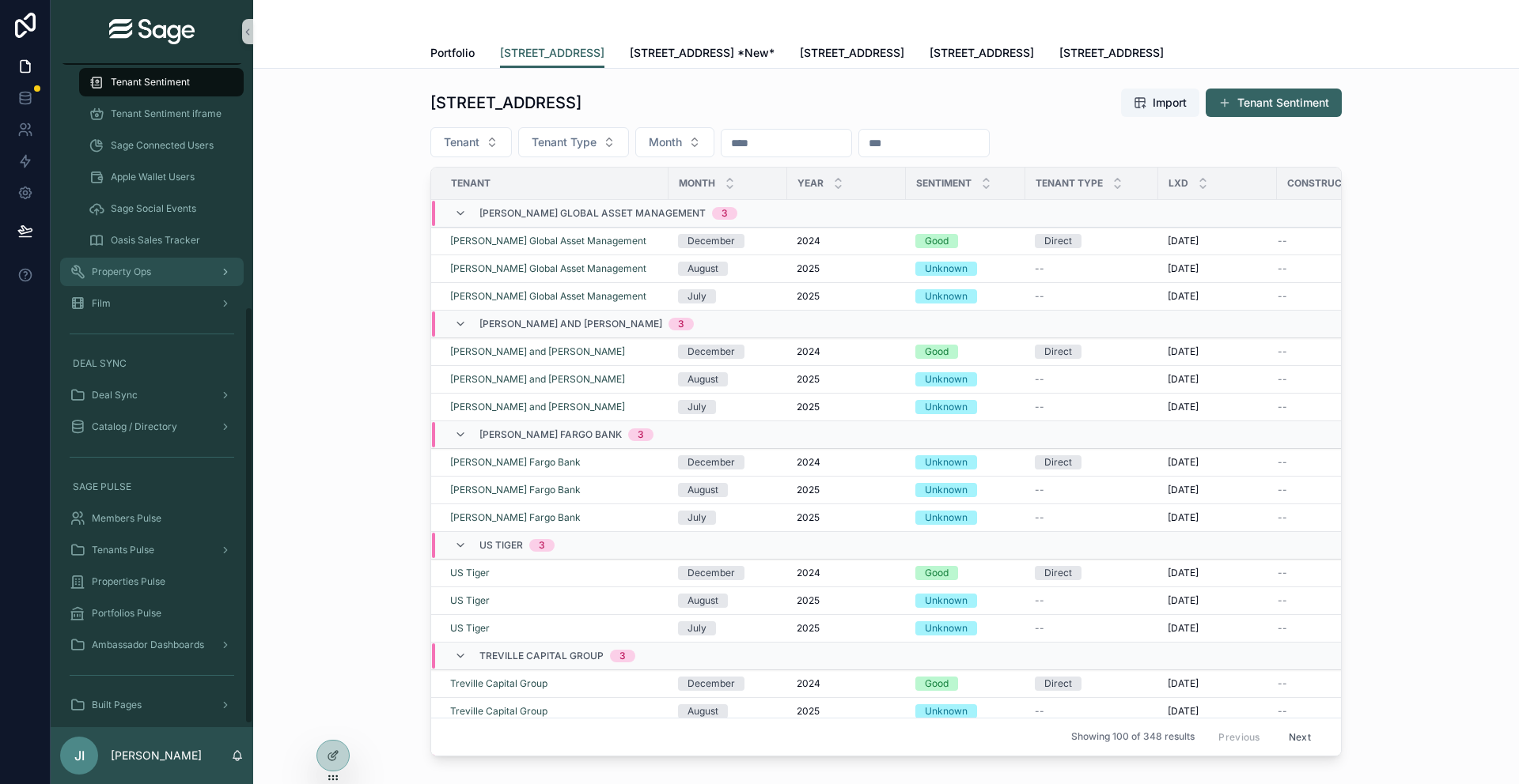
scroll to position [392, 0]
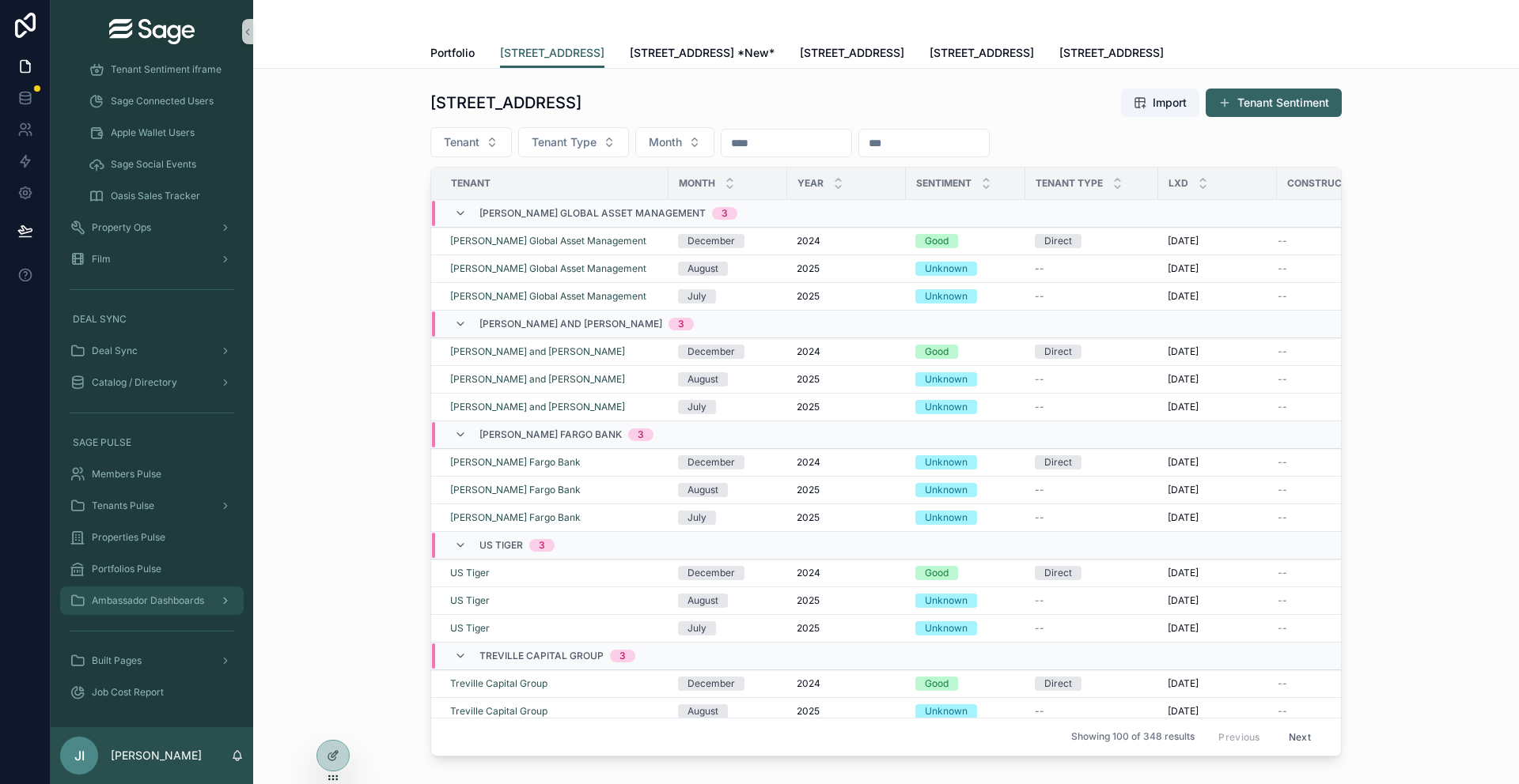
click at [173, 590] on div "Ambassador Dashboards" at bounding box center [151, 600] width 164 height 25
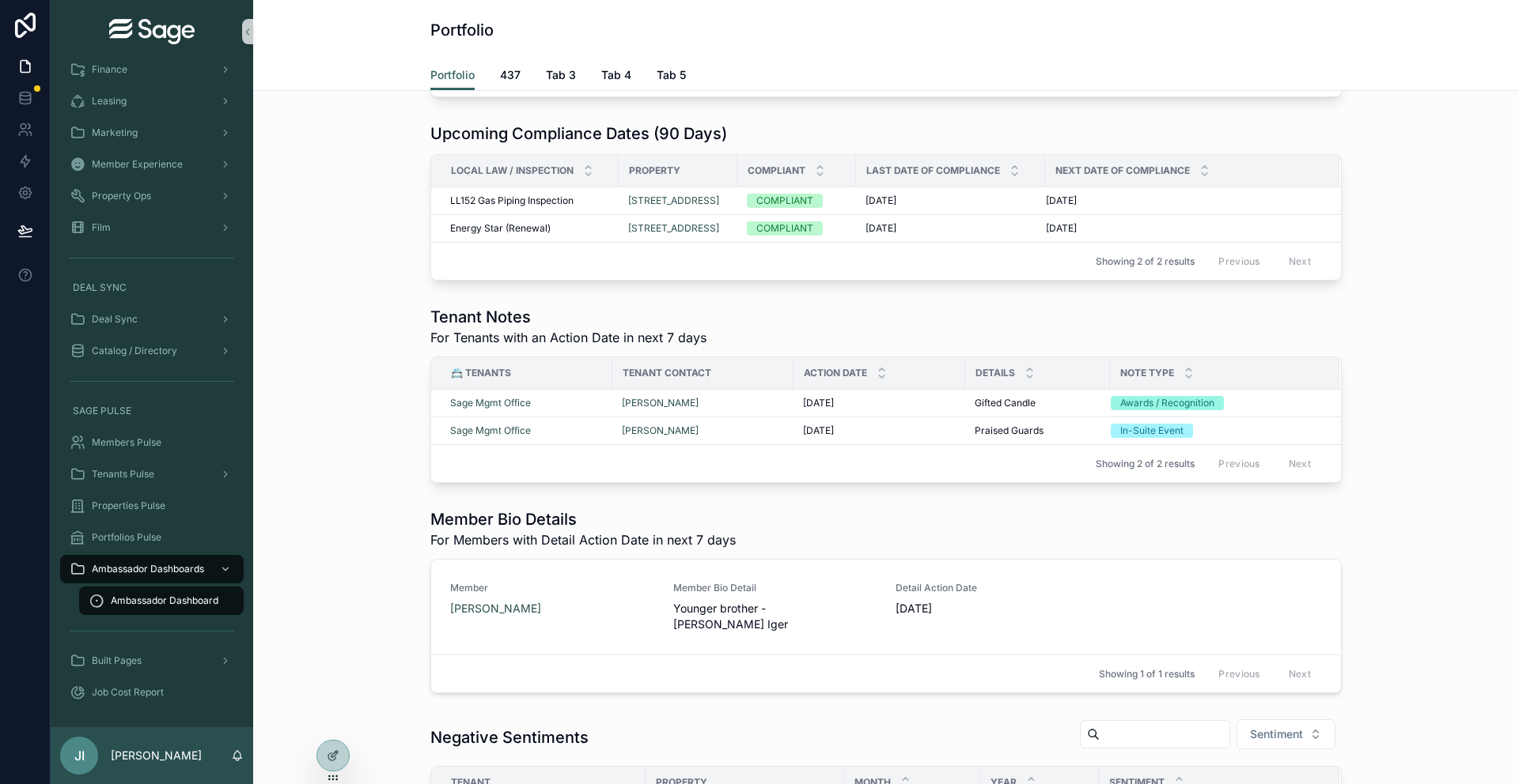
scroll to position [1273, 0]
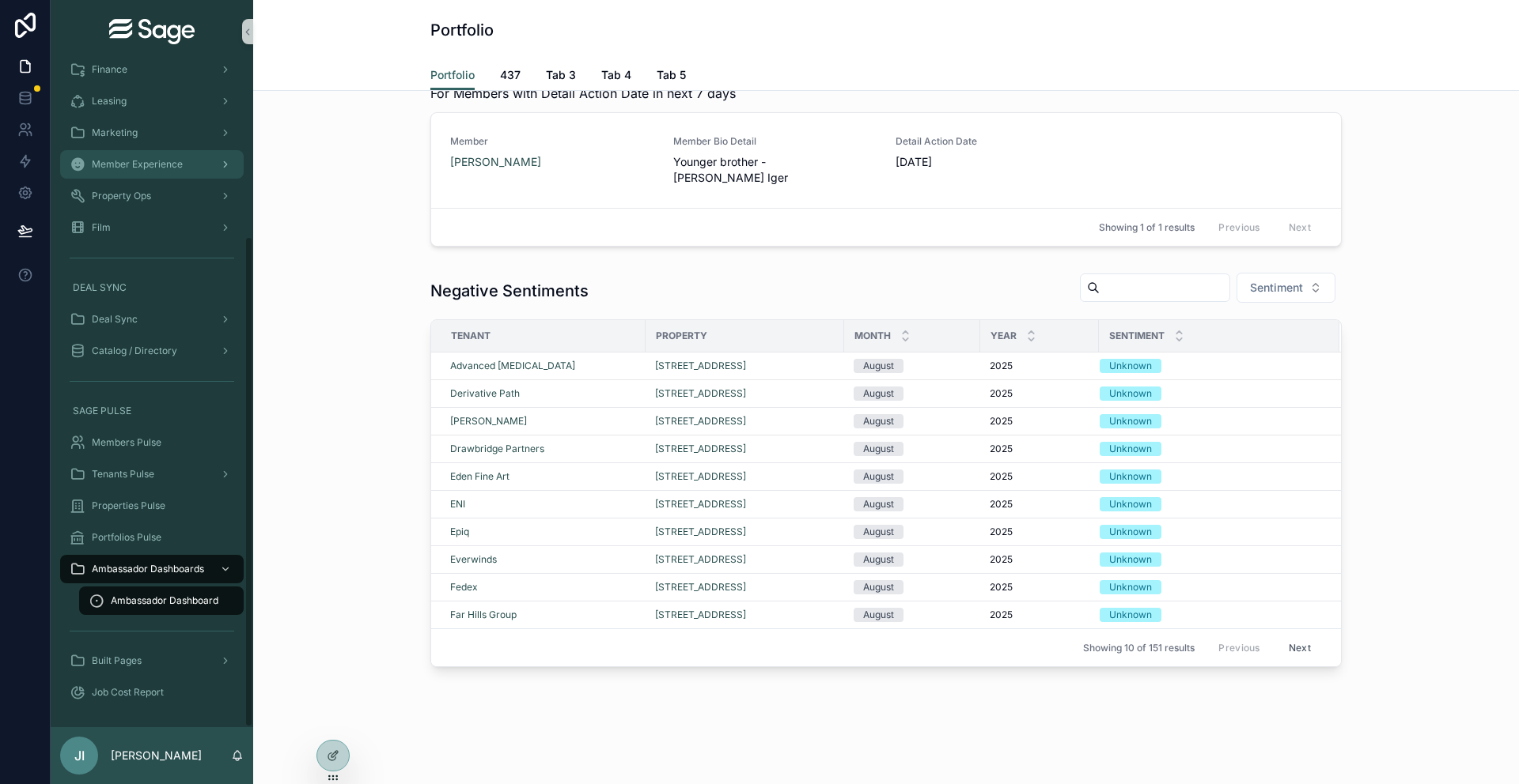
click at [189, 174] on div "Member Experience" at bounding box center [151, 164] width 164 height 25
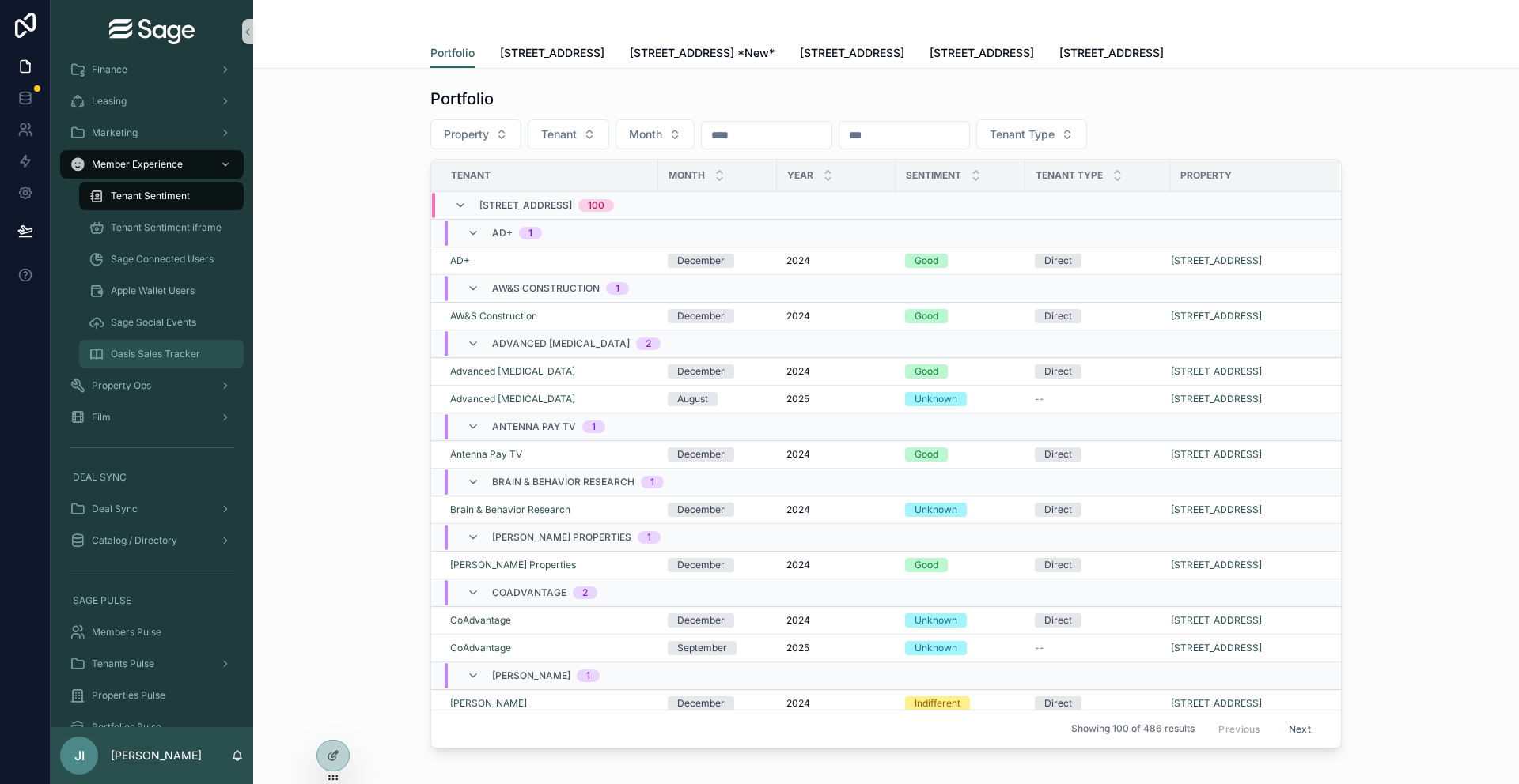
click at [166, 348] on span "Oasis Sales Tracker" at bounding box center [155, 354] width 90 height 13
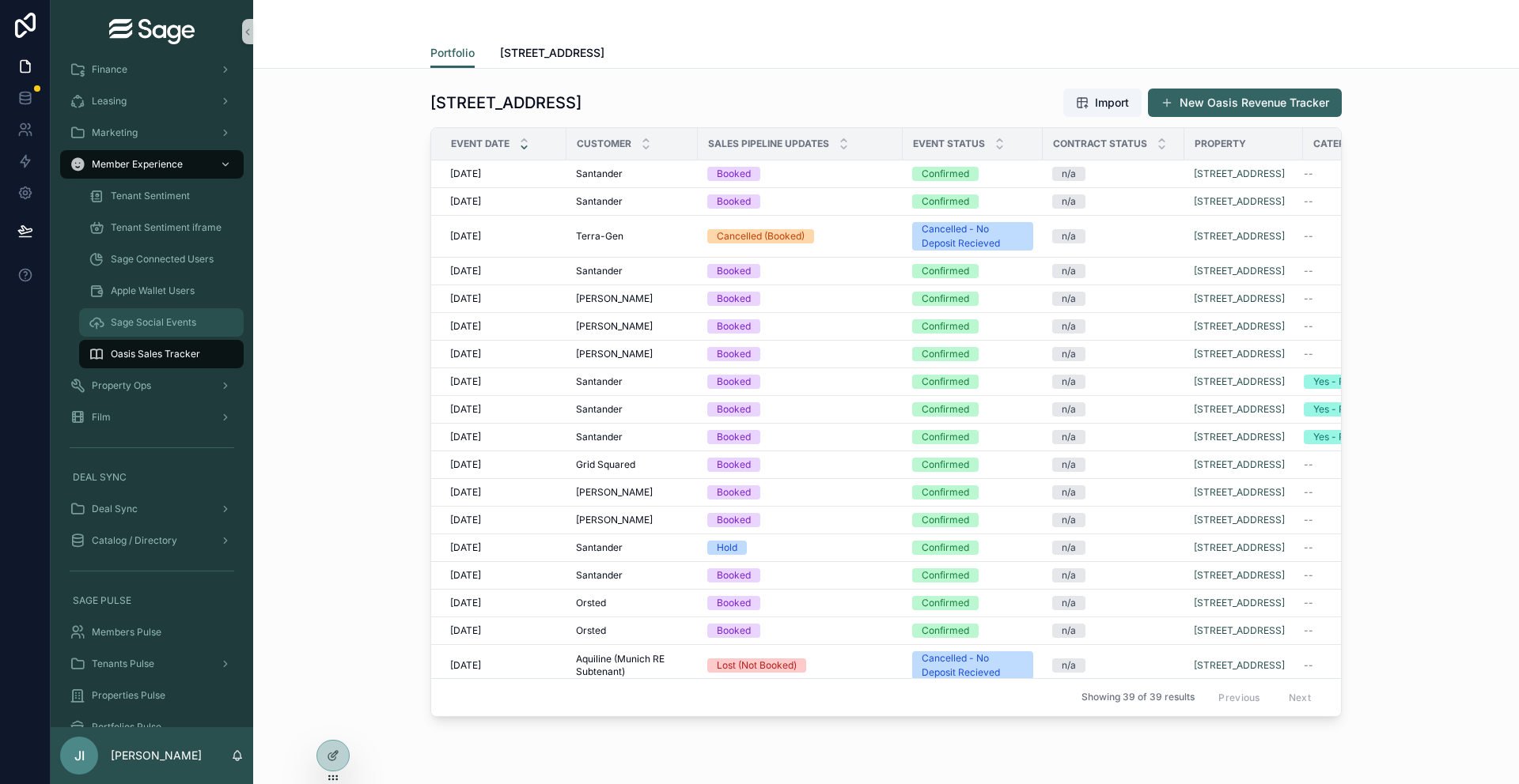
click at [169, 325] on span "Sage Social Events" at bounding box center [153, 323] width 86 height 13
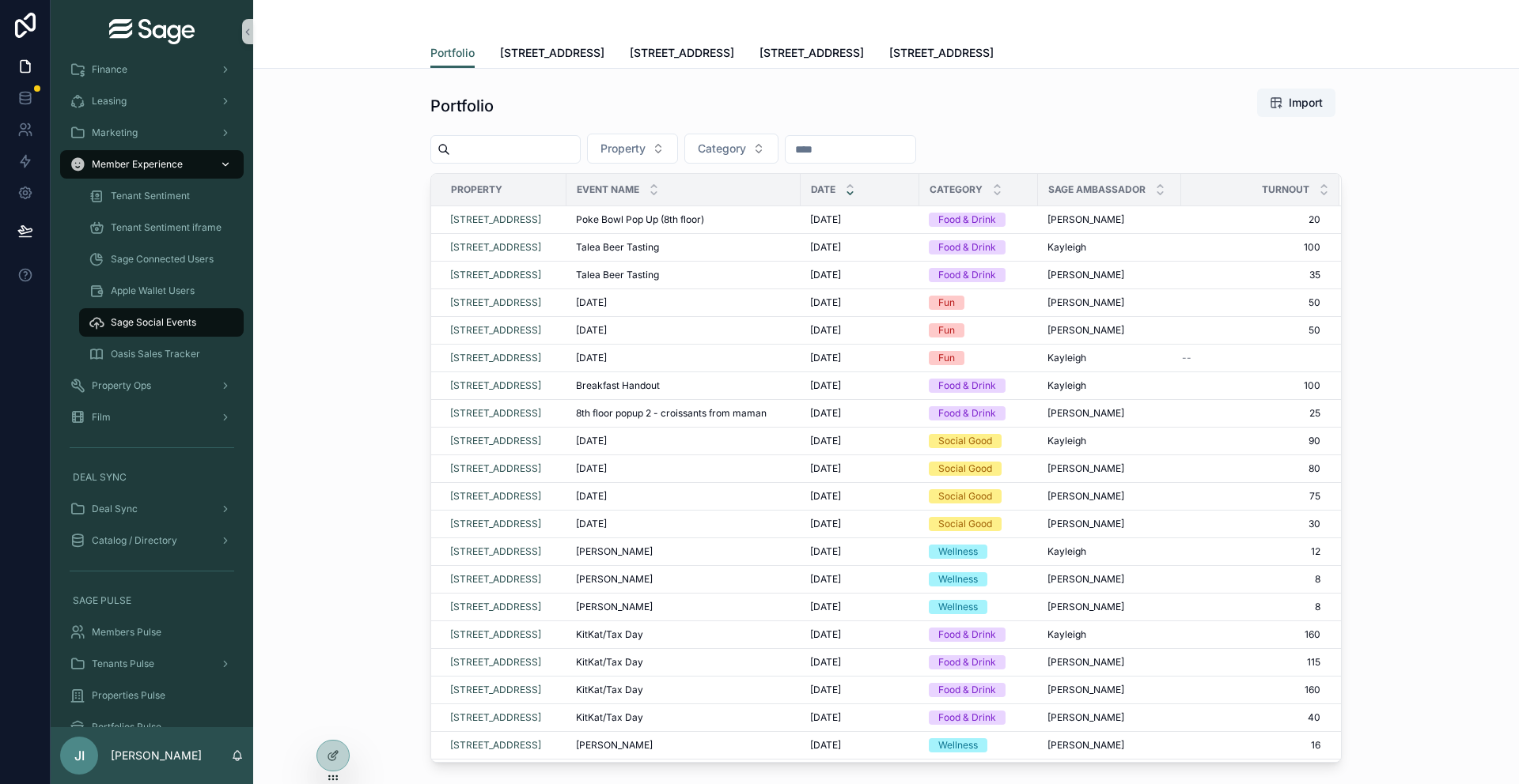
click at [170, 162] on span "Member Experience" at bounding box center [137, 164] width 91 height 13
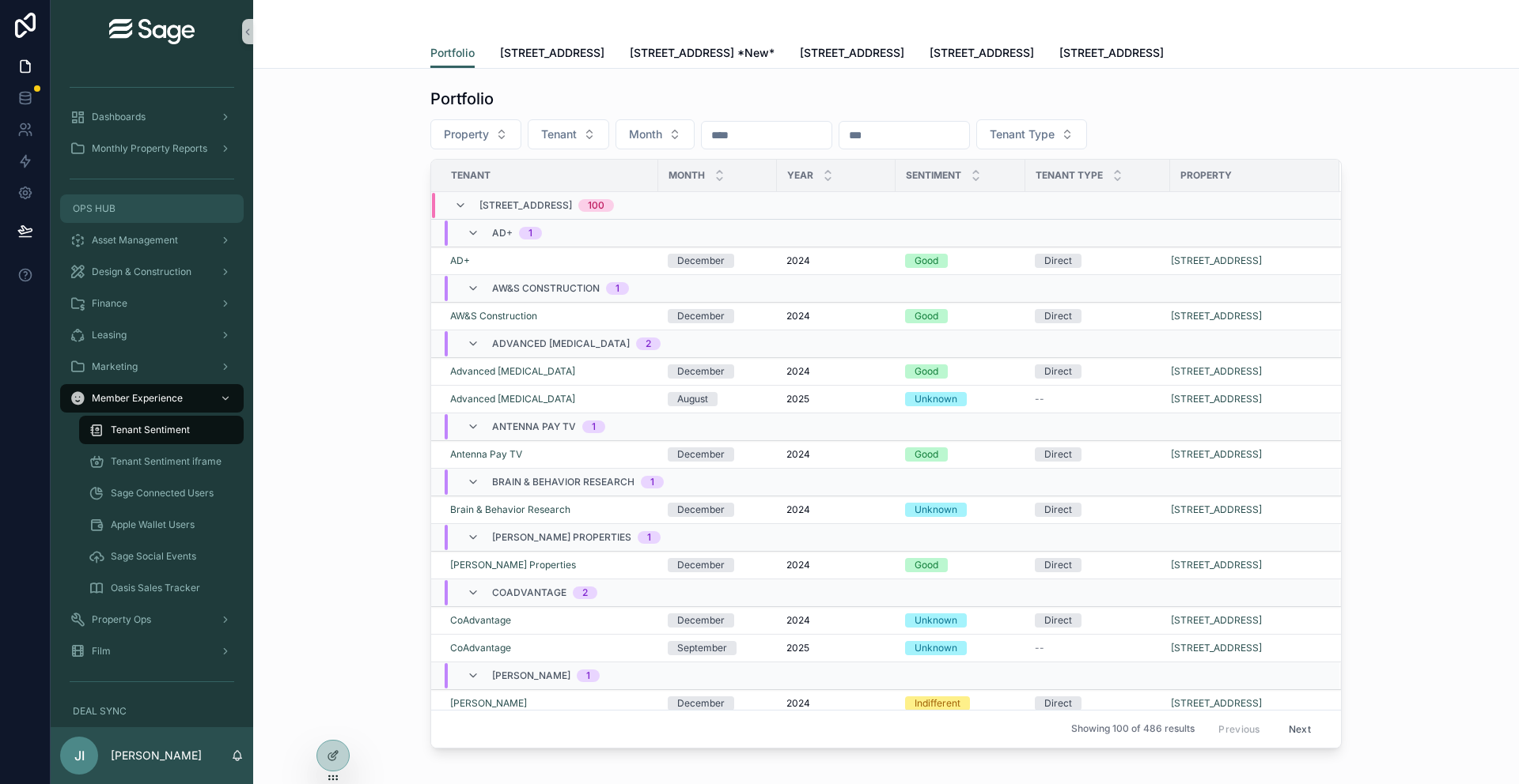
click at [140, 208] on div "OPS HUB" at bounding box center [151, 208] width 164 height 25
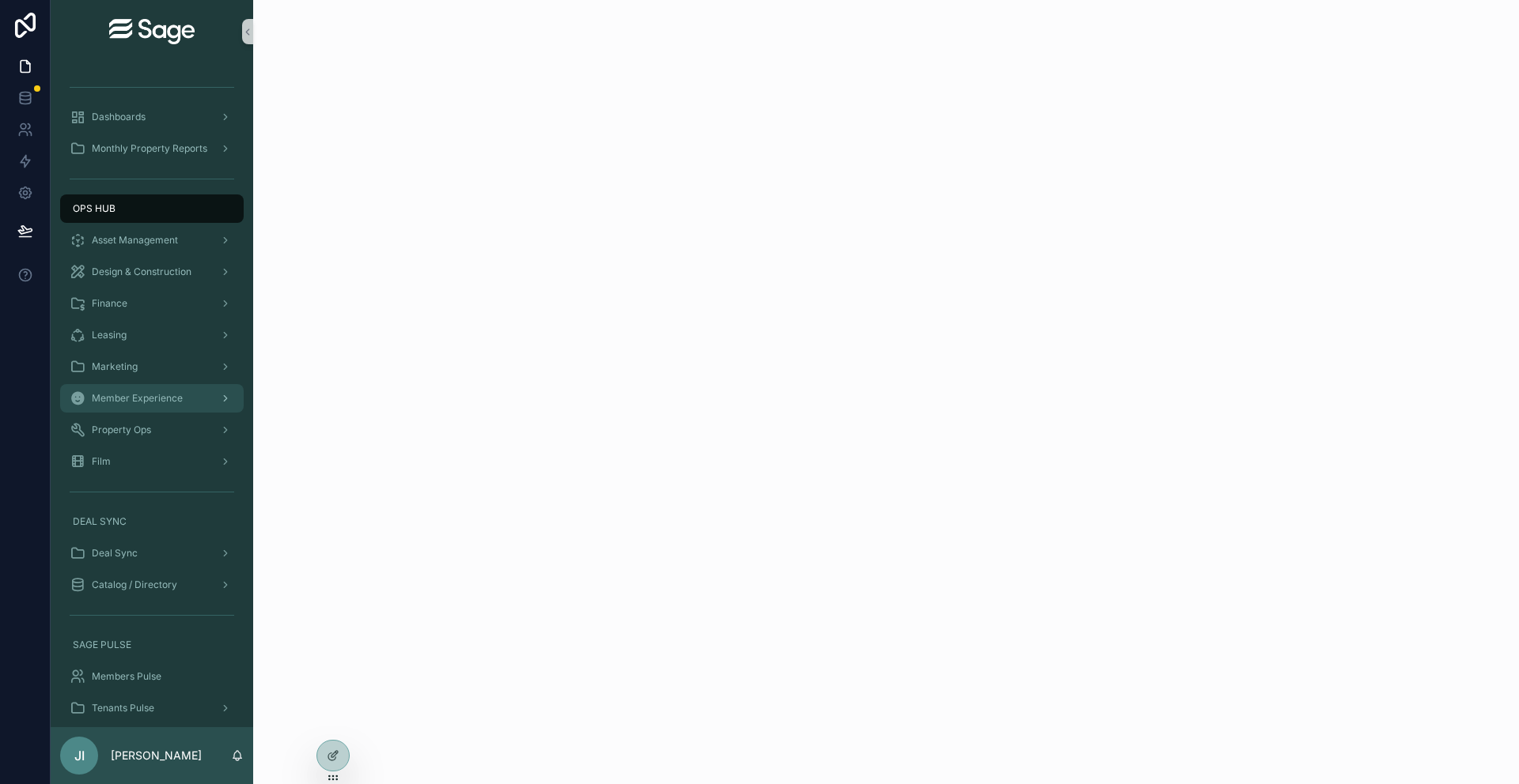
click at [173, 386] on div "Member Experience" at bounding box center [151, 398] width 164 height 25
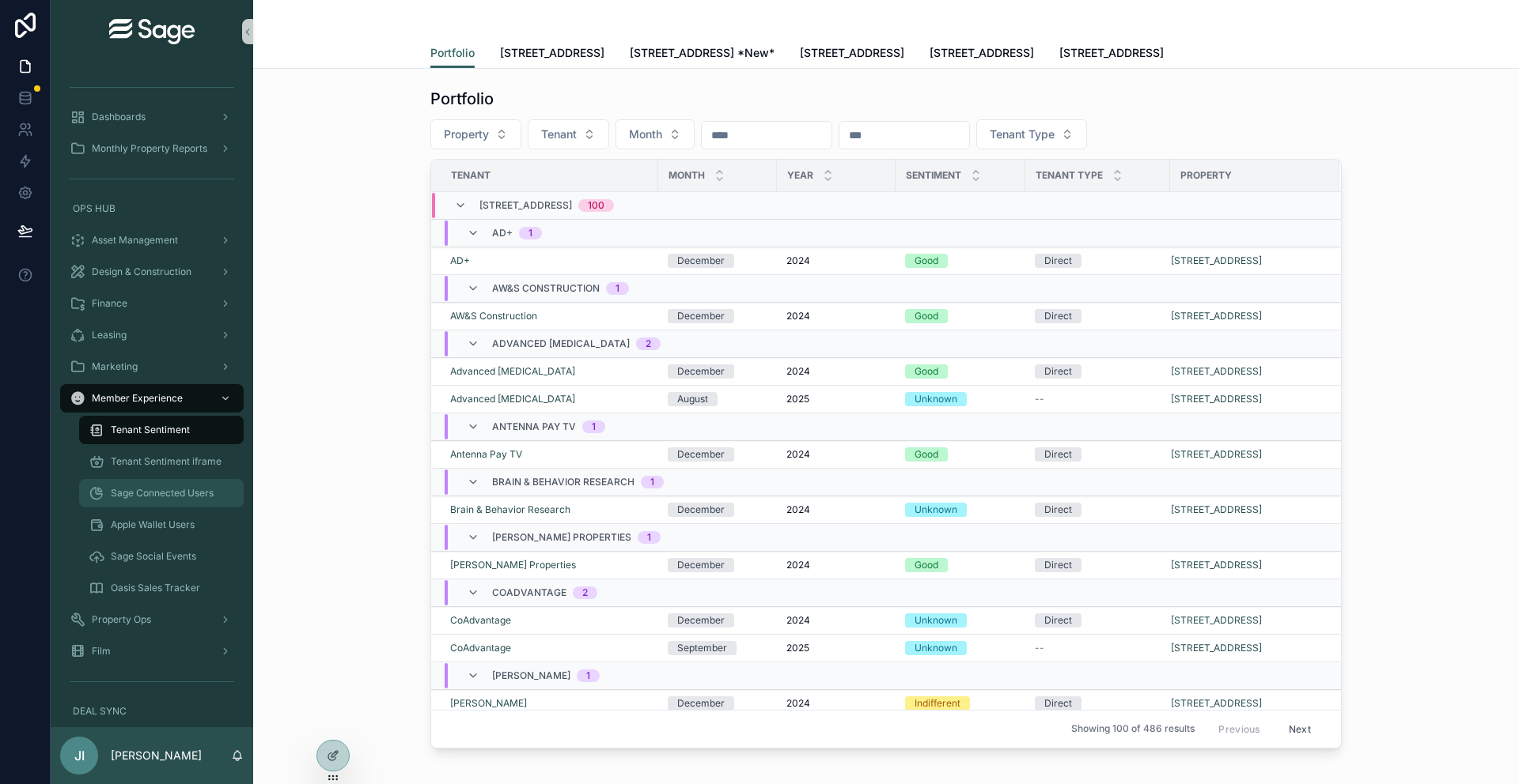
click at [187, 487] on span "Sage Connected Users" at bounding box center [161, 493] width 102 height 13
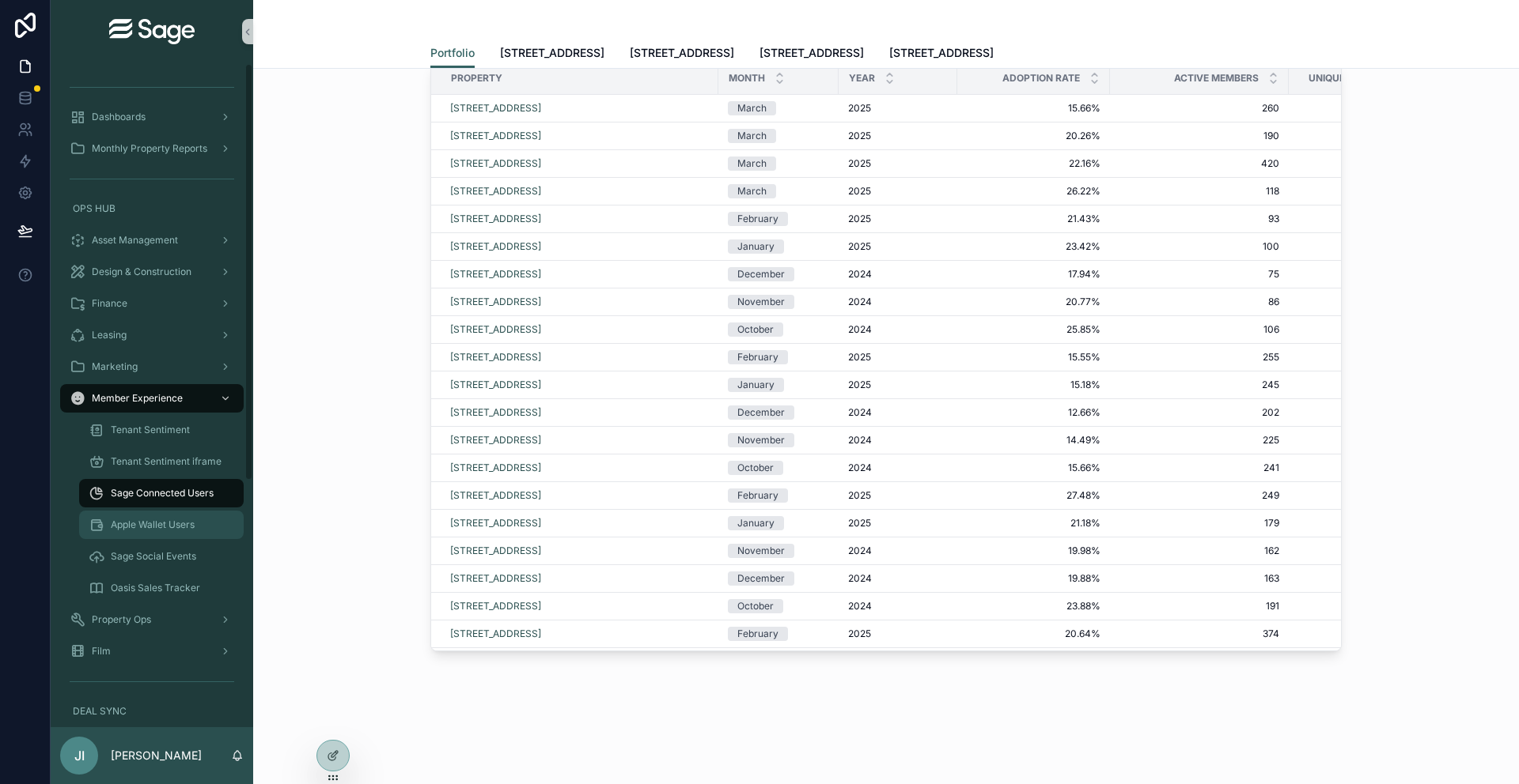
click at [145, 528] on span "Apple Wallet Users" at bounding box center [152, 525] width 84 height 13
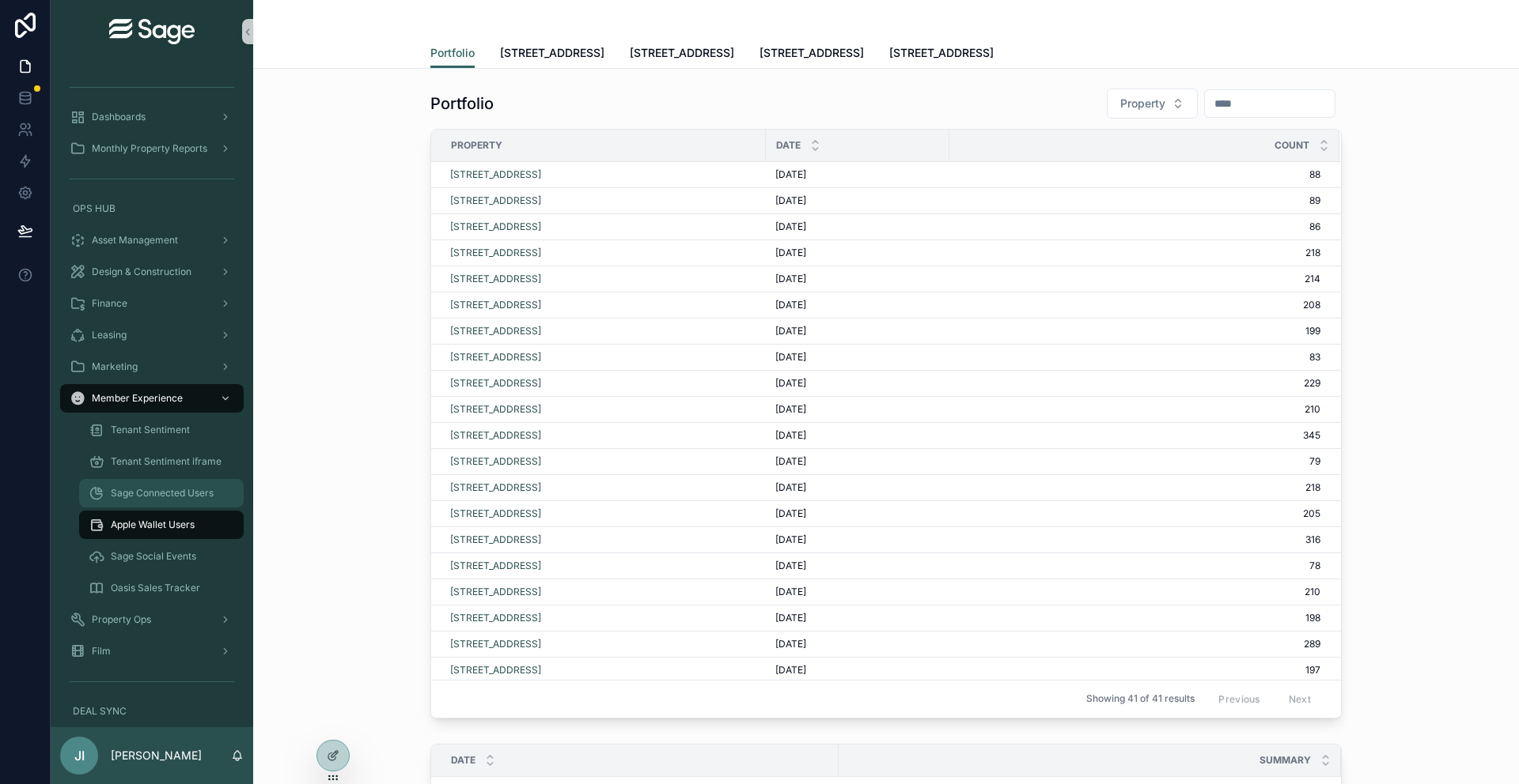
click at [180, 490] on span "Sage Connected Users" at bounding box center [161, 493] width 102 height 13
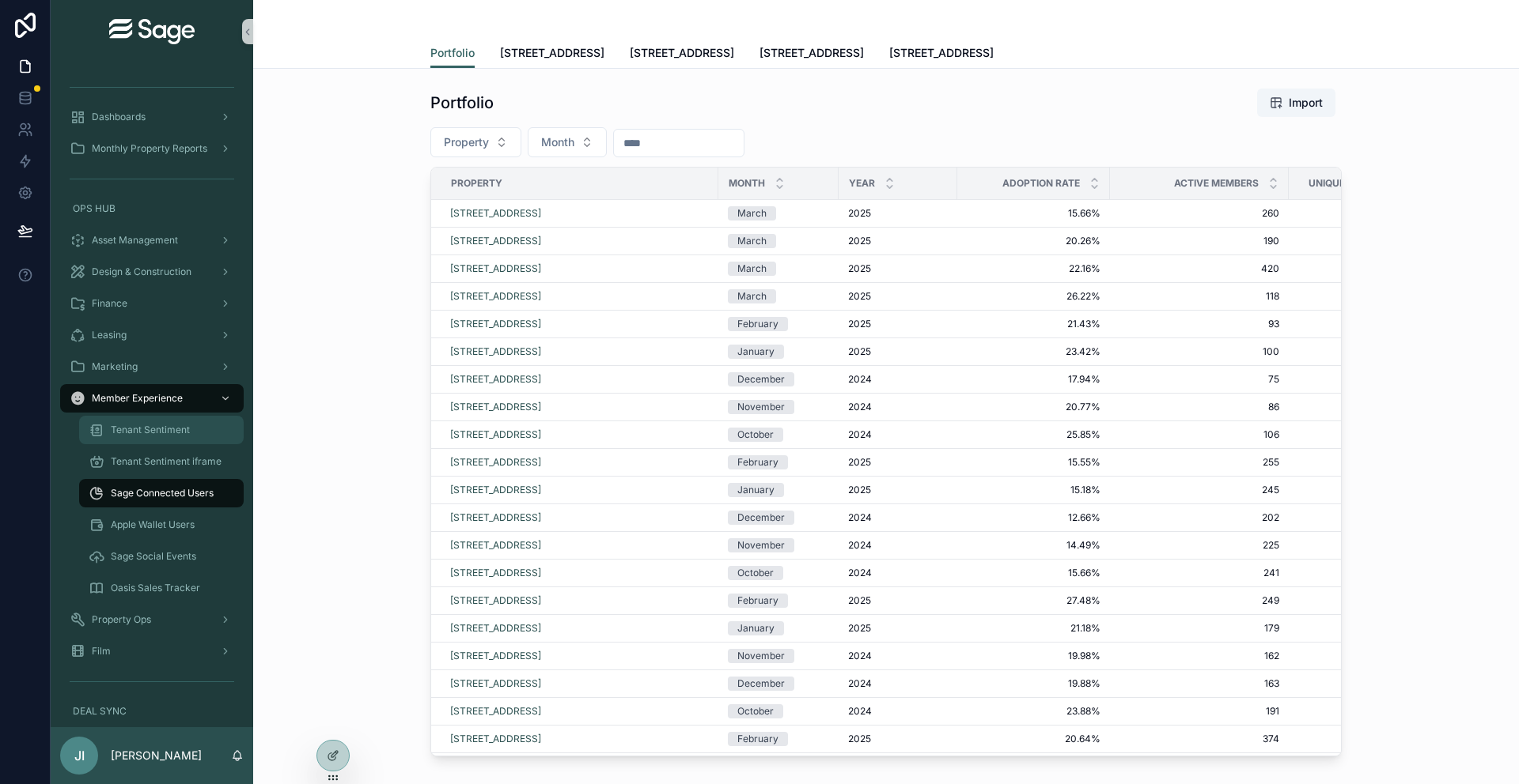
click at [179, 418] on div "Tenant Sentiment" at bounding box center [161, 430] width 146 height 25
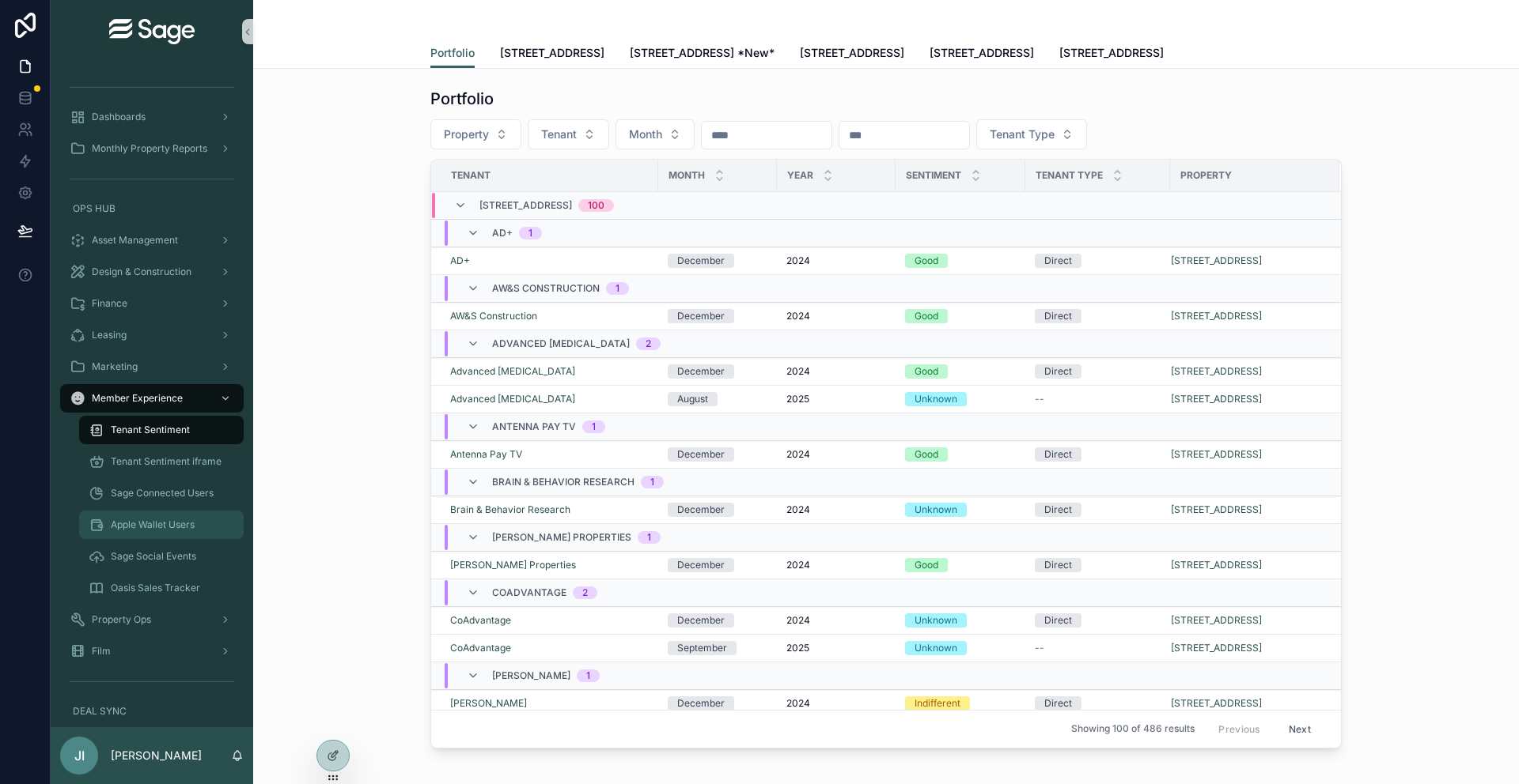
click at [172, 518] on span "Apple Wallet Users" at bounding box center [152, 525] width 84 height 13
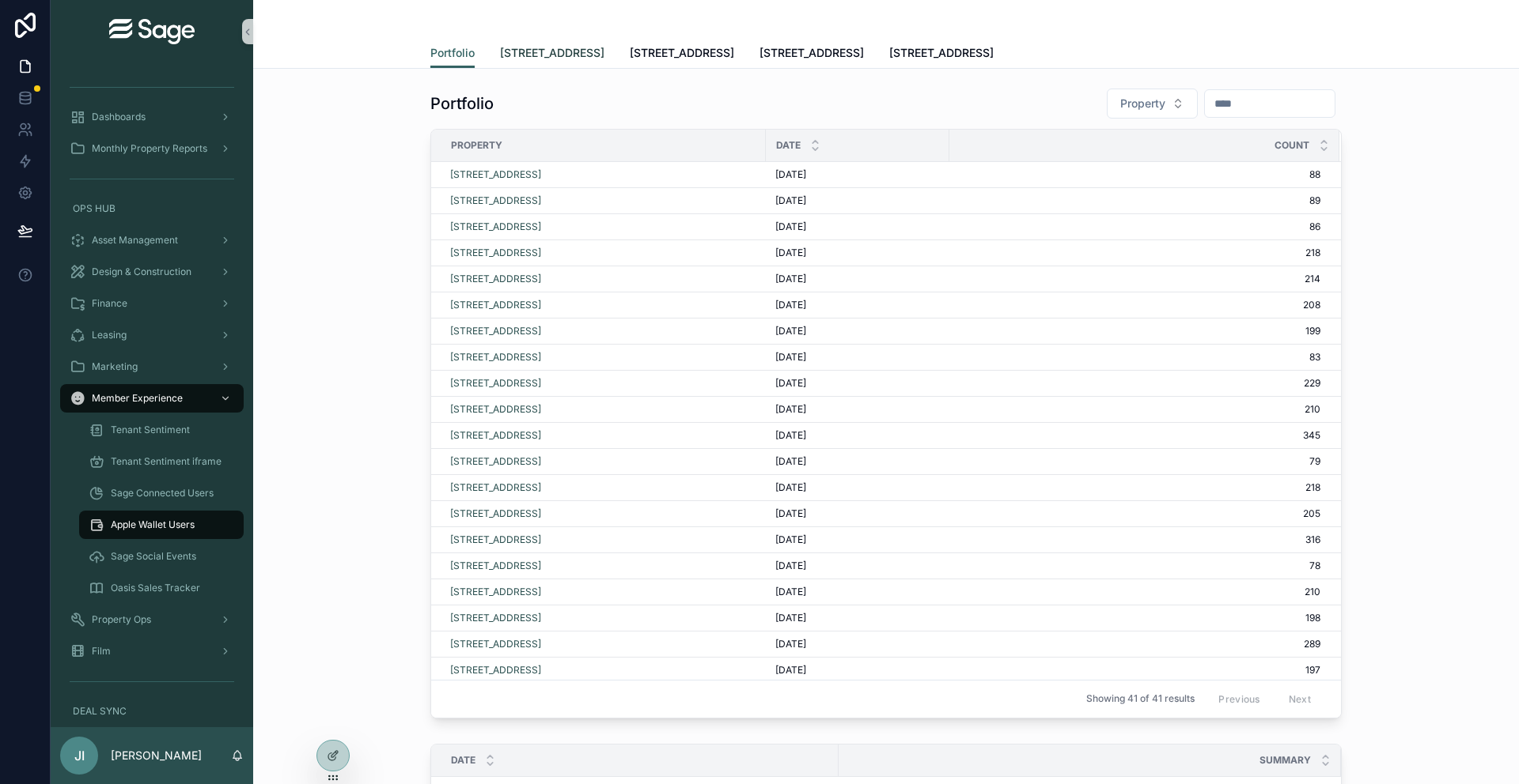
click at [548, 64] on link "[STREET_ADDRESS]" at bounding box center [552, 54] width 104 height 31
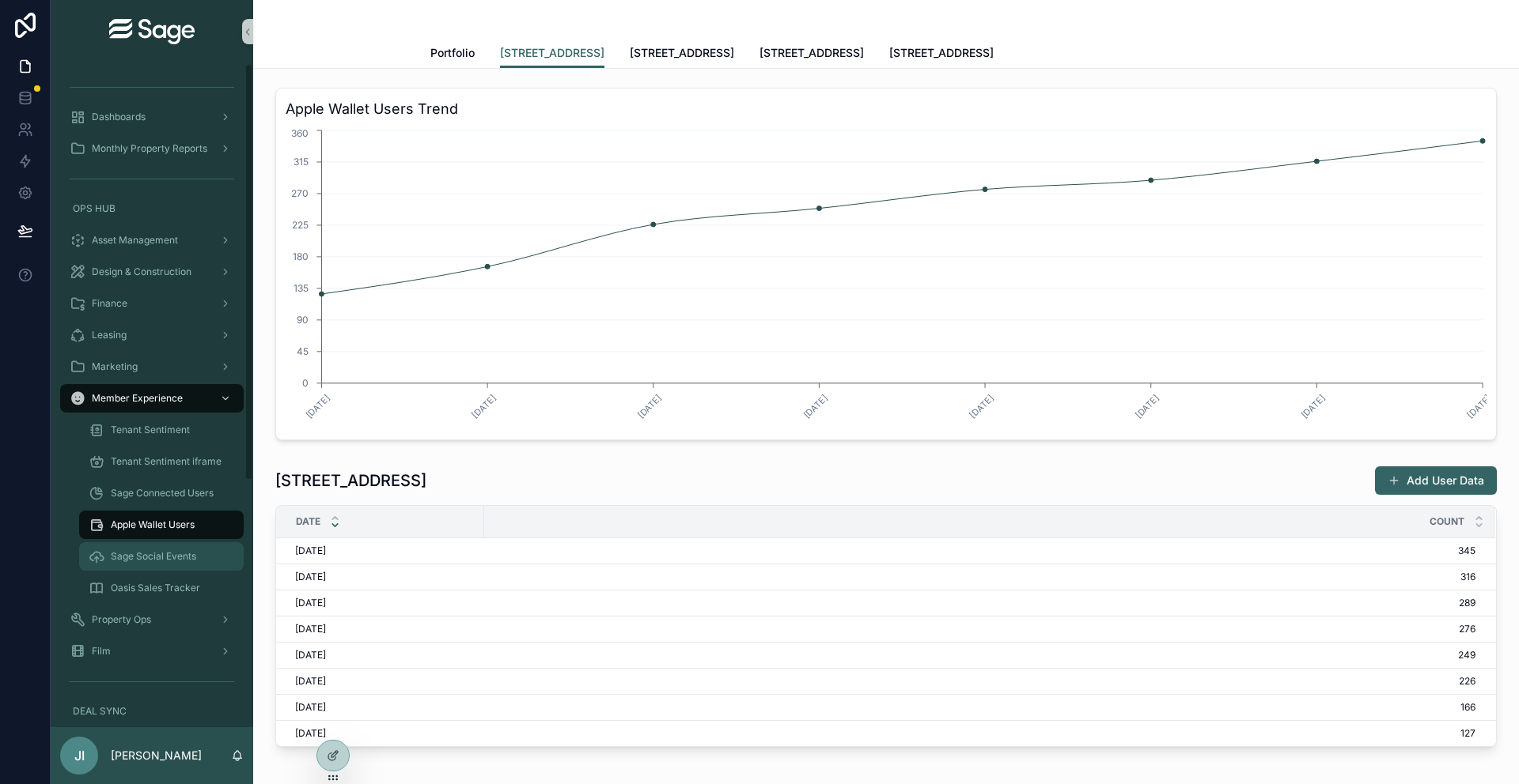
click at [197, 556] on div "Sage Social Events" at bounding box center [161, 556] width 146 height 25
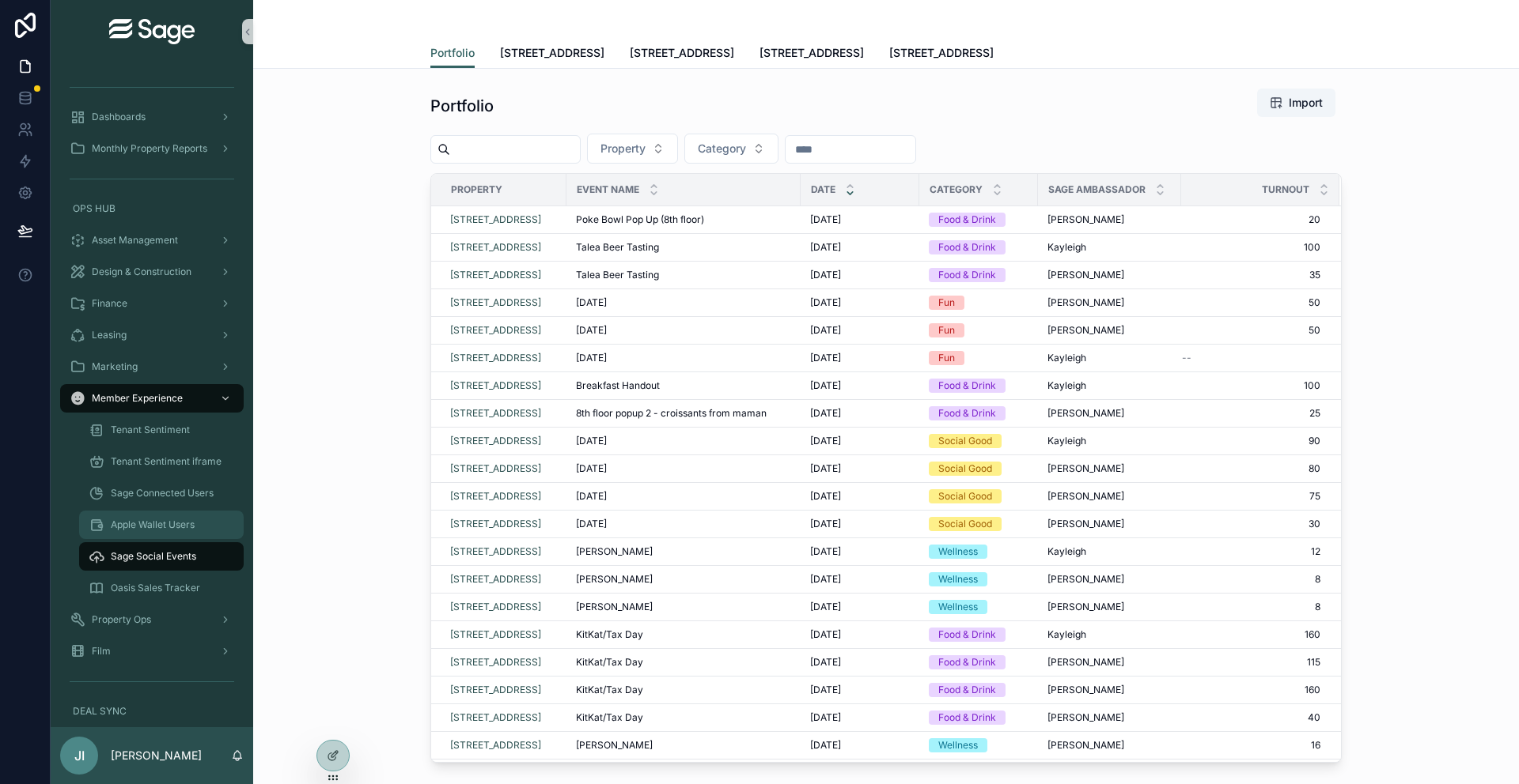
click at [174, 528] on span "Apple Wallet Users" at bounding box center [152, 525] width 84 height 13
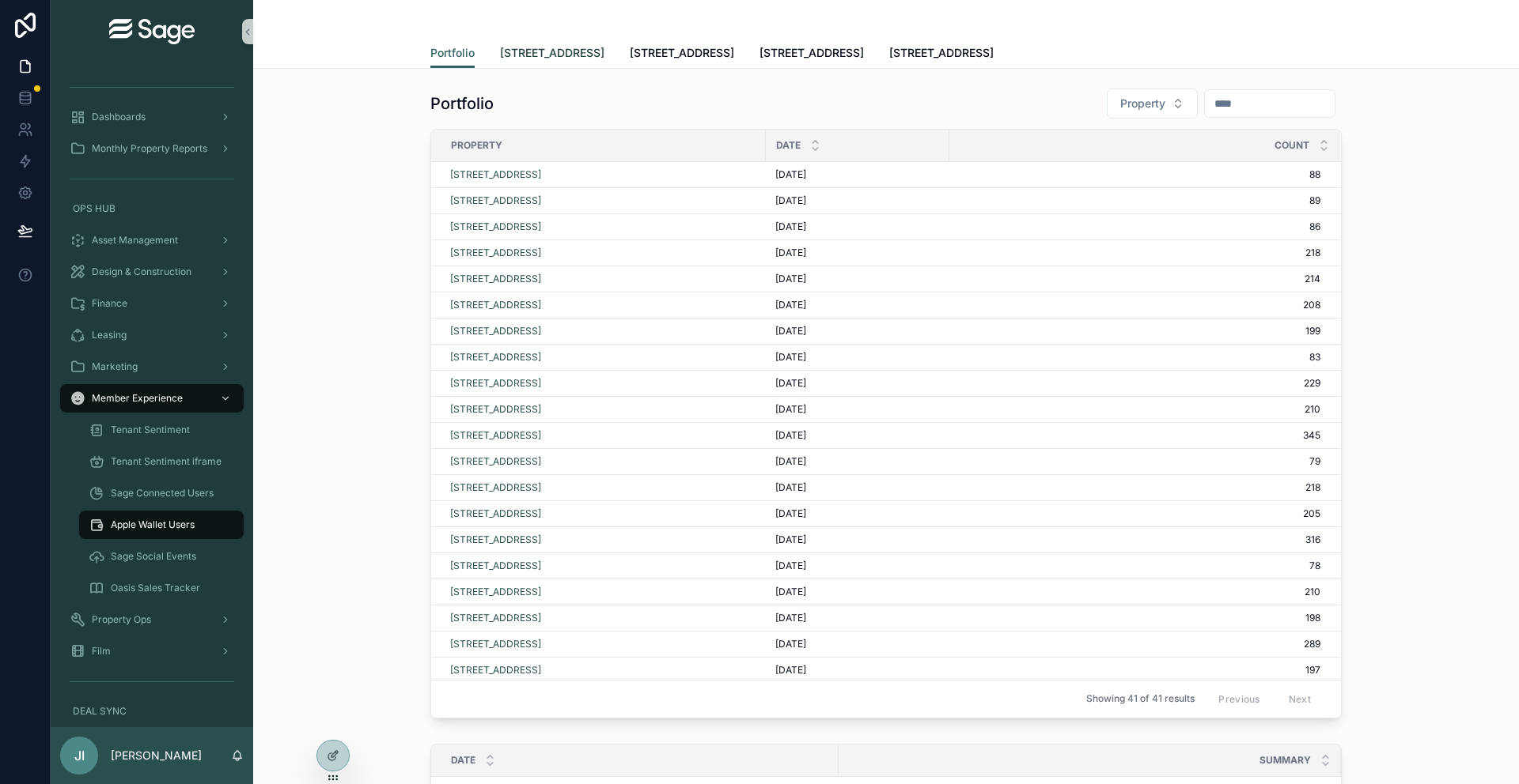
click at [584, 63] on link "[STREET_ADDRESS]" at bounding box center [552, 54] width 104 height 31
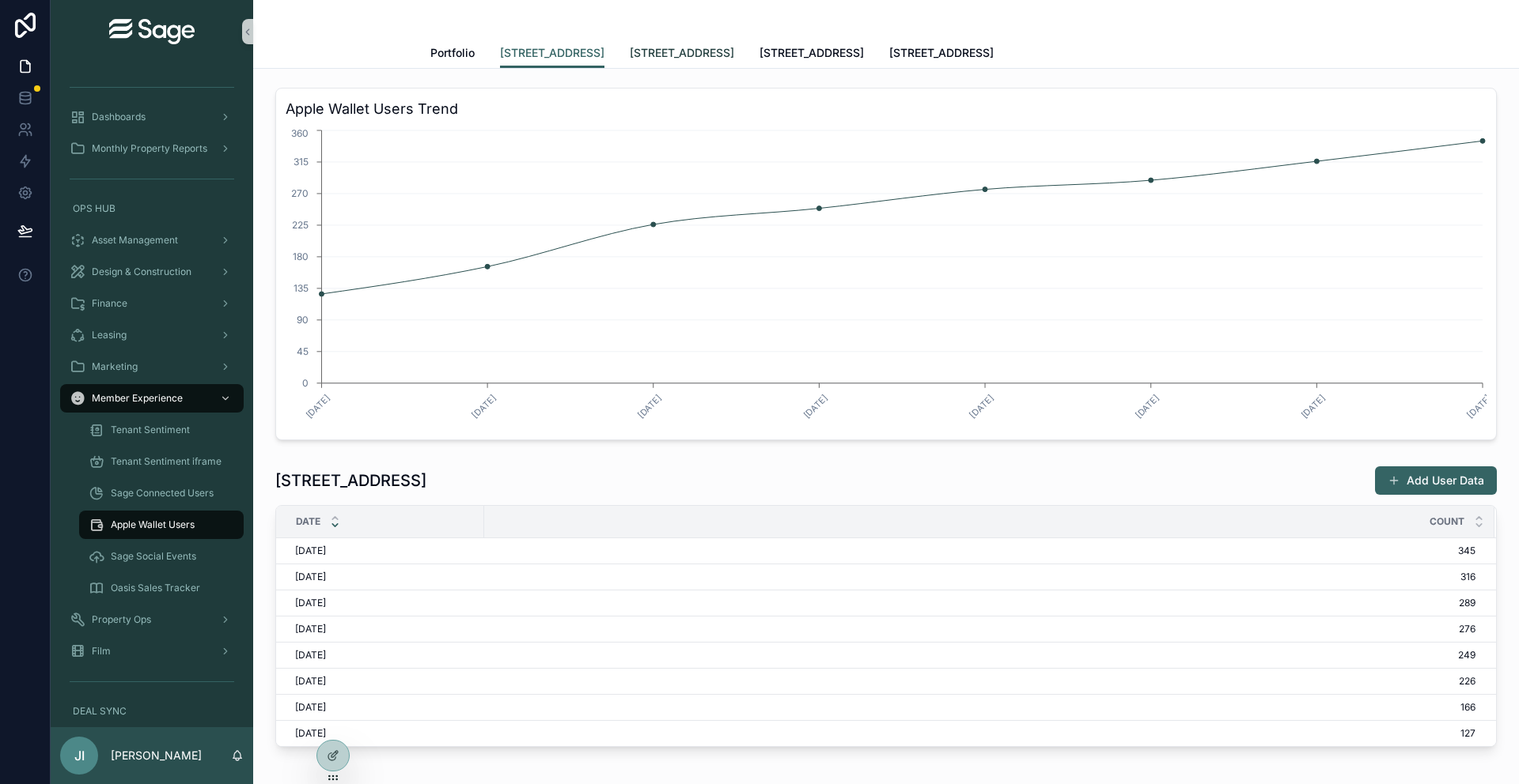
click at [672, 51] on span "[STREET_ADDRESS]" at bounding box center [681, 53] width 104 height 16
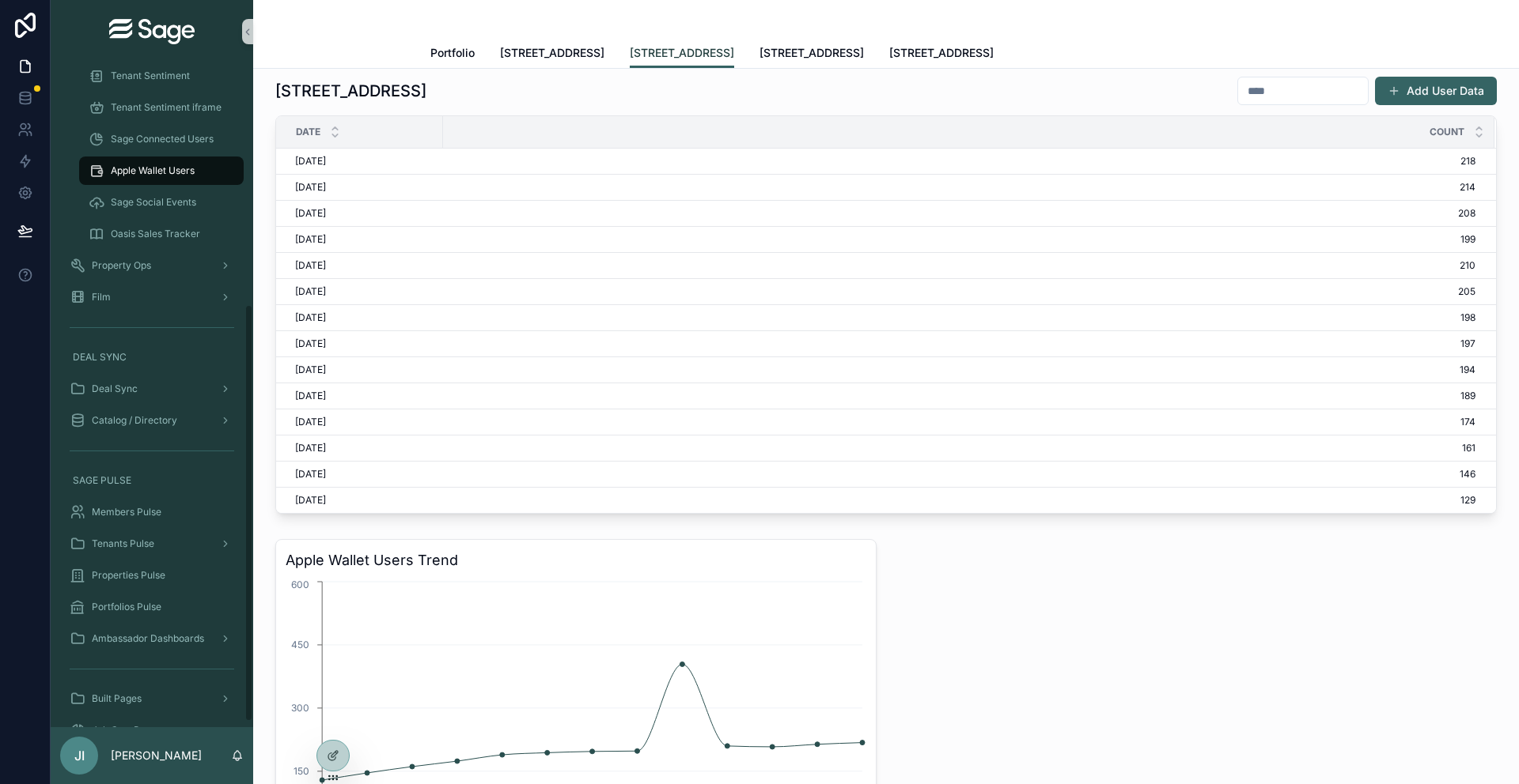
scroll to position [392, 0]
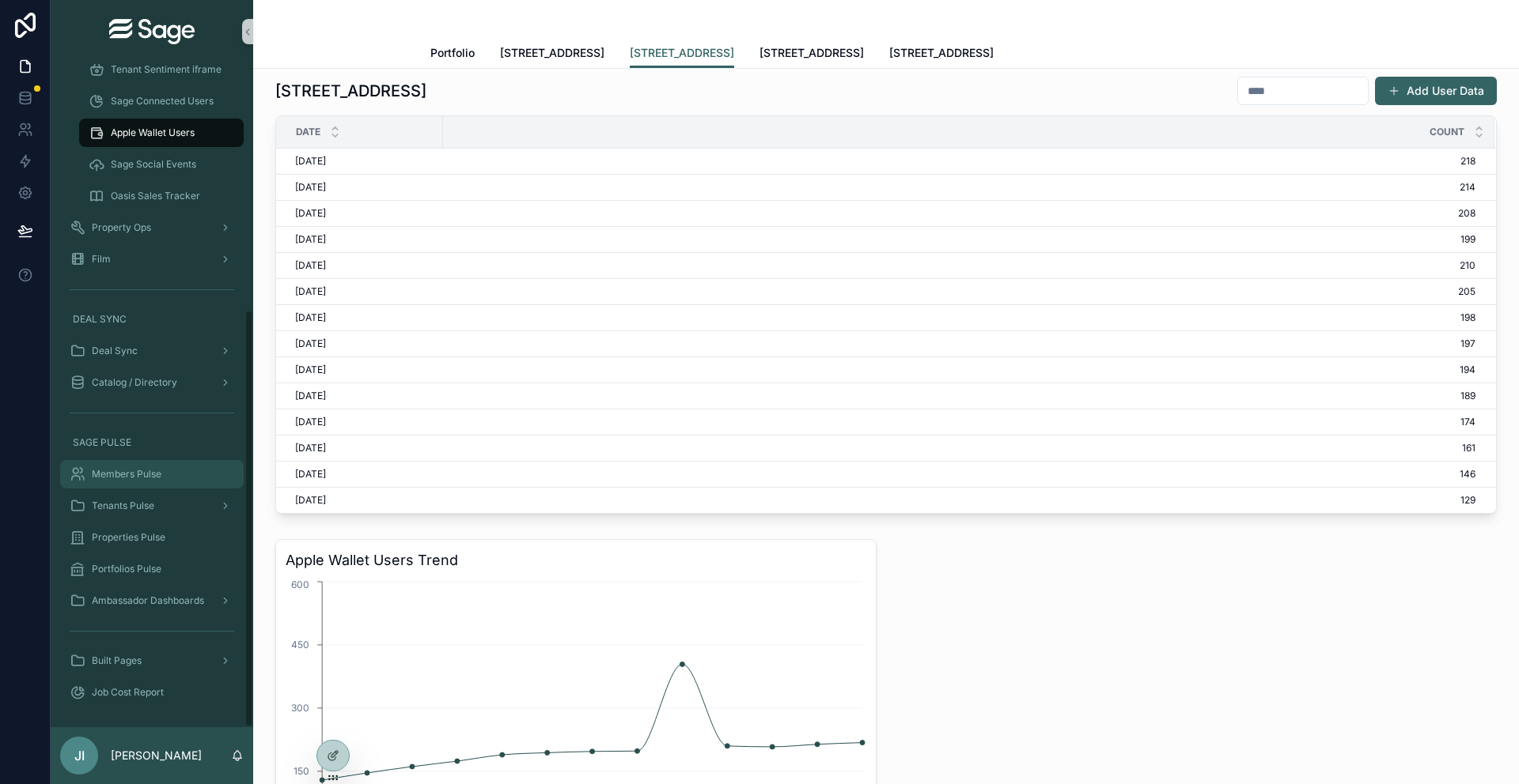
click at [164, 467] on div "Members Pulse" at bounding box center [151, 474] width 164 height 25
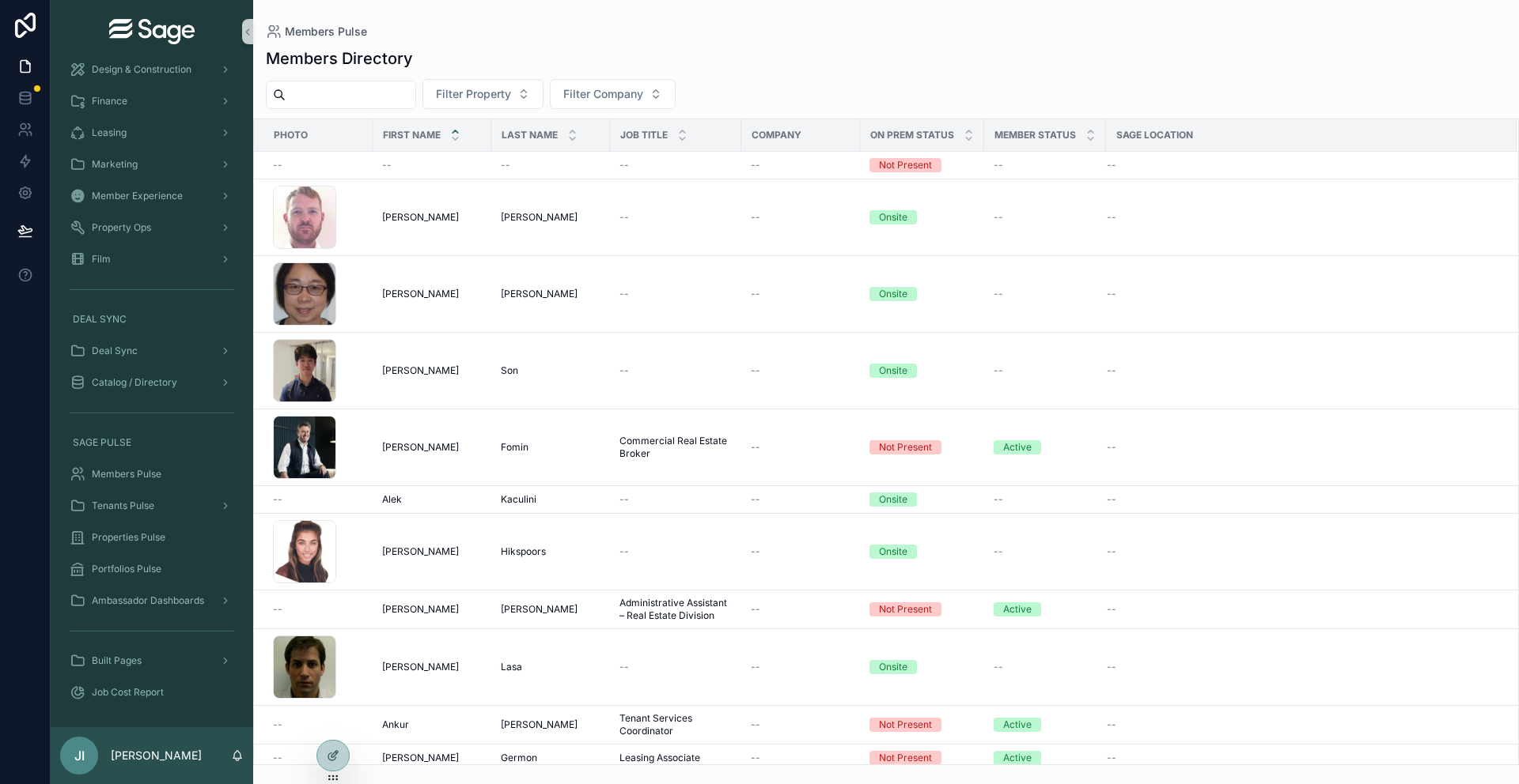
click at [345, 96] on input "scrollable content" at bounding box center [351, 95] width 130 height 22
click at [569, 34] on div "Members Pulse" at bounding box center [886, 31] width 1240 height 13
click at [542, 95] on button "Filter Property" at bounding box center [483, 94] width 121 height 30
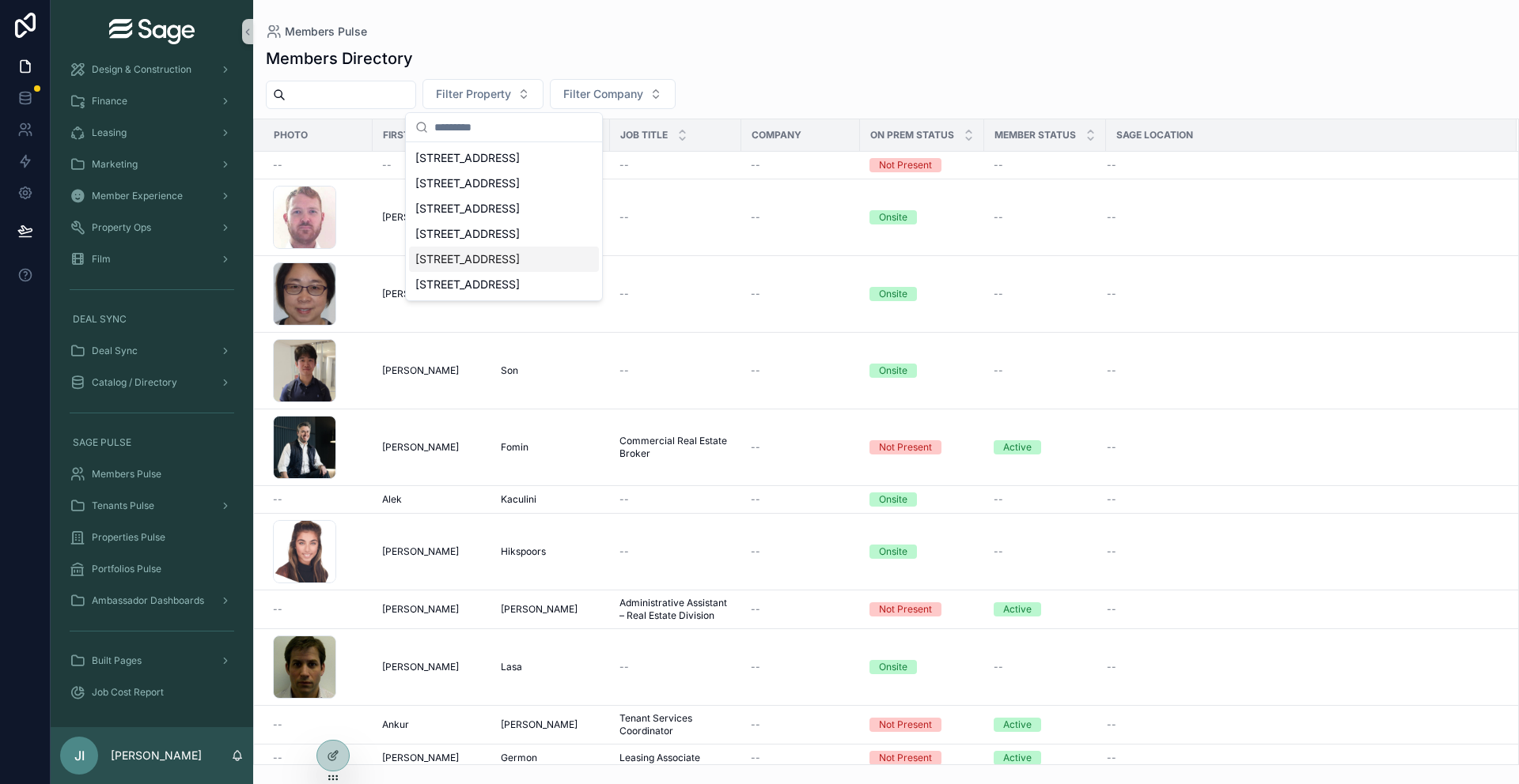
click at [487, 260] on span "[STREET_ADDRESS]" at bounding box center [467, 259] width 104 height 16
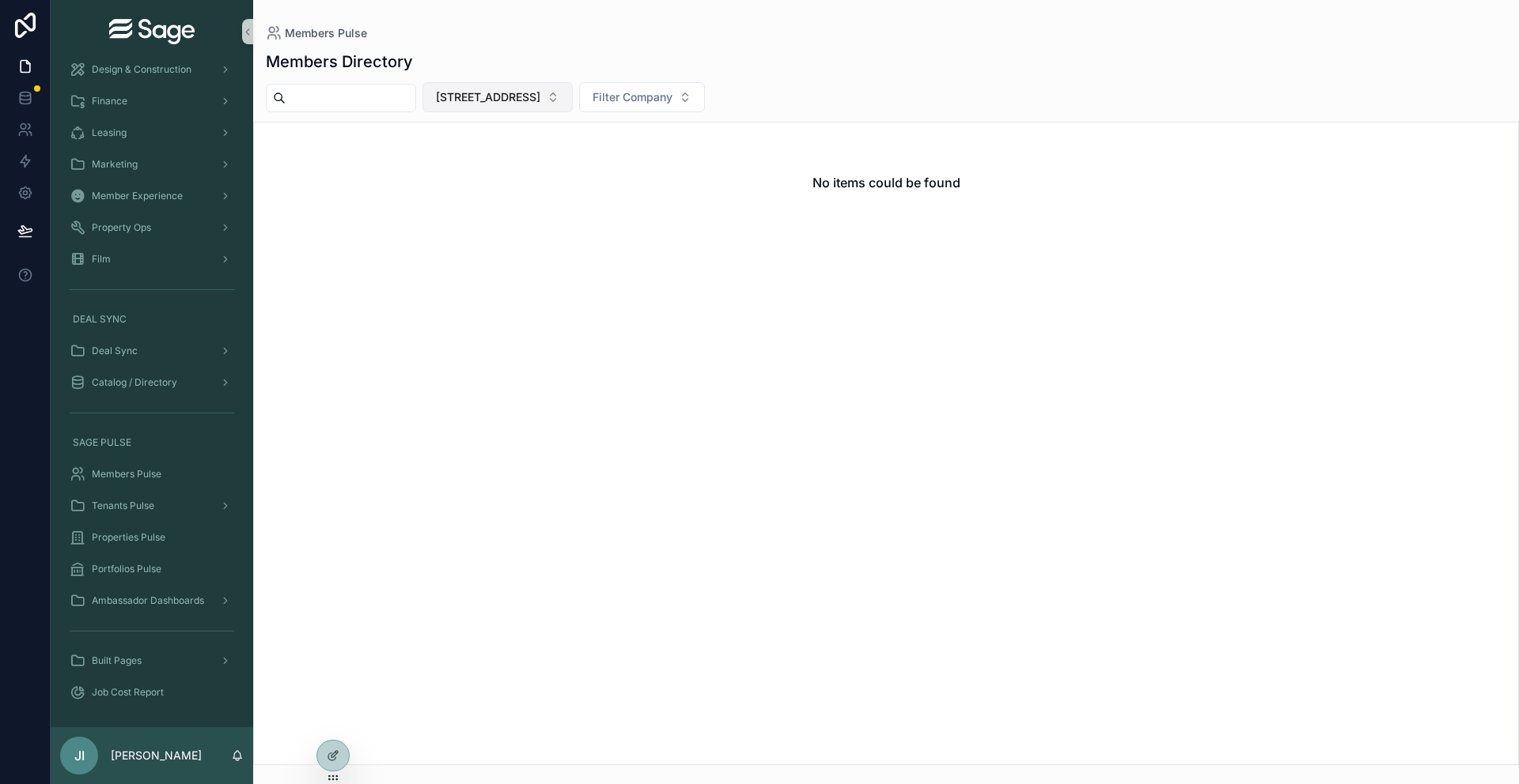
click at [531, 89] on span "[STREET_ADDRESS]" at bounding box center [487, 97] width 104 height 16
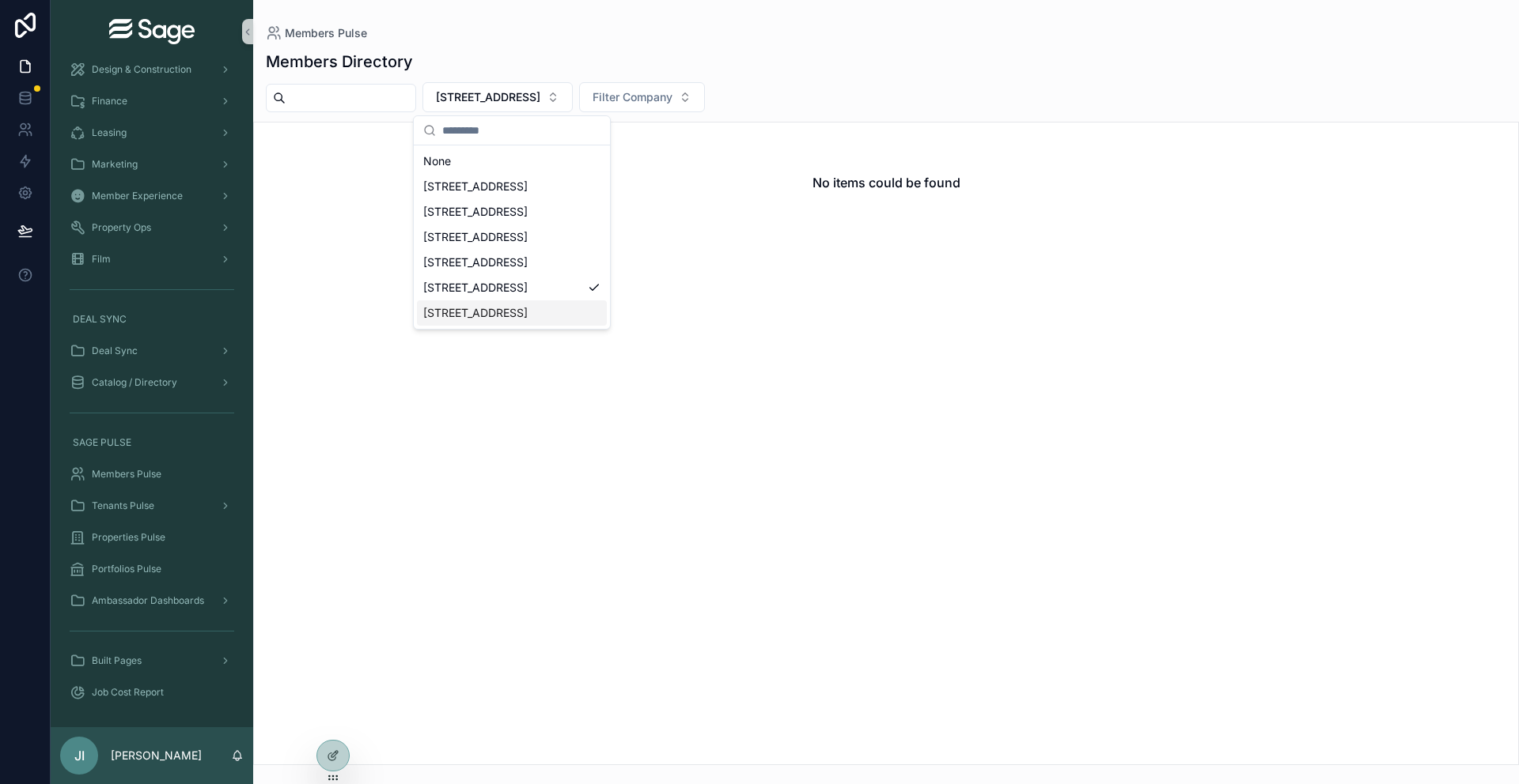
click at [487, 311] on span "[STREET_ADDRESS]" at bounding box center [475, 313] width 104 height 16
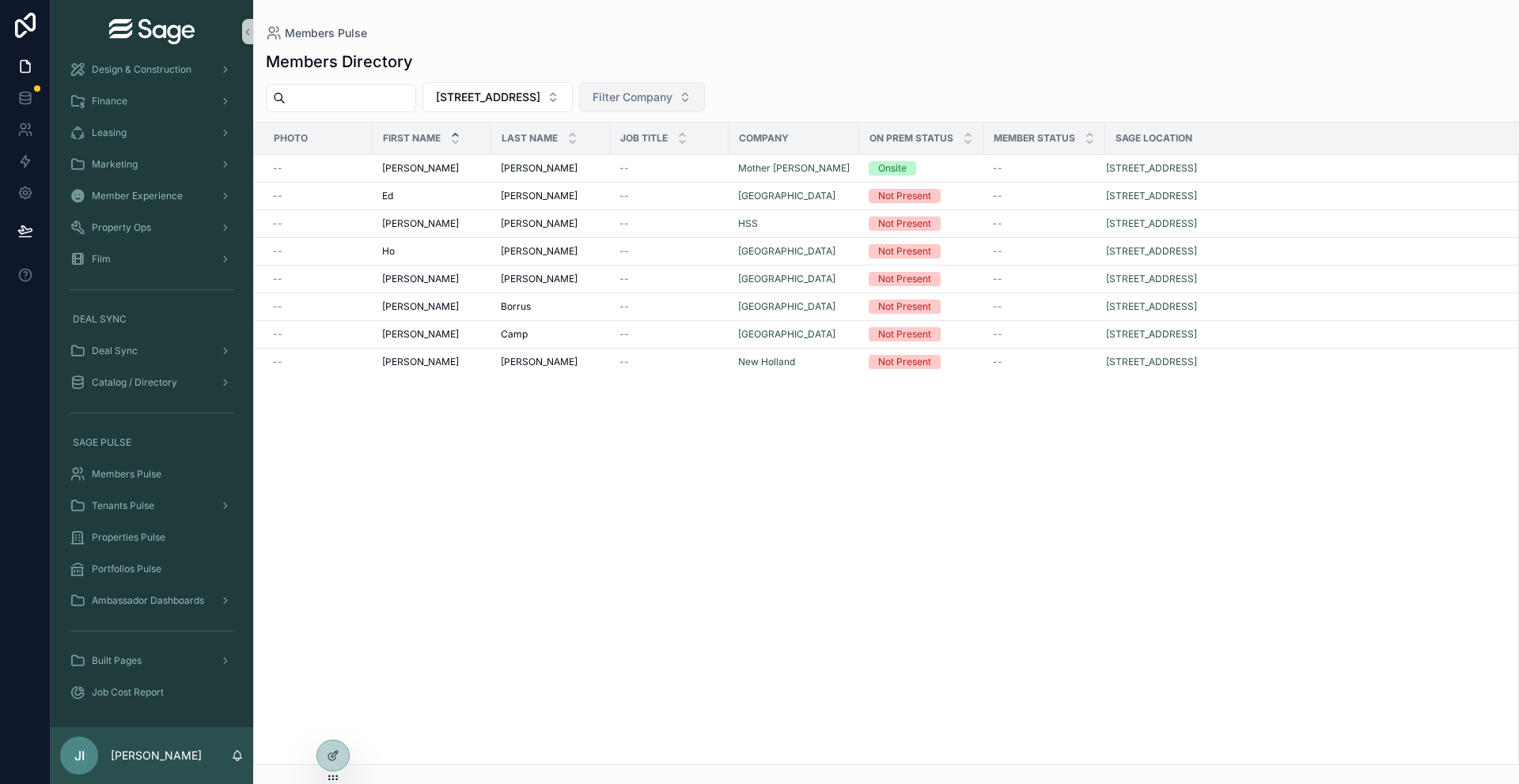
click at [673, 97] on span "Filter Company" at bounding box center [632, 97] width 80 height 16
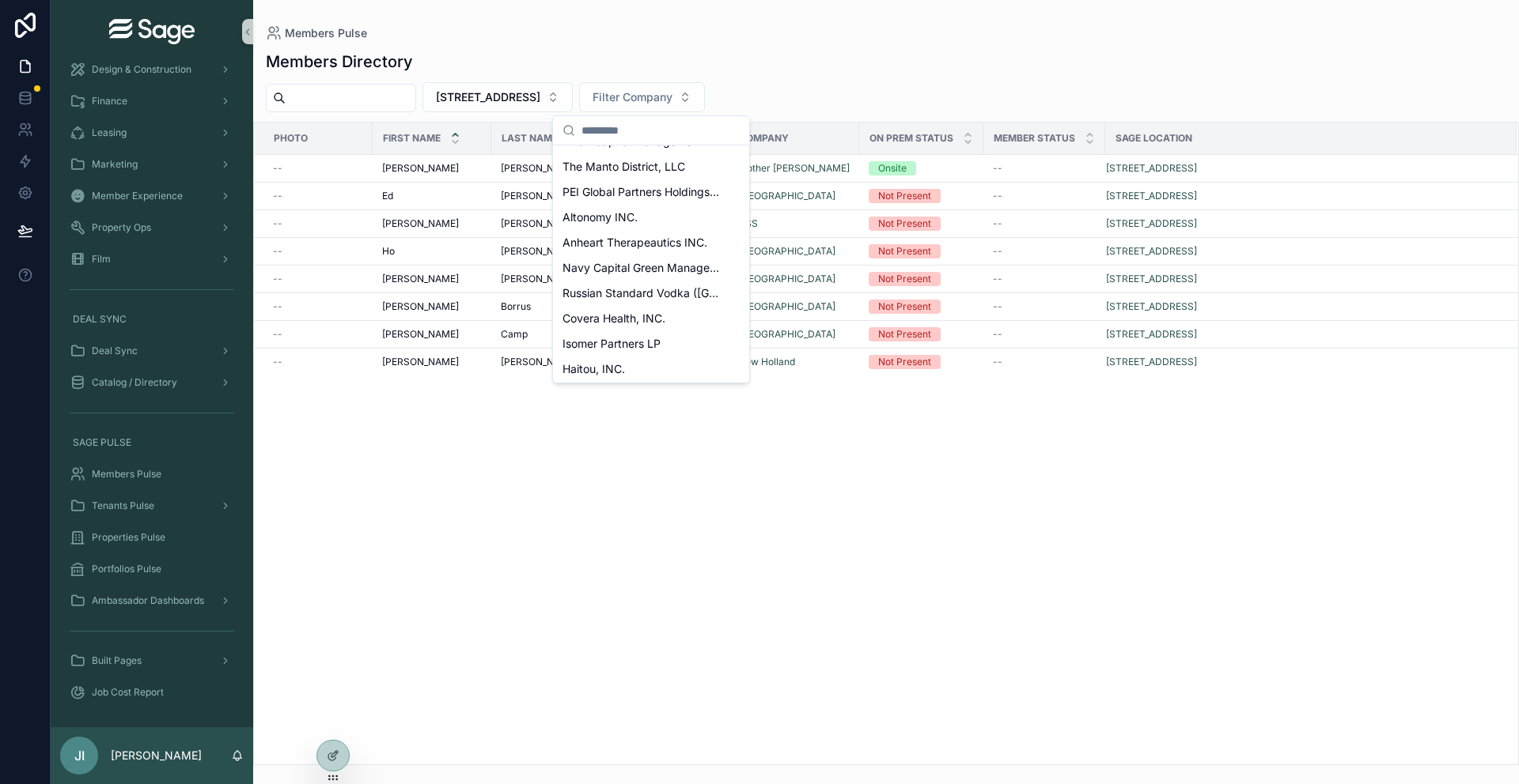
scroll to position [2251, 0]
click at [706, 58] on div "Members Directory" at bounding box center [886, 62] width 1240 height 22
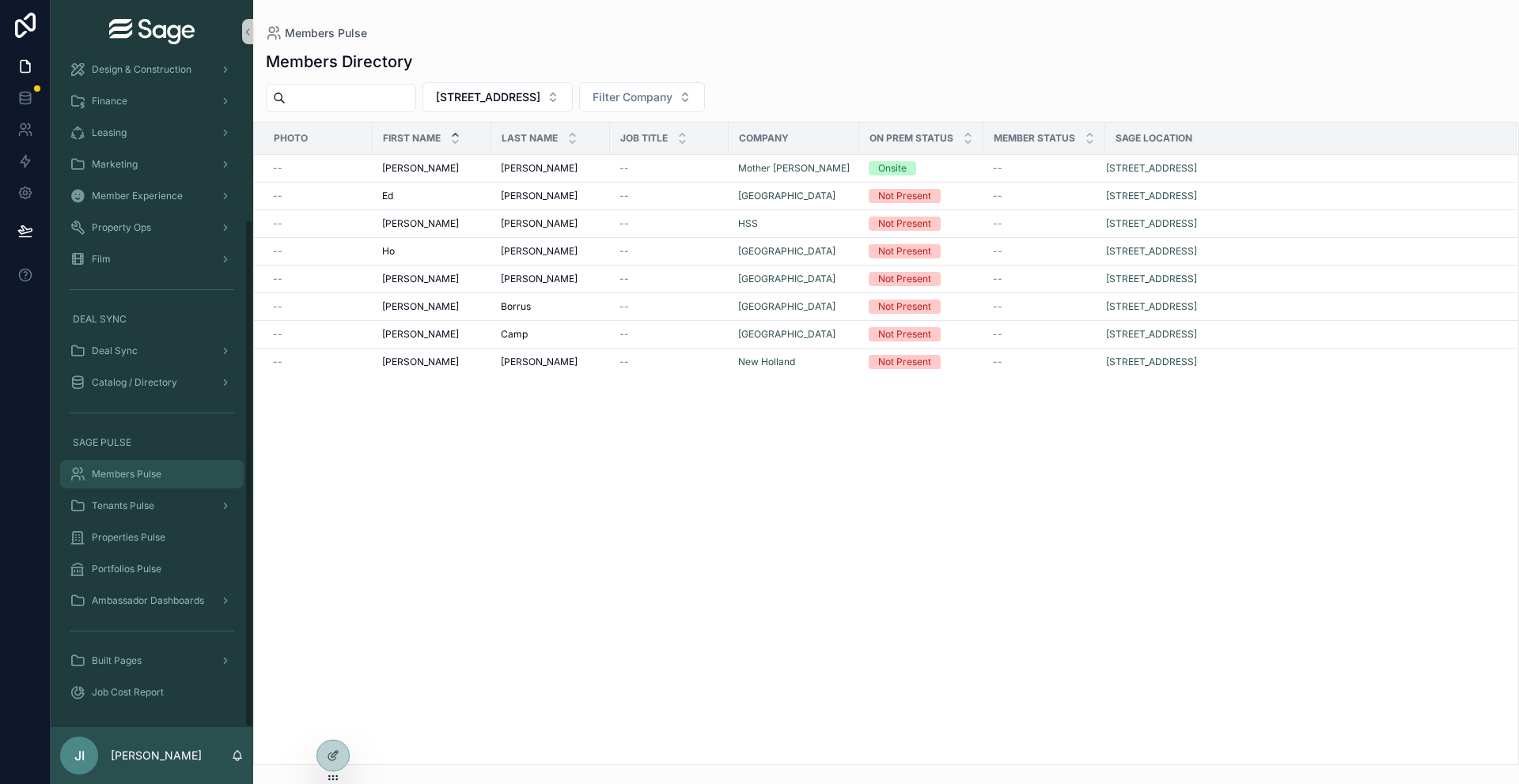
click at [136, 474] on span "Members Pulse" at bounding box center [126, 475] width 69 height 13
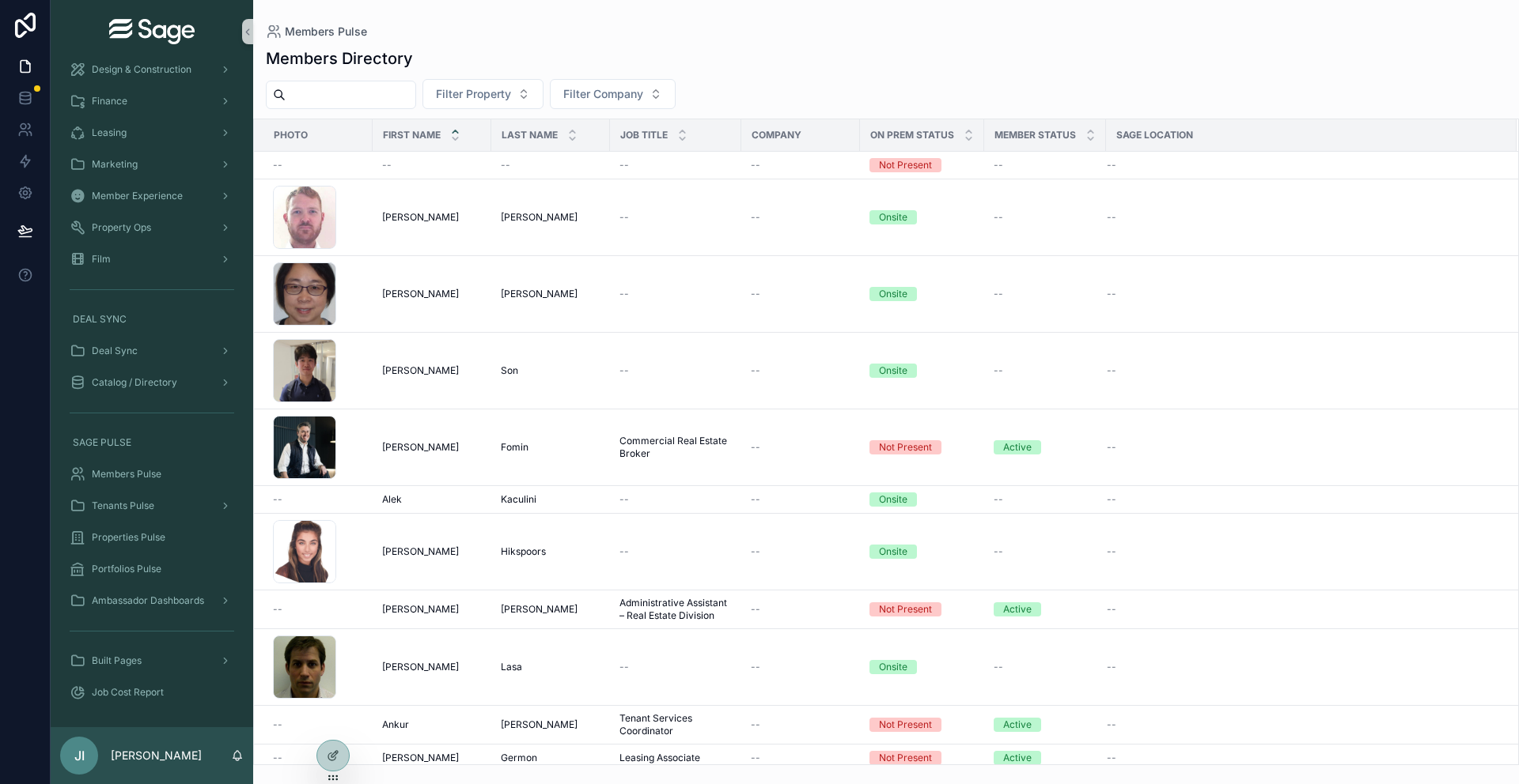
click at [733, 92] on div "Filter Property Filter Company" at bounding box center [886, 94] width 1266 height 30
click at [398, 96] on input "scrollable content" at bounding box center [351, 95] width 130 height 22
click at [557, 48] on div "Members Directory" at bounding box center [886, 58] width 1240 height 22
click at [511, 93] on span "Filter Property" at bounding box center [472, 93] width 75 height 16
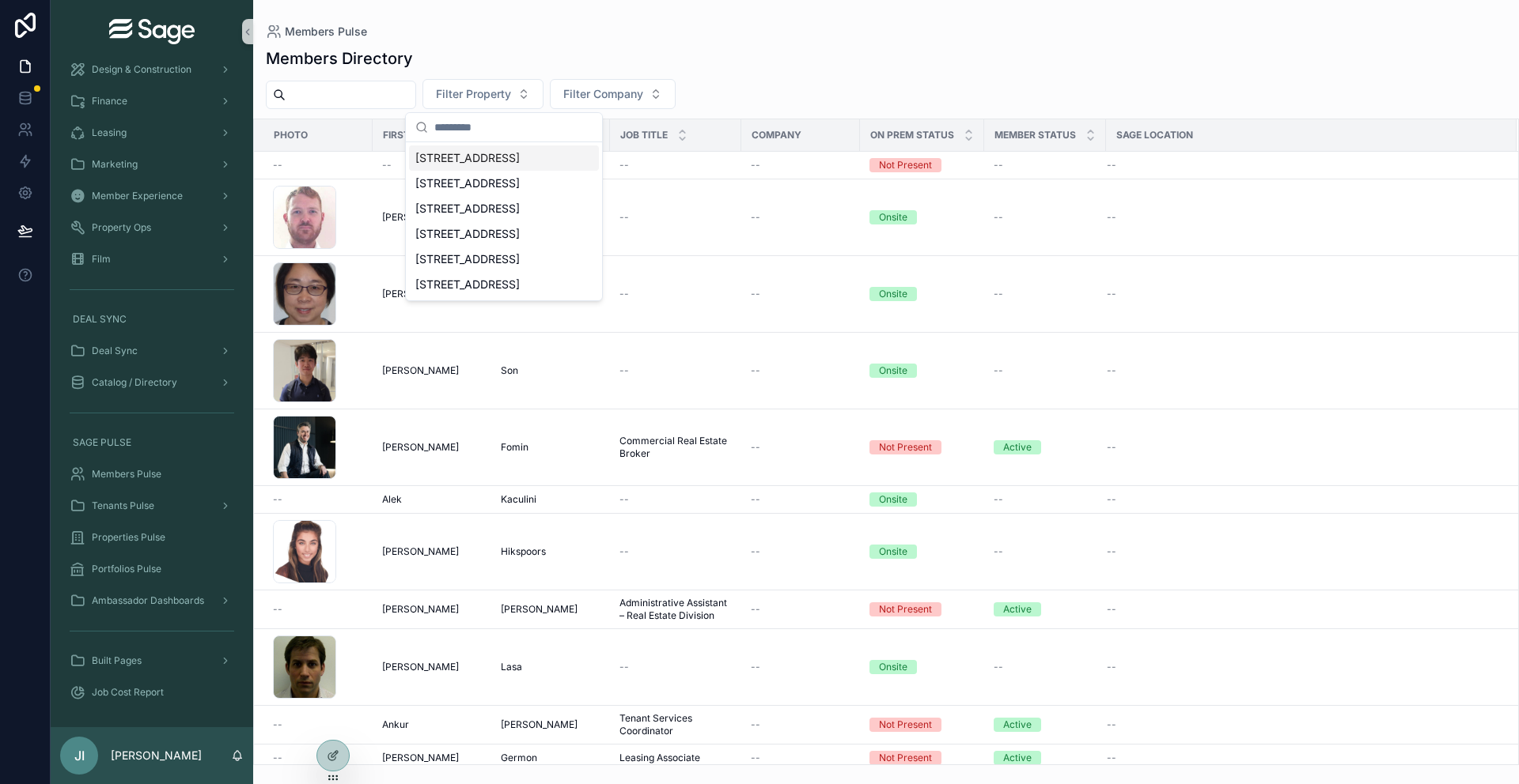
click at [591, 41] on div "Members Directory Filter Property Filter Company Photo First Name Last Name Job…" at bounding box center [886, 401] width 1266 height 728
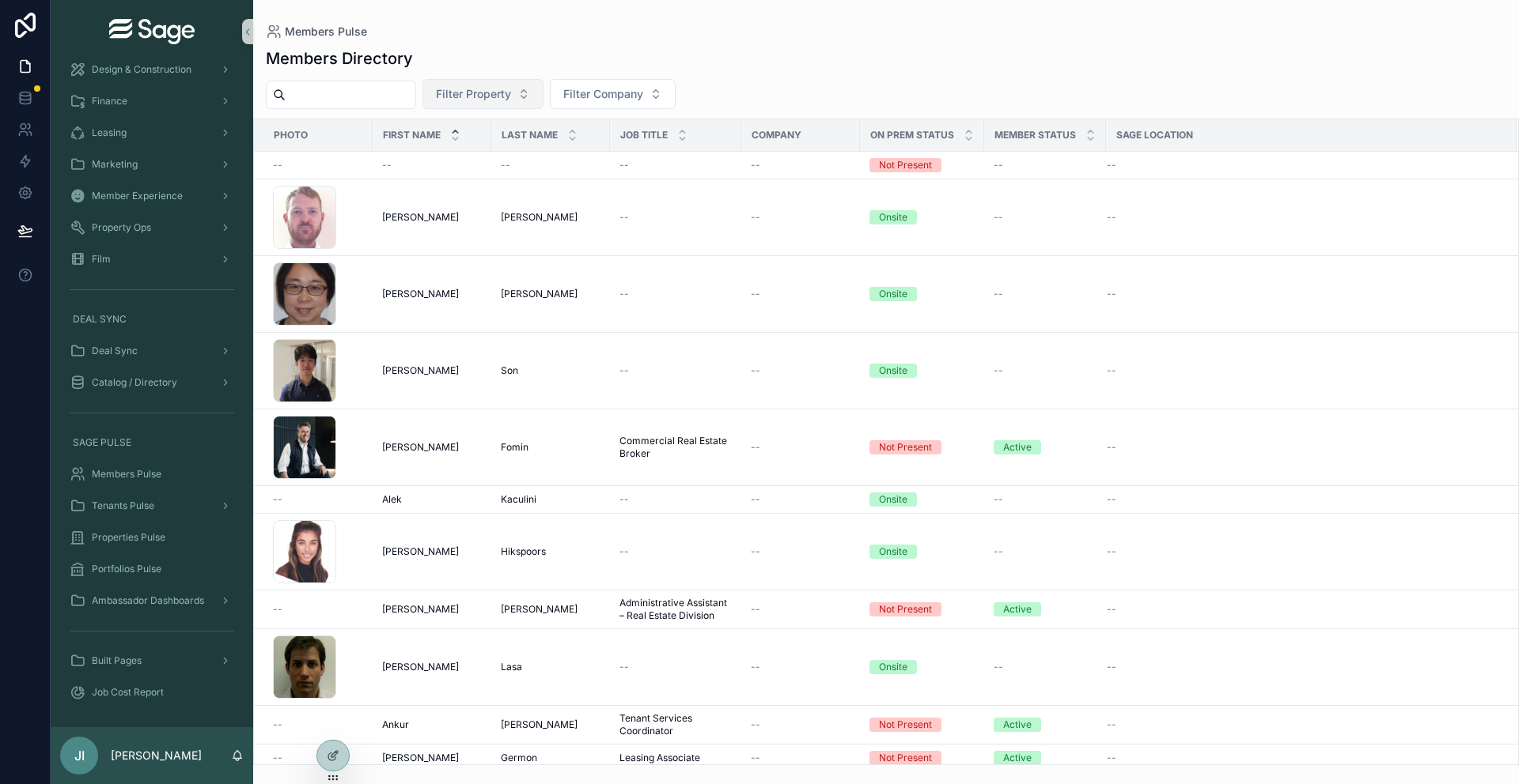
click at [544, 93] on button "Filter Property" at bounding box center [483, 94] width 121 height 30
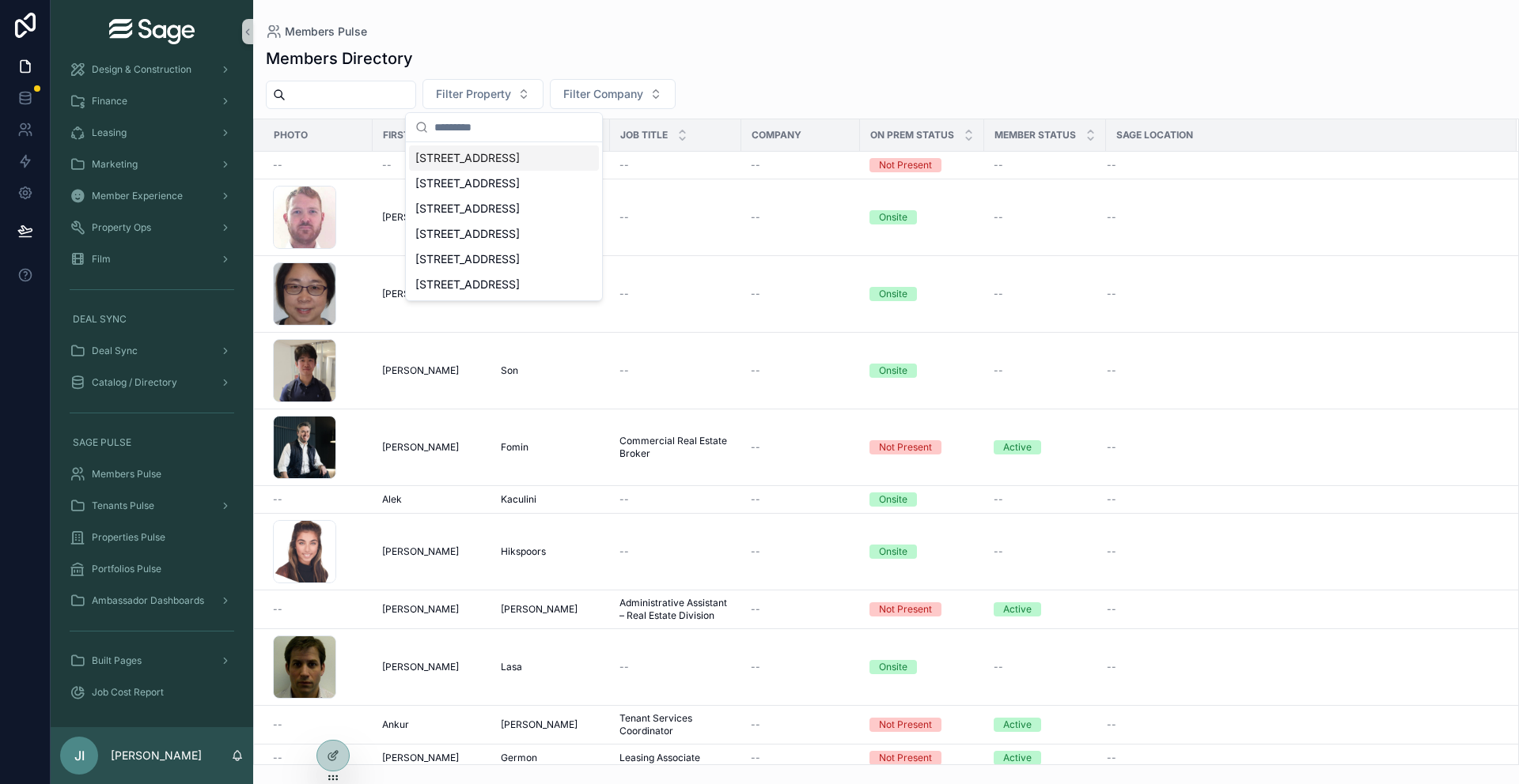
click at [620, 72] on div "Members Directory Filter Property Filter Company Photo First Name Last Name Job…" at bounding box center [886, 401] width 1266 height 728
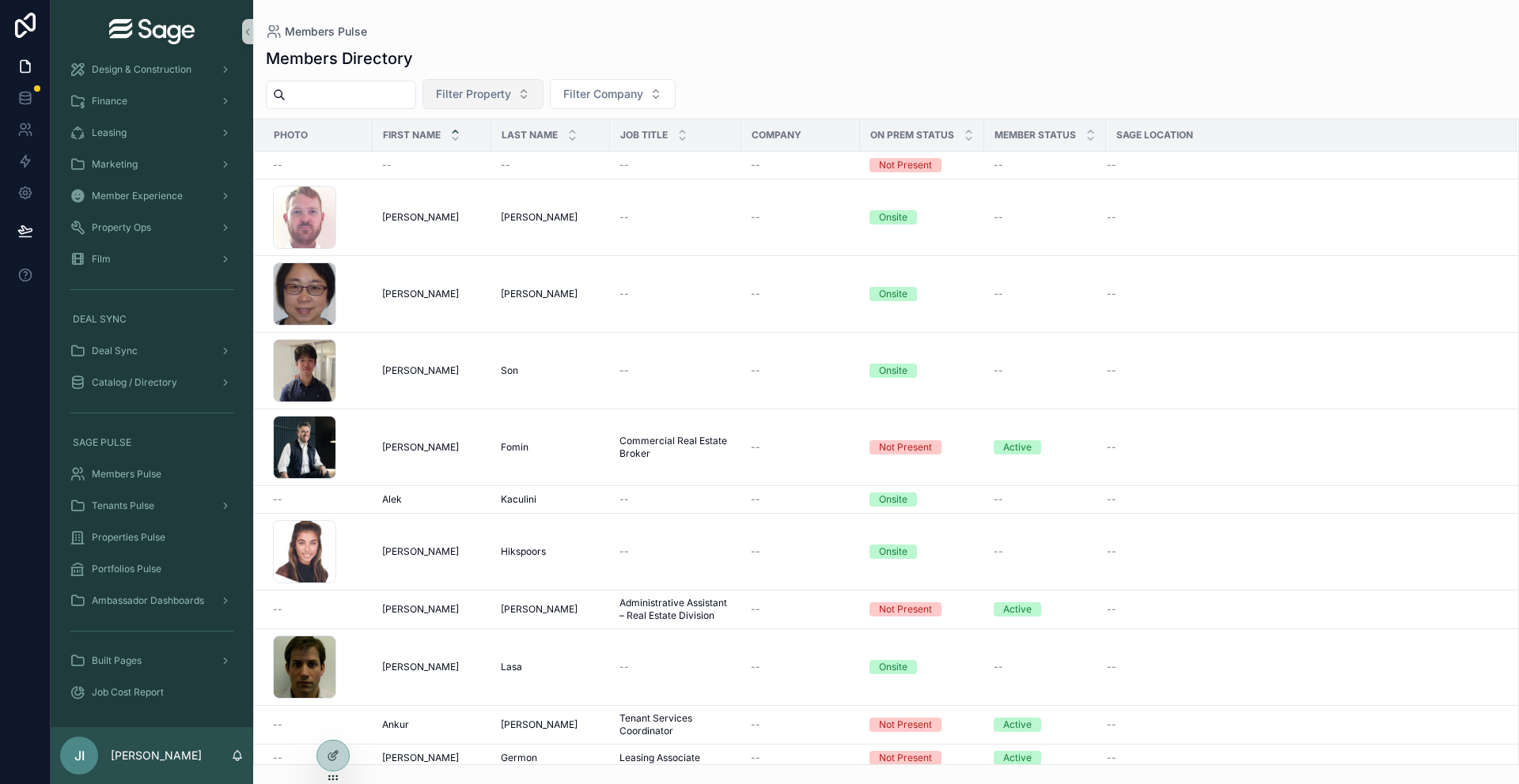
click at [511, 91] on span "Filter Property" at bounding box center [472, 93] width 75 height 16
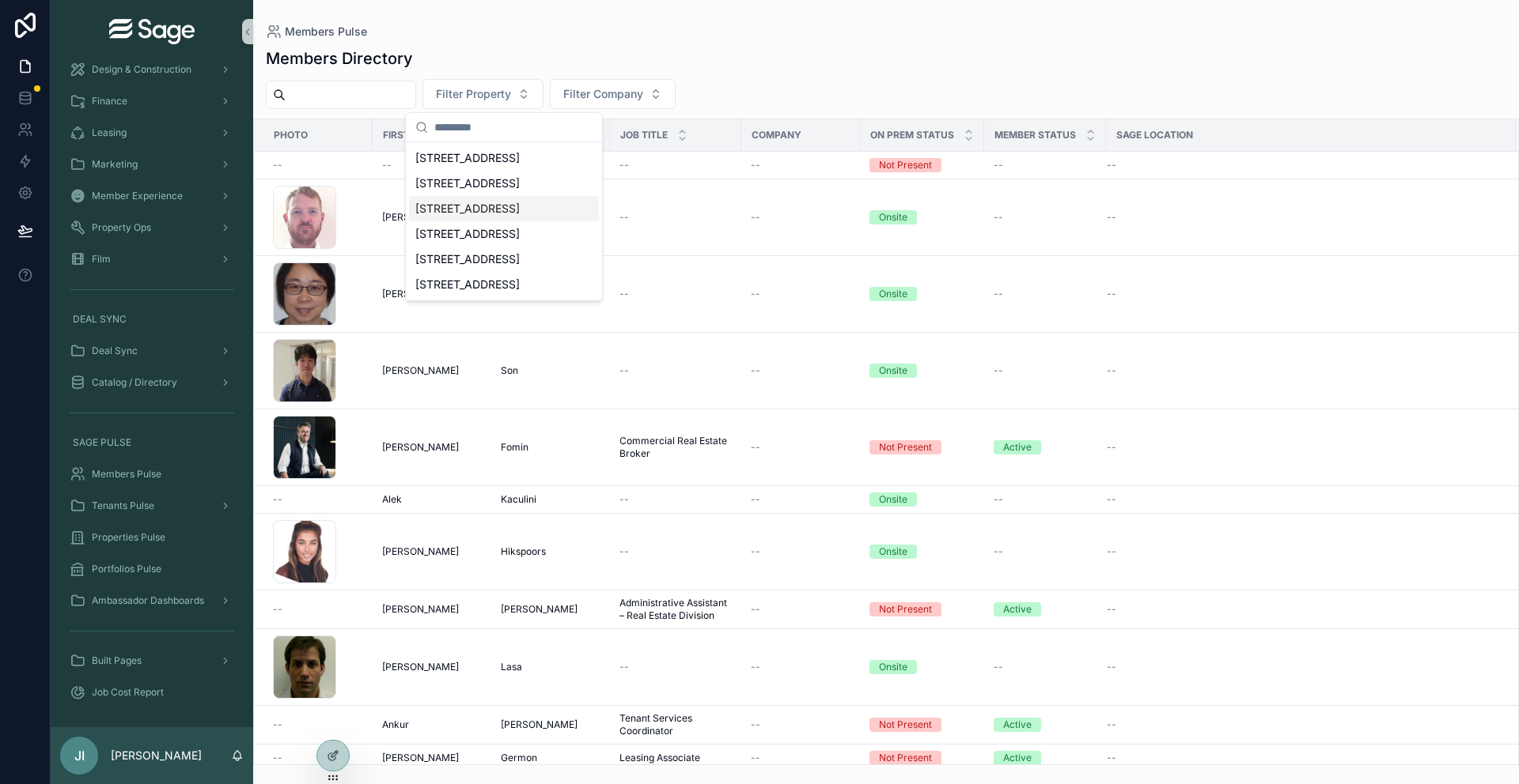
click at [500, 219] on div "[STREET_ADDRESS]" at bounding box center [504, 208] width 190 height 25
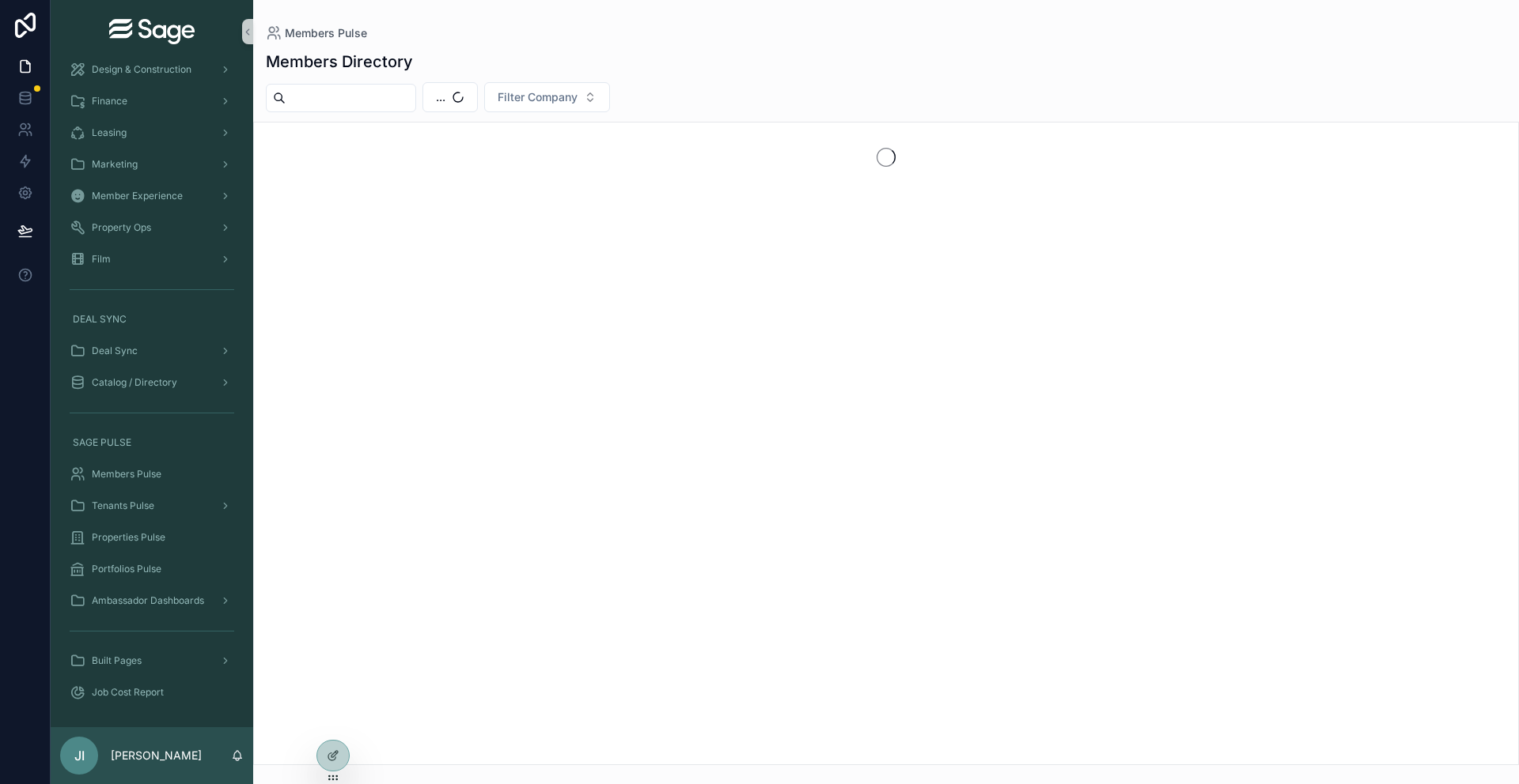
click at [380, 114] on div "Members Directory ... Filter Company" at bounding box center [886, 403] width 1266 height 724
click at [658, 103] on span "Filter Company" at bounding box center [632, 97] width 80 height 16
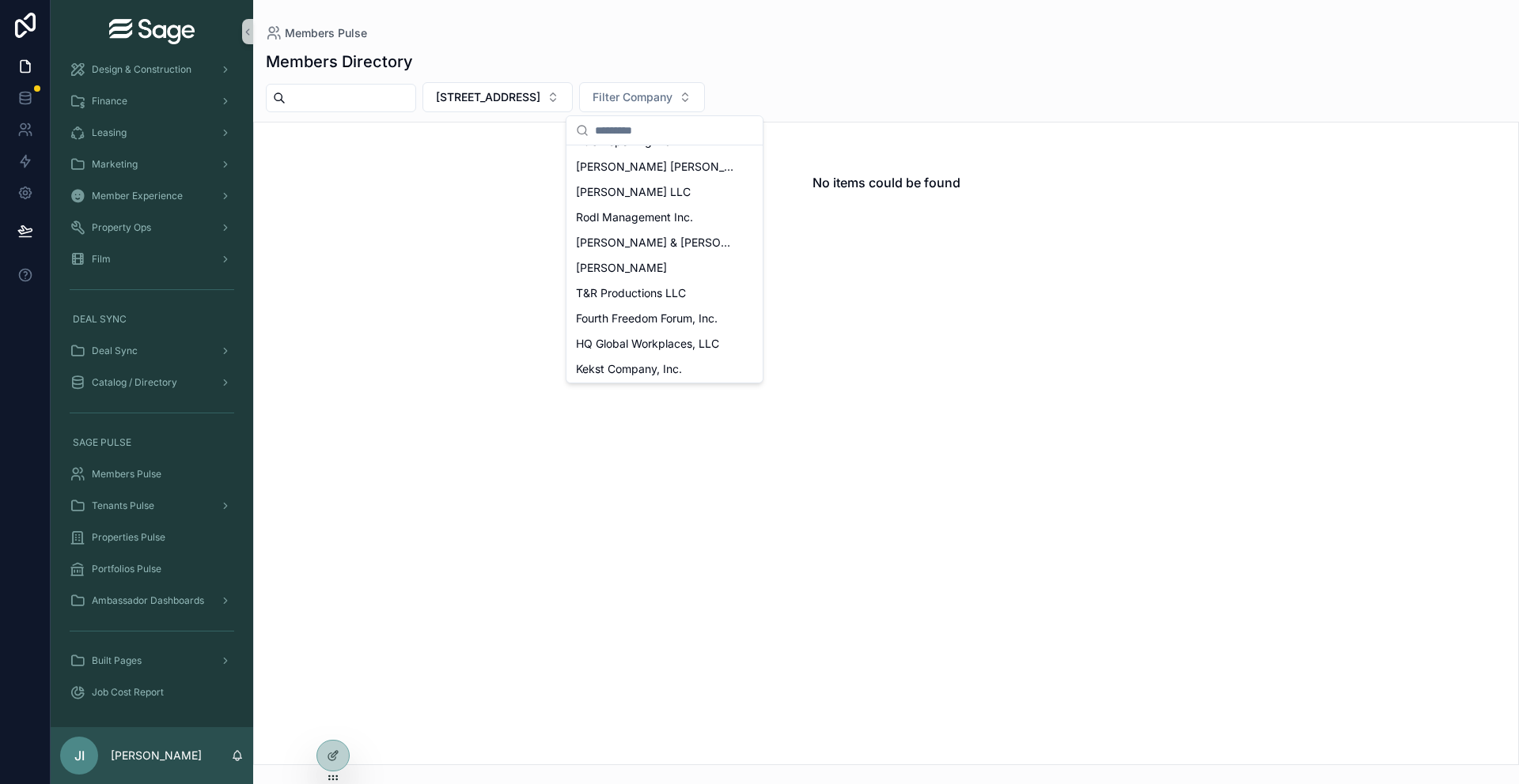
scroll to position [2337, 0]
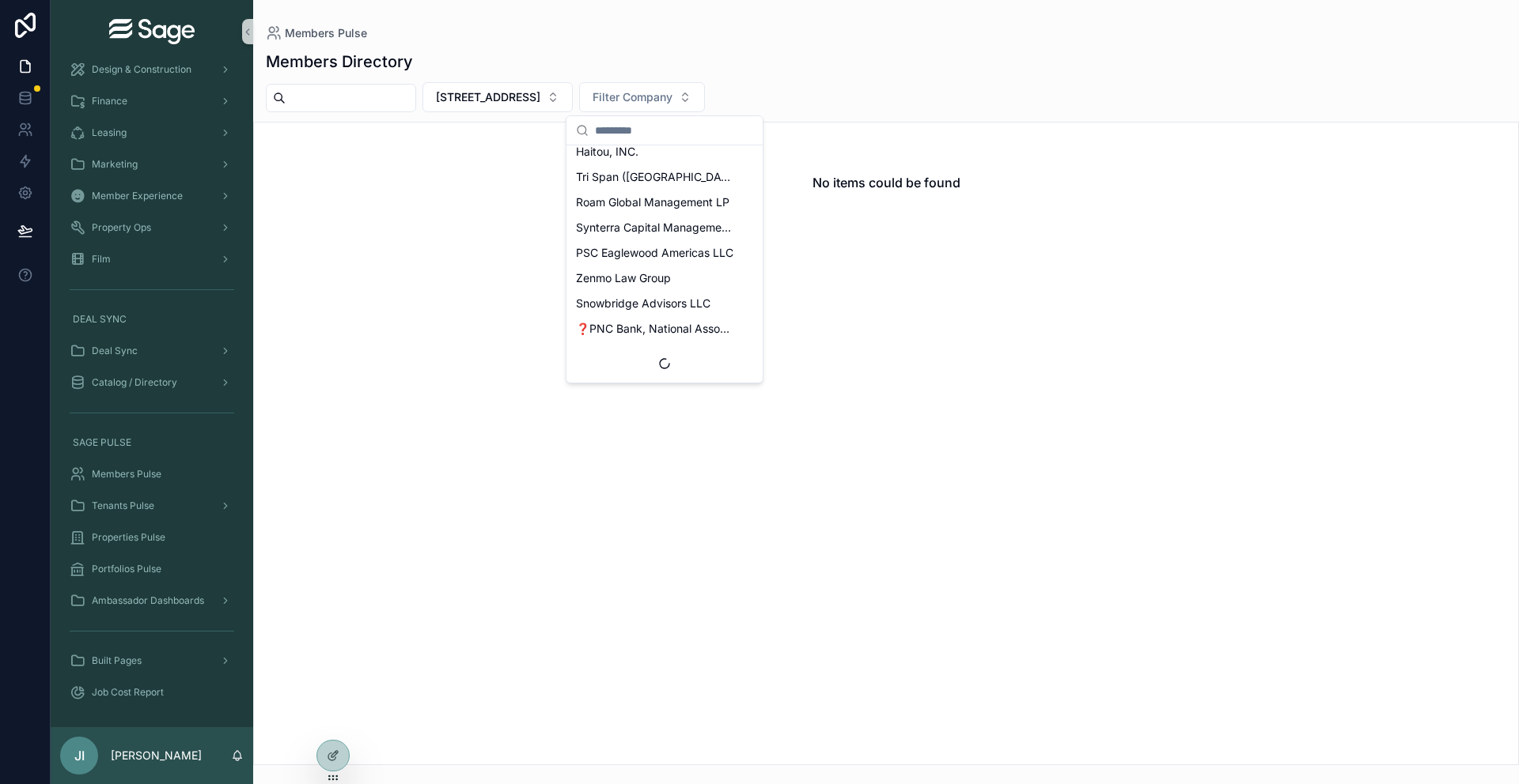
click at [692, 213] on div "Roam Global Management LP" at bounding box center [664, 202] width 190 height 25
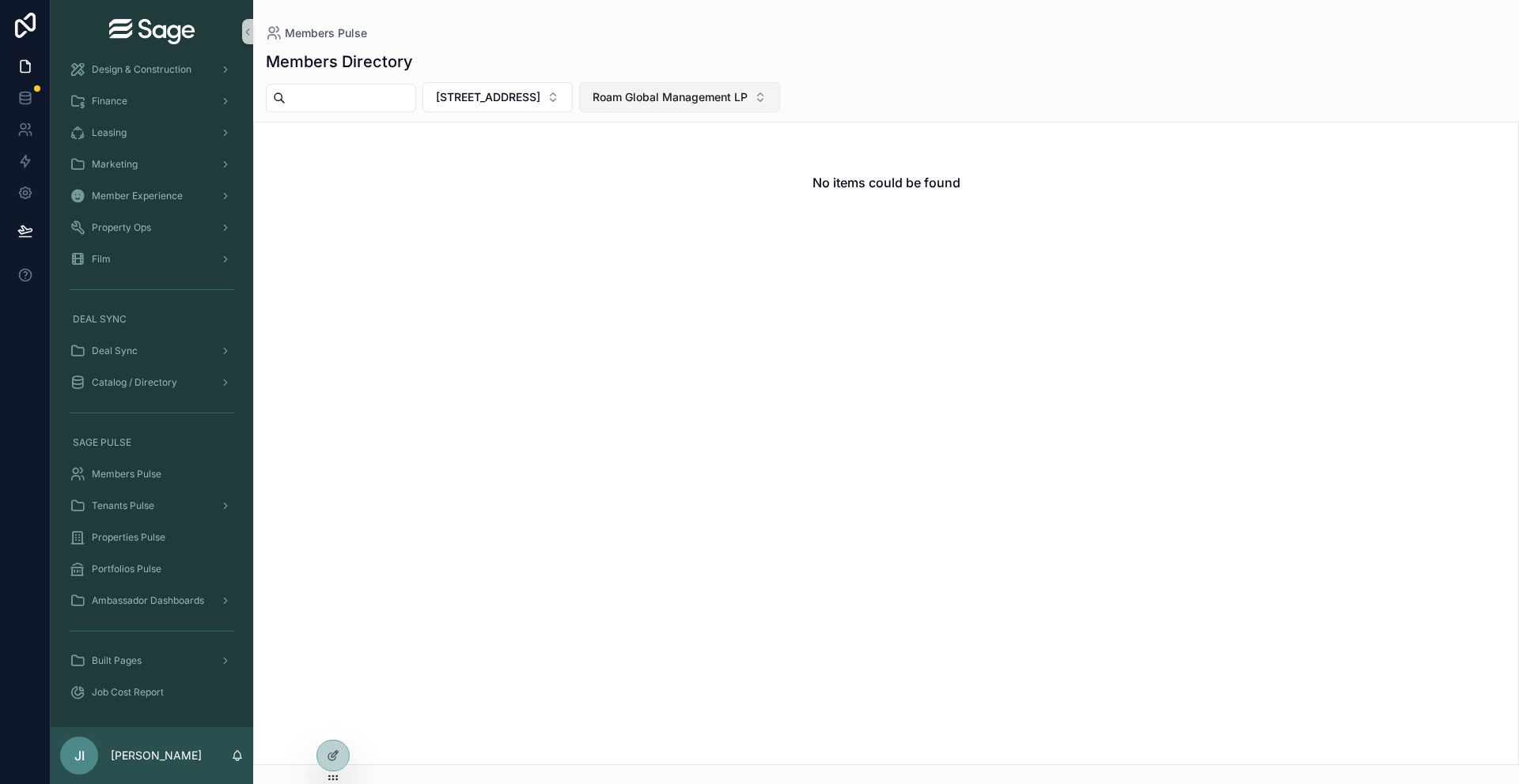
click at [640, 99] on span "Roam Global Management LP" at bounding box center [670, 97] width 155 height 16
click at [852, 92] on div "2 Gansevoort Street Roam Global Management LP" at bounding box center [886, 97] width 1266 height 30
click at [693, 93] on span "Roam Global Management LP" at bounding box center [670, 97] width 155 height 16
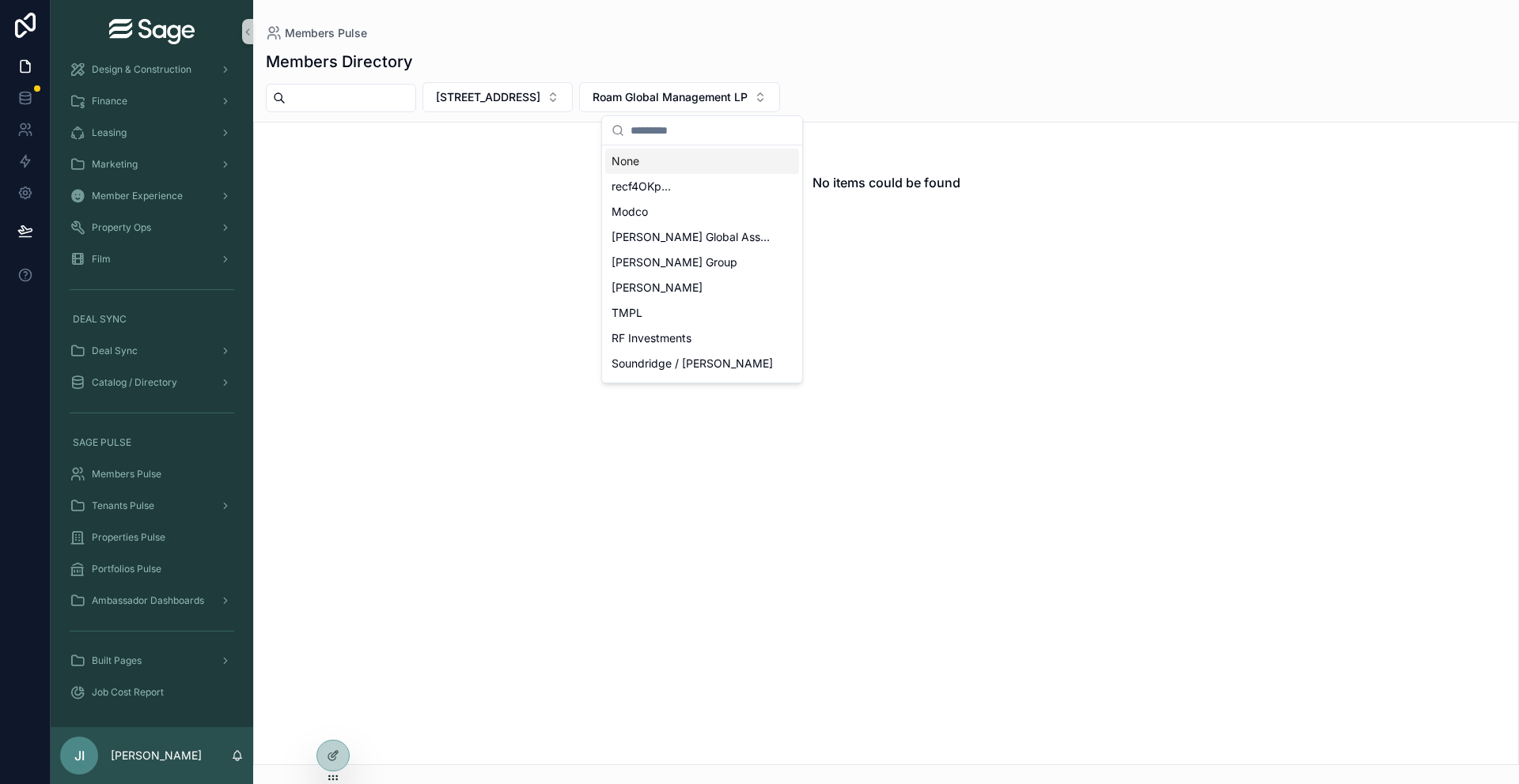
click at [688, 136] on input "scrollable content" at bounding box center [712, 130] width 162 height 29
click at [669, 155] on div "None" at bounding box center [702, 160] width 194 height 25
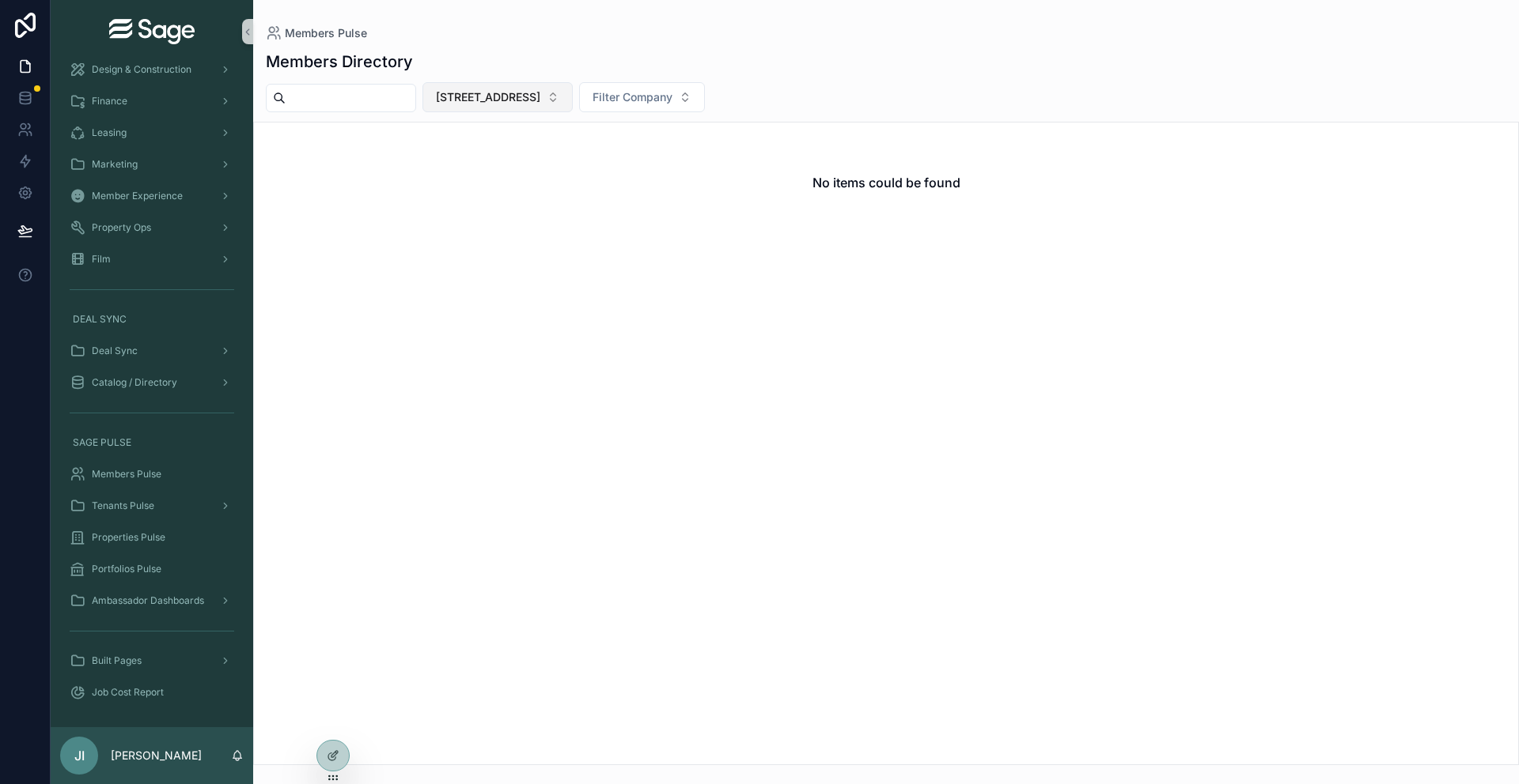
click at [541, 101] on span "[STREET_ADDRESS]" at bounding box center [487, 97] width 104 height 16
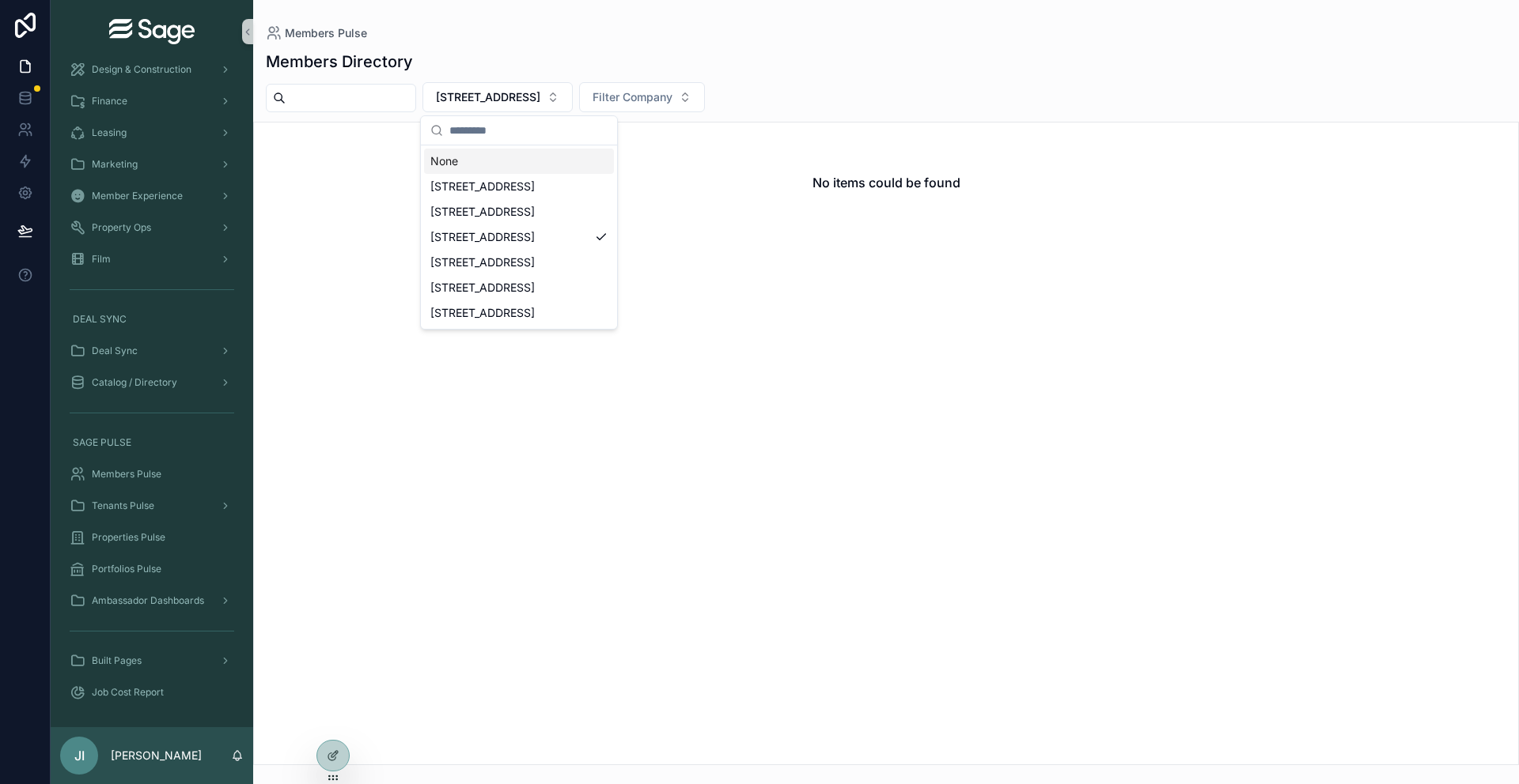
click at [520, 160] on div "None" at bounding box center [520, 160] width 190 height 25
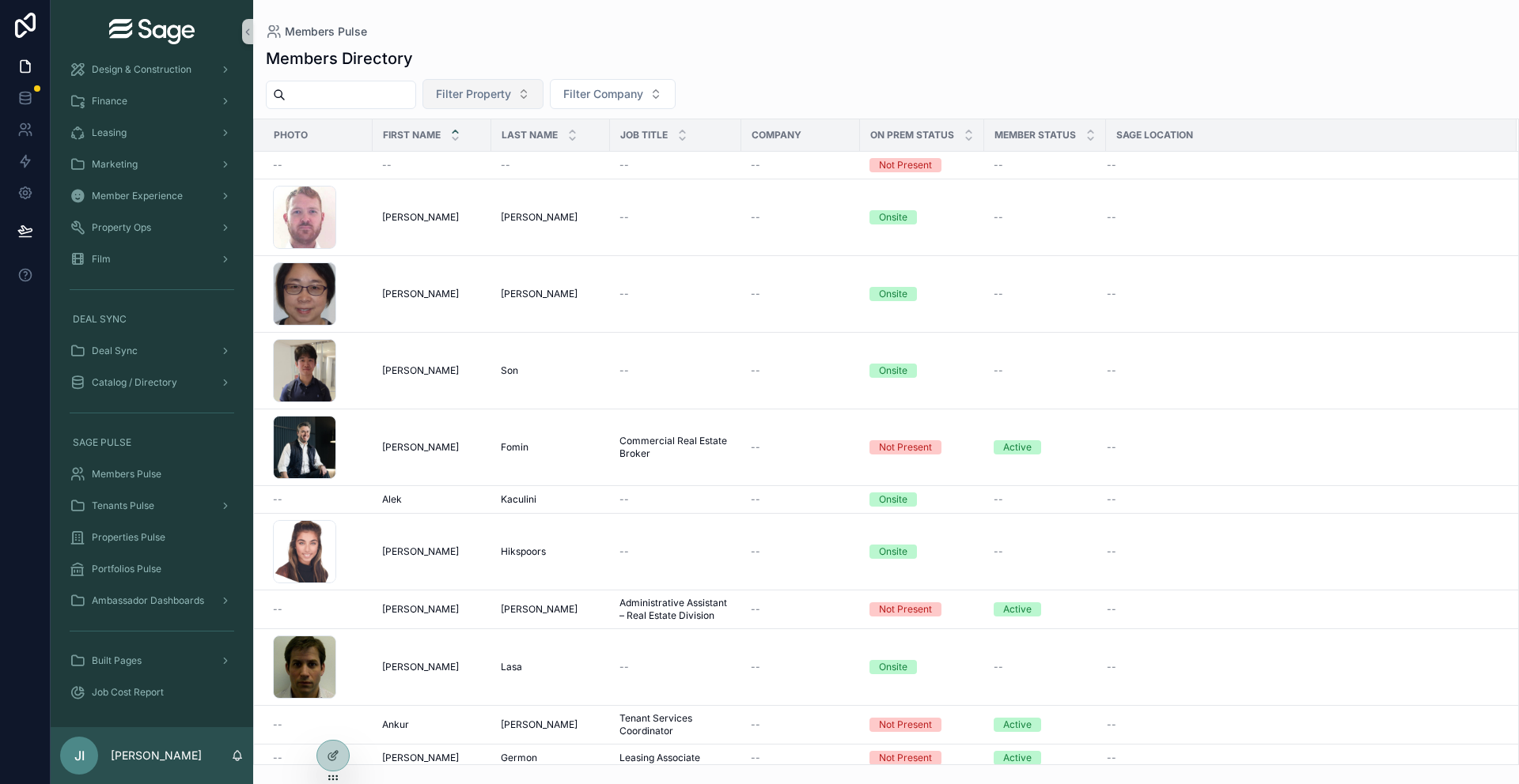
click at [511, 91] on span "Filter Property" at bounding box center [472, 93] width 75 height 16
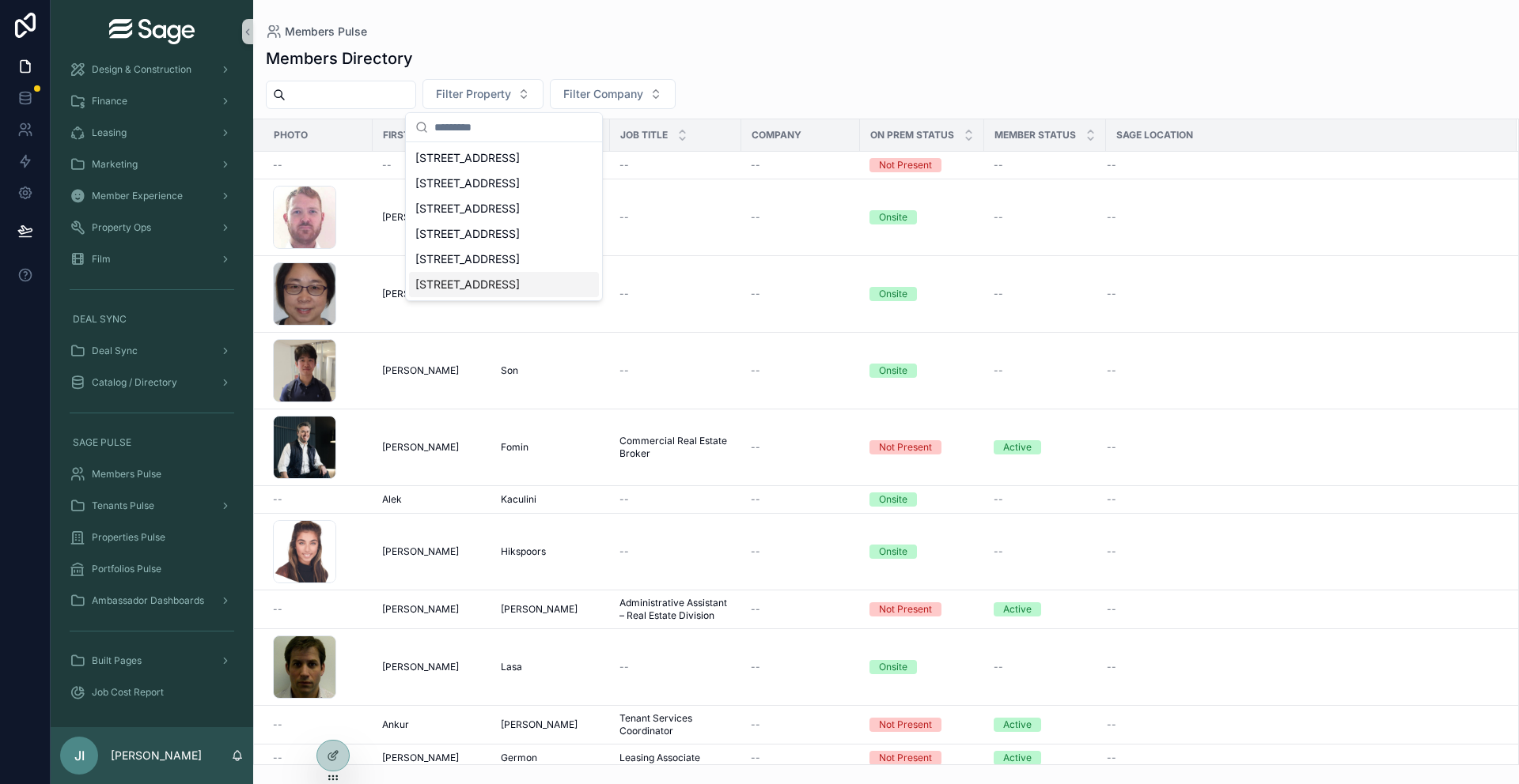
click at [484, 280] on span "[STREET_ADDRESS]" at bounding box center [467, 284] width 104 height 16
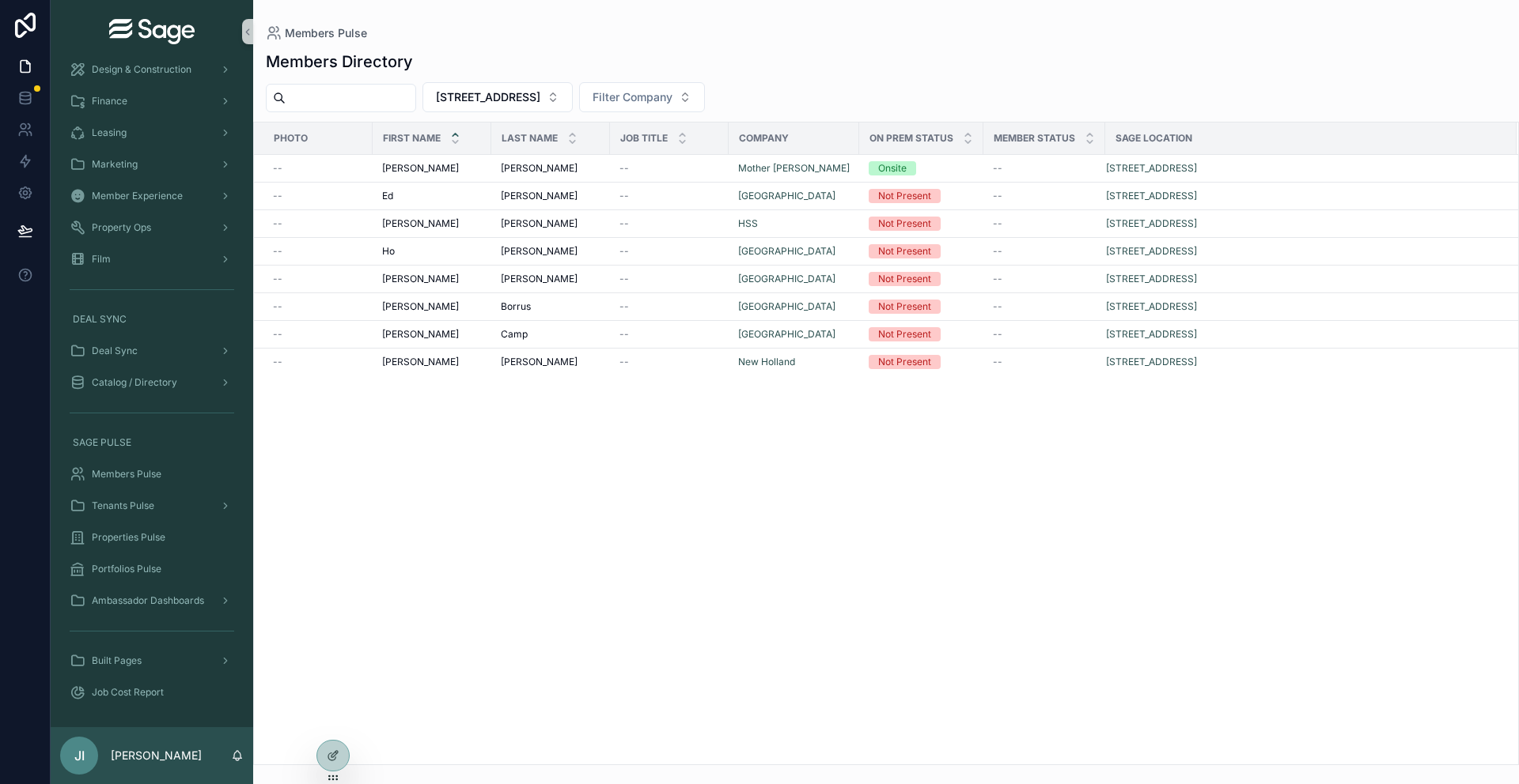
click at [414, 94] on input "scrollable content" at bounding box center [351, 98] width 130 height 22
click at [520, 46] on div "Members Directory 777 Third Avenue Filter Company Photo First Name Last Name Jo…" at bounding box center [886, 403] width 1266 height 724
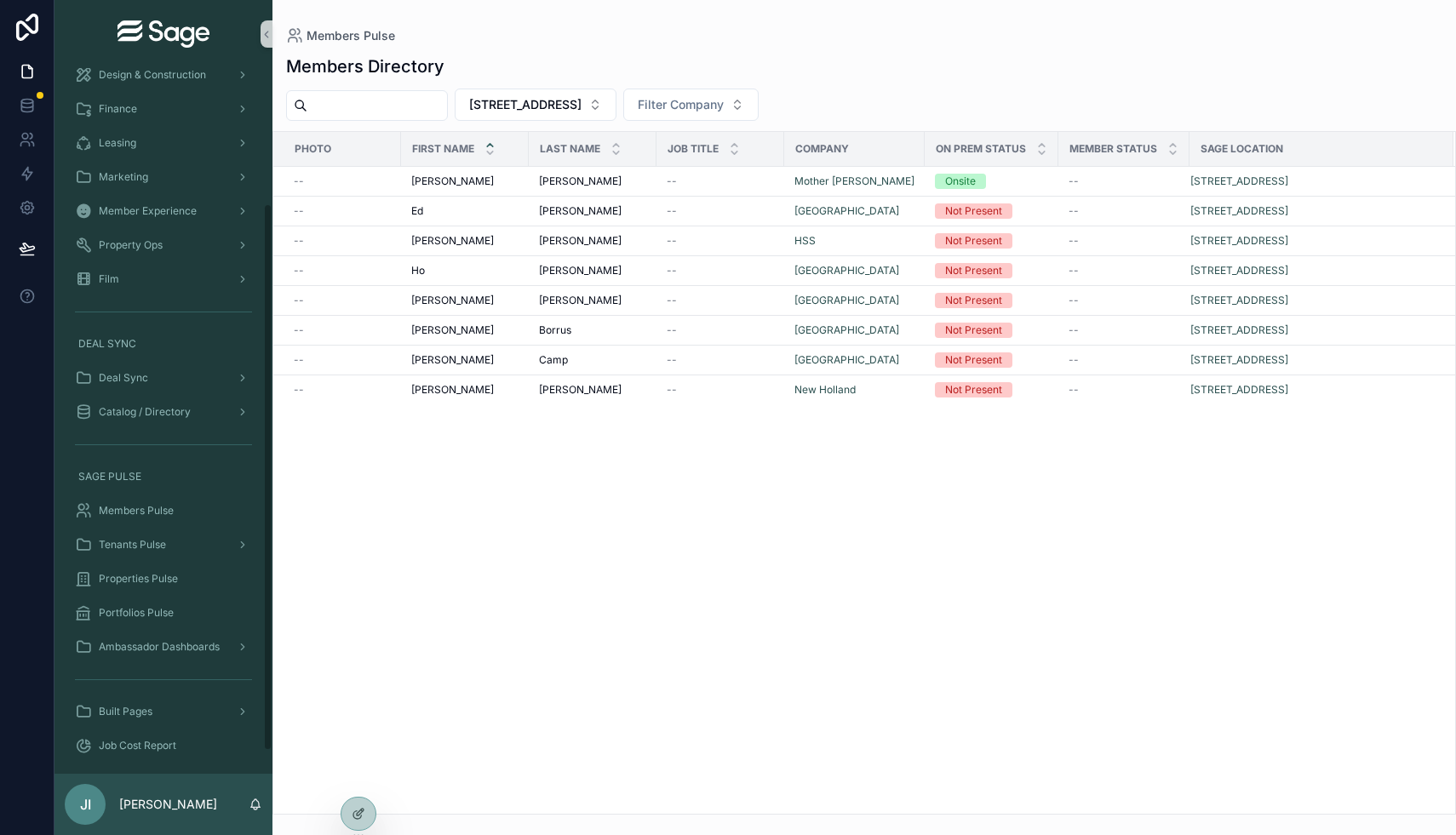
scroll to position [195, 0]
